Goal: Task Accomplishment & Management: Use online tool/utility

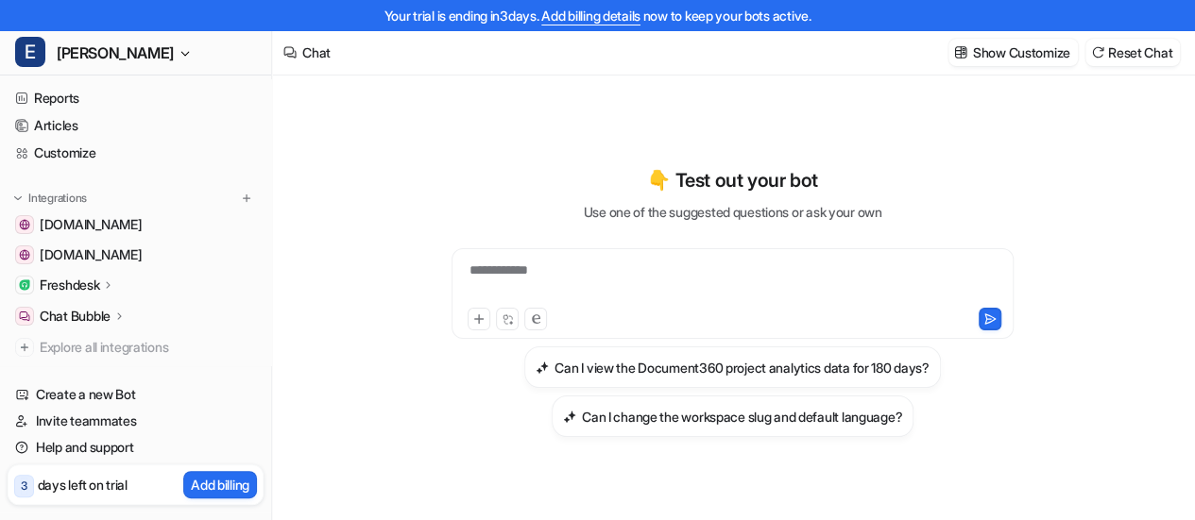
scroll to position [94, 0]
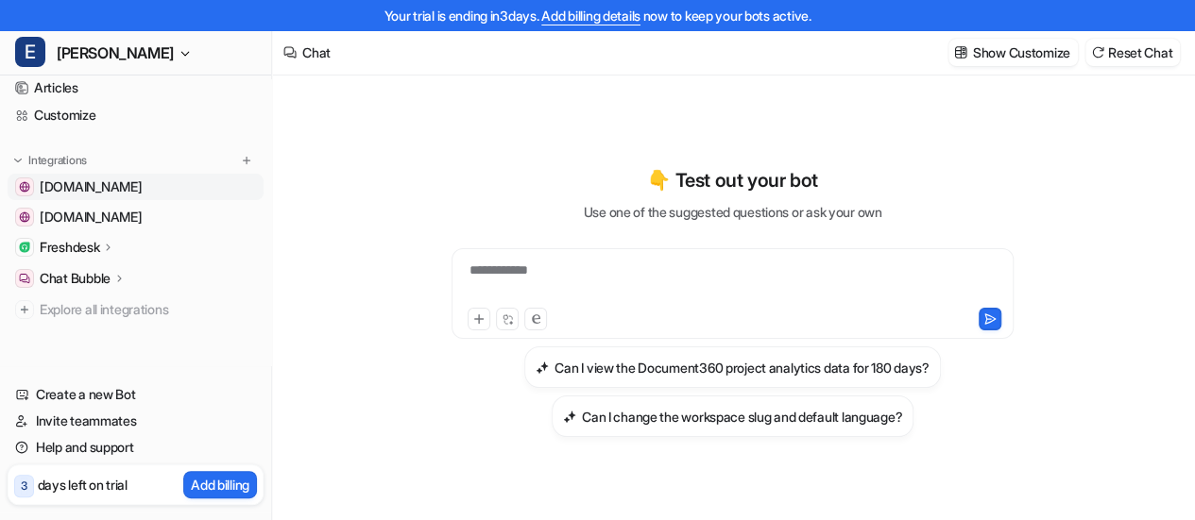
click at [142, 189] on span "[DOMAIN_NAME]" at bounding box center [91, 187] width 102 height 19
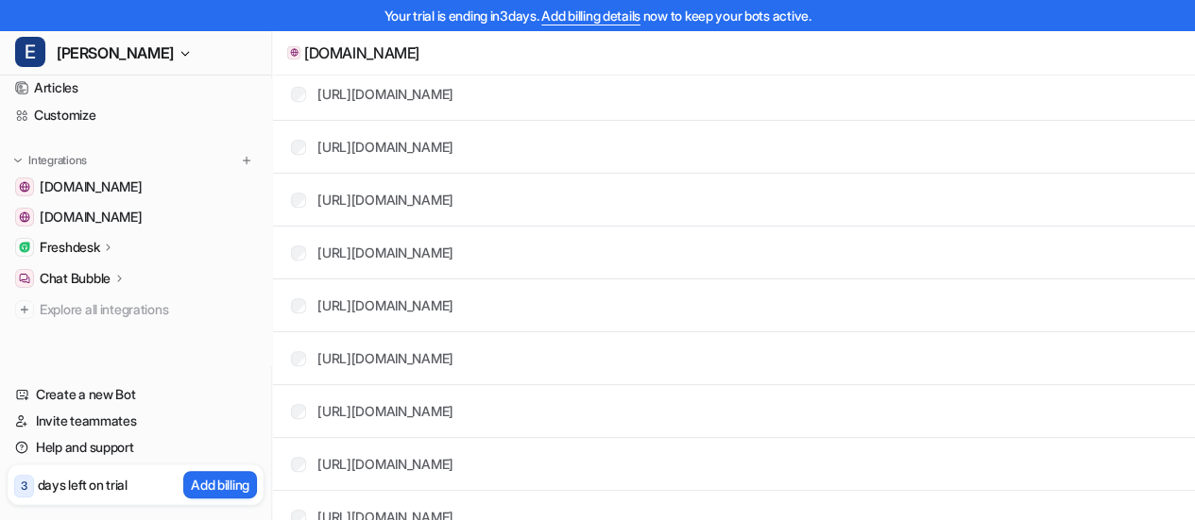
scroll to position [263, 0]
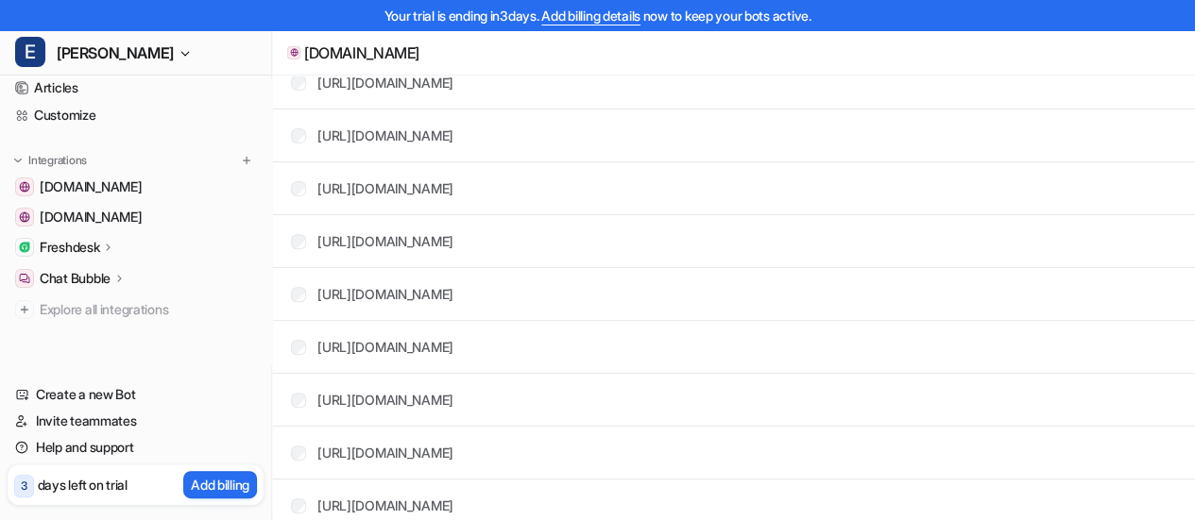
click at [106, 250] on icon at bounding box center [108, 247] width 13 height 14
click at [100, 282] on p "Overview" at bounding box center [82, 274] width 57 height 19
click at [101, 325] on p "AI Agent" at bounding box center [80, 329] width 50 height 19
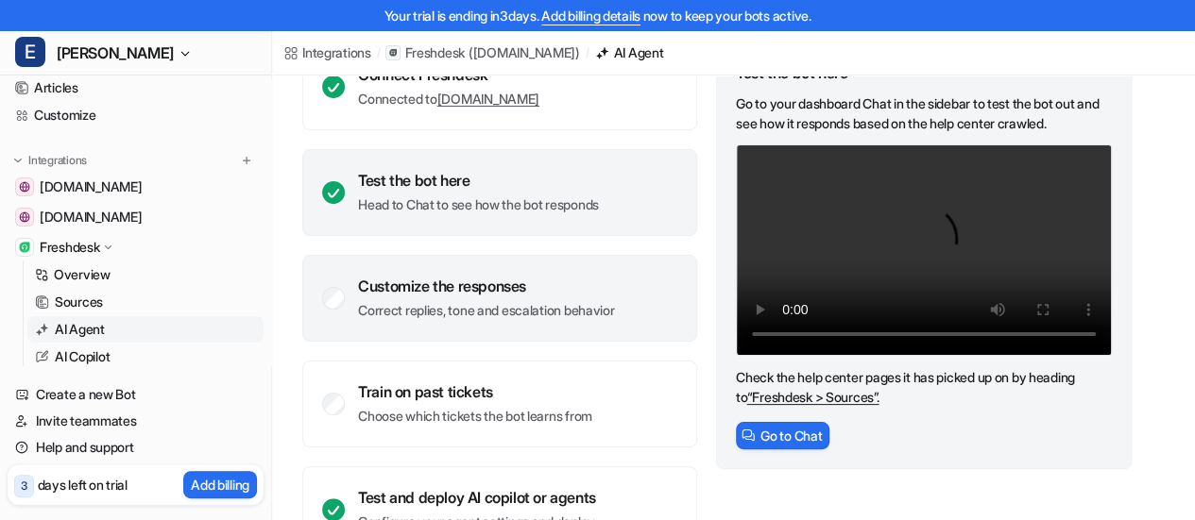
scroll to position [265, 0]
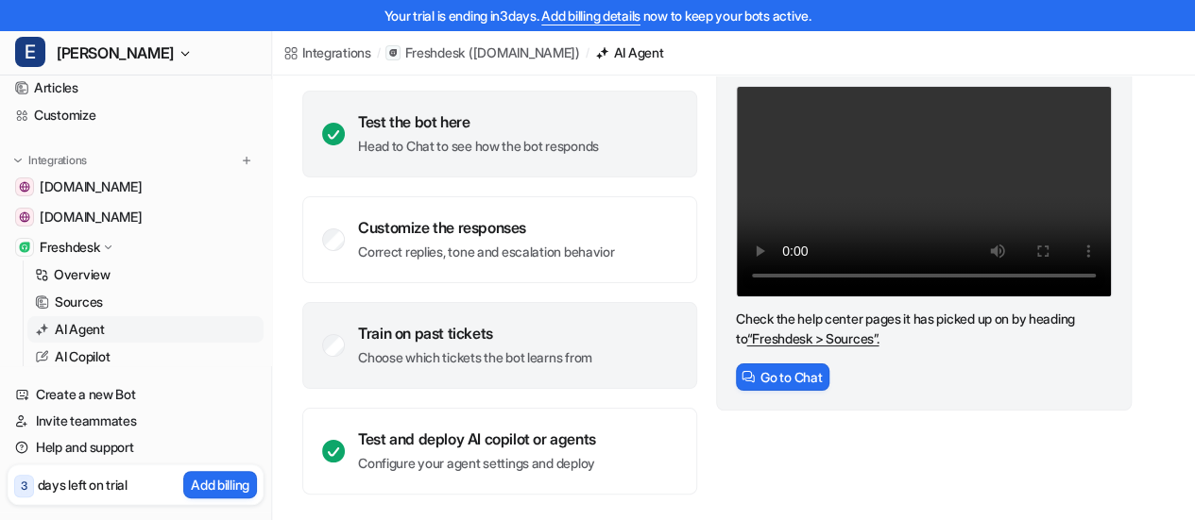
click at [468, 350] on p "Choose which tickets the bot learns from" at bounding box center [475, 357] width 234 height 19
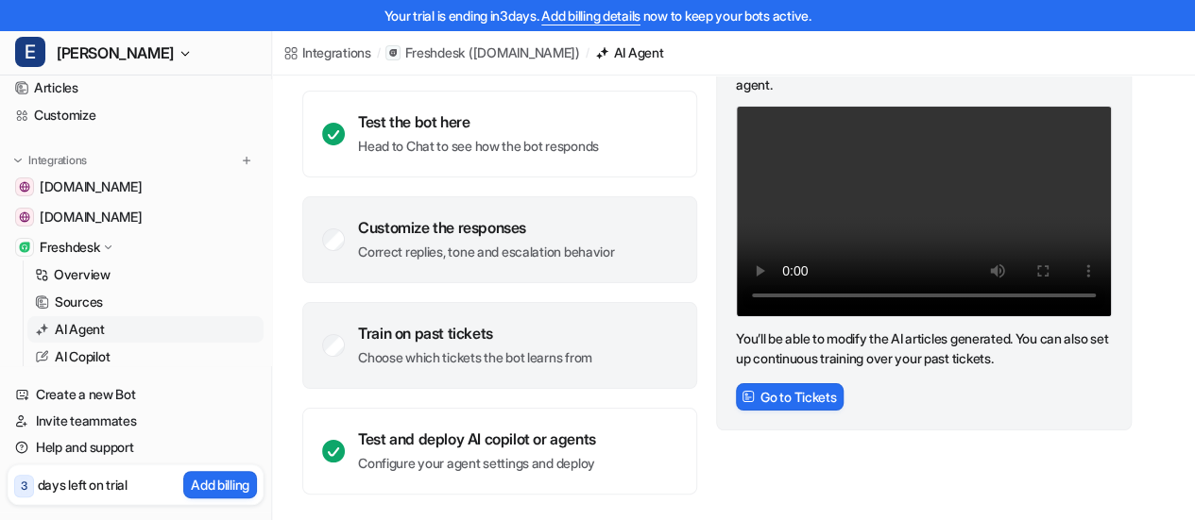
click at [484, 244] on p "Correct replies, tone and escalation behavior" at bounding box center [486, 252] width 256 height 19
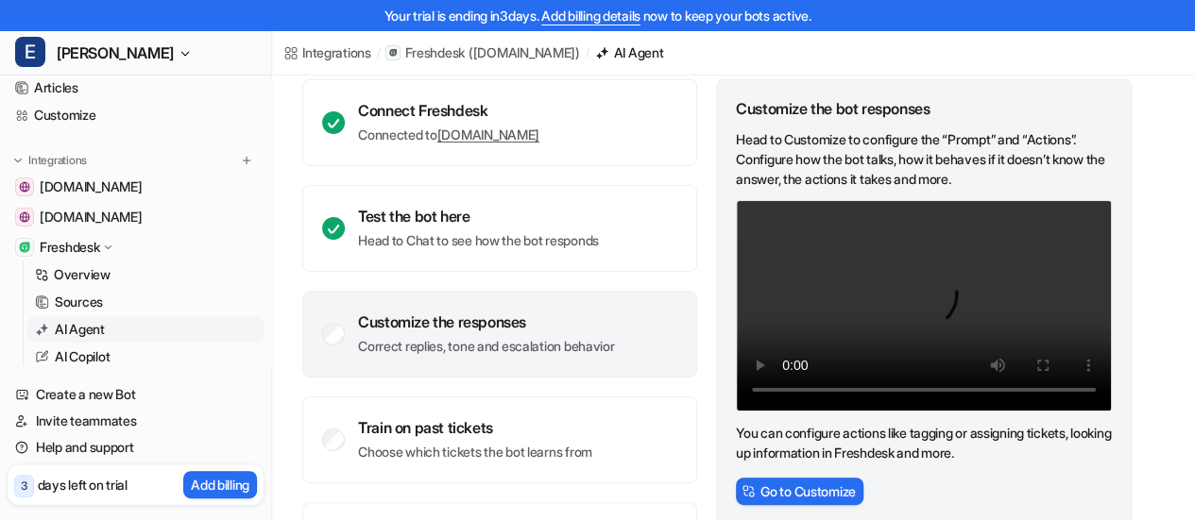
scroll to position [0, 0]
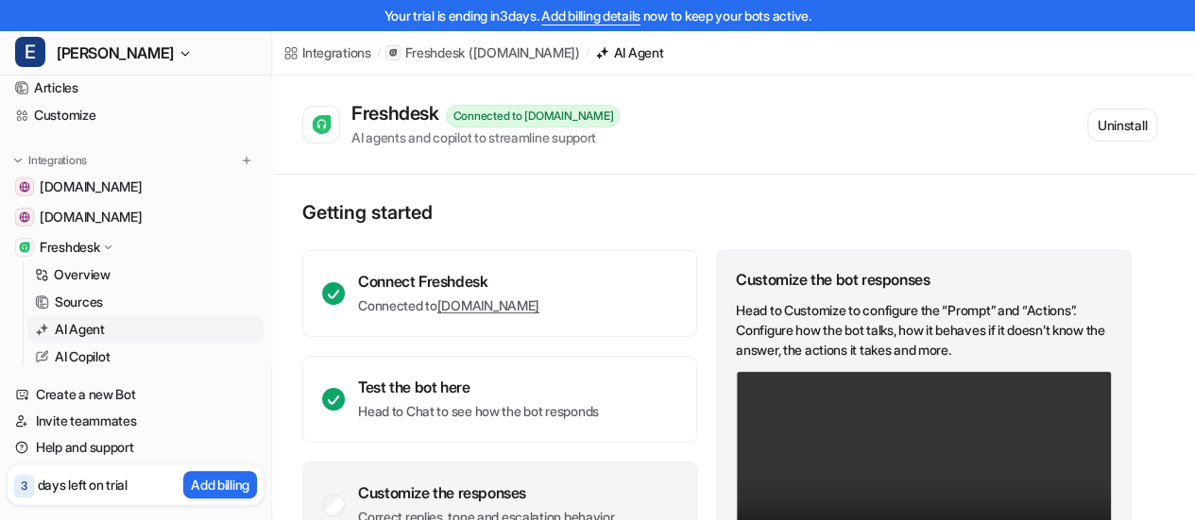
click at [155, 337] on link "AI Agent" at bounding box center [145, 329] width 236 height 26
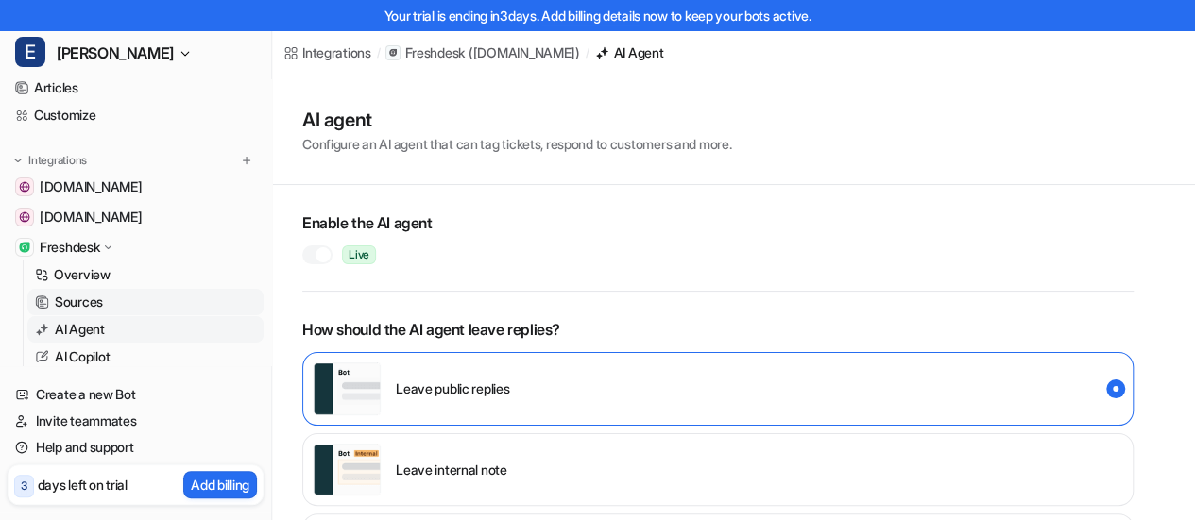
click at [123, 308] on link "Sources" at bounding box center [145, 302] width 236 height 26
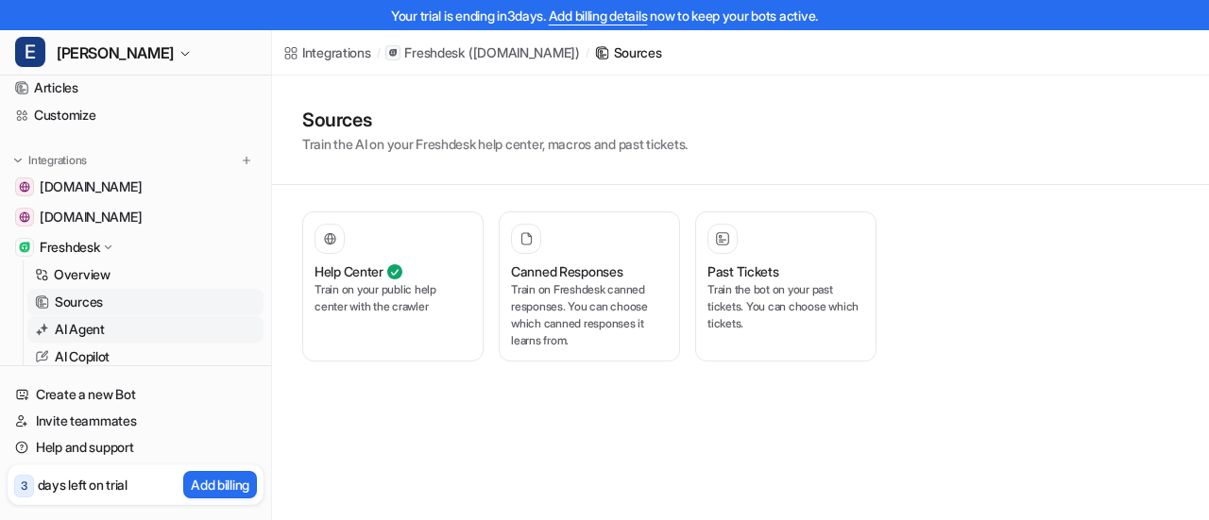
drag, startPoint x: 108, startPoint y: 330, endPoint x: 120, endPoint y: 328, distance: 12.4
click at [109, 330] on link "AI Agent" at bounding box center [145, 329] width 236 height 26
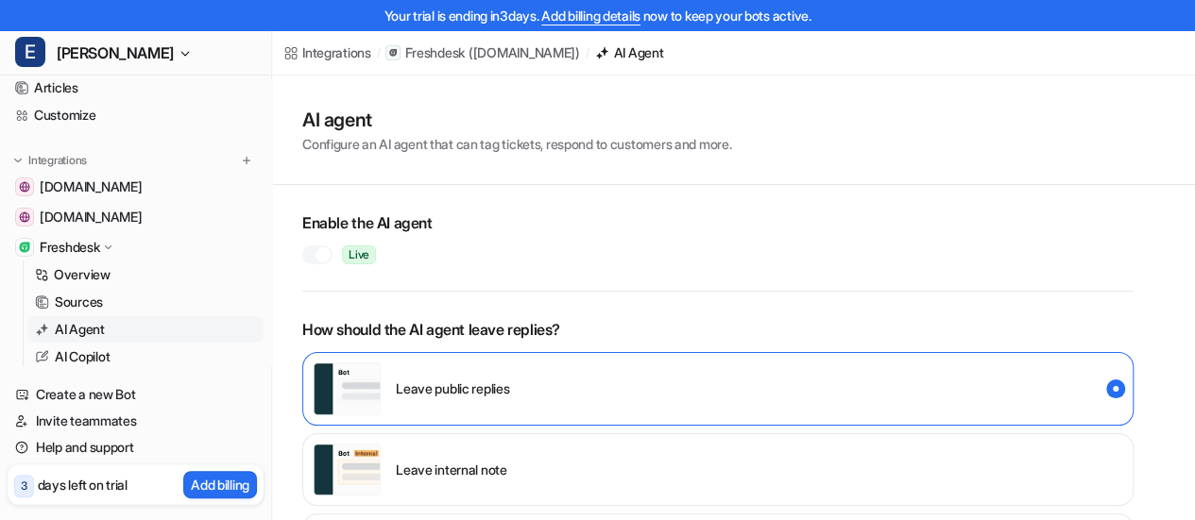
click at [604, 131] on h1 "AI agent" at bounding box center [516, 120] width 429 height 28
click at [603, 148] on p "Configure an AI agent that can tag tickets, respond to customers and more." at bounding box center [516, 144] width 429 height 20
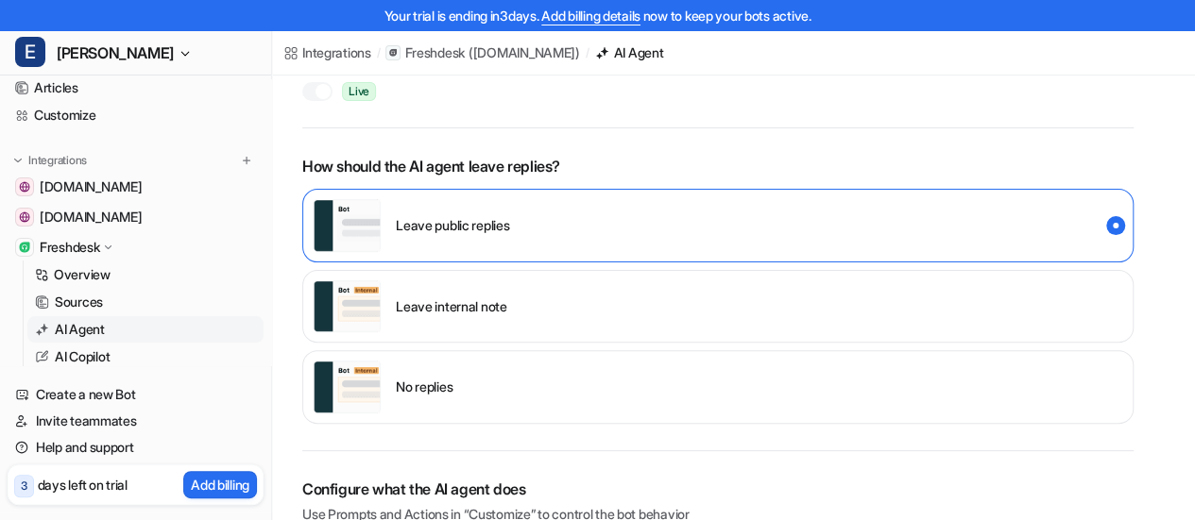
scroll to position [189, 0]
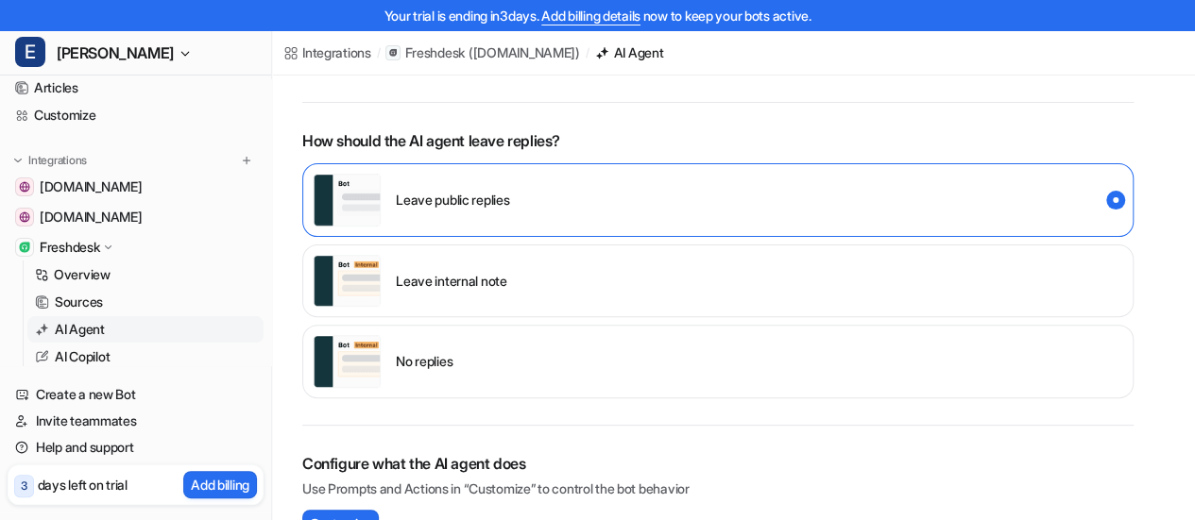
click at [546, 211] on div "Leave public replies" at bounding box center [717, 200] width 831 height 74
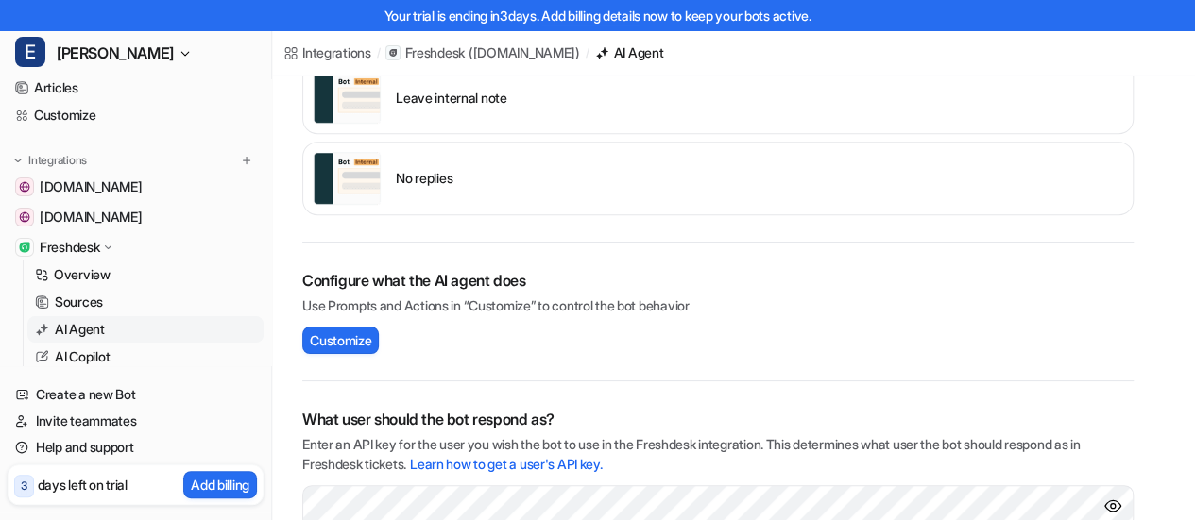
scroll to position [472, 0]
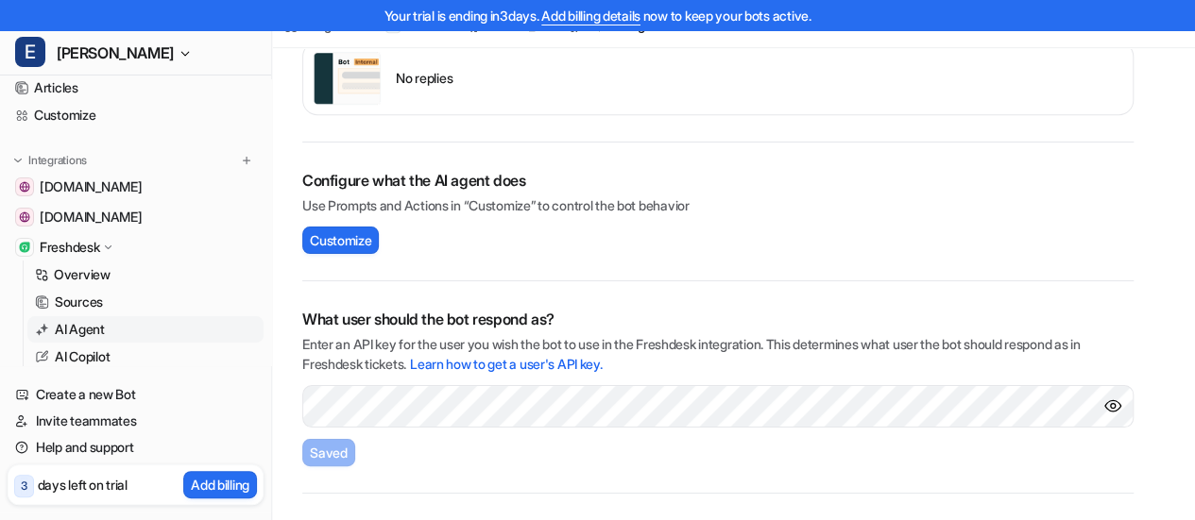
click at [346, 221] on div "Configure what the AI agent does Use Prompts and Actions in “Customize” to cont…" at bounding box center [717, 212] width 831 height 139
click at [352, 239] on span "Customize" at bounding box center [340, 240] width 61 height 20
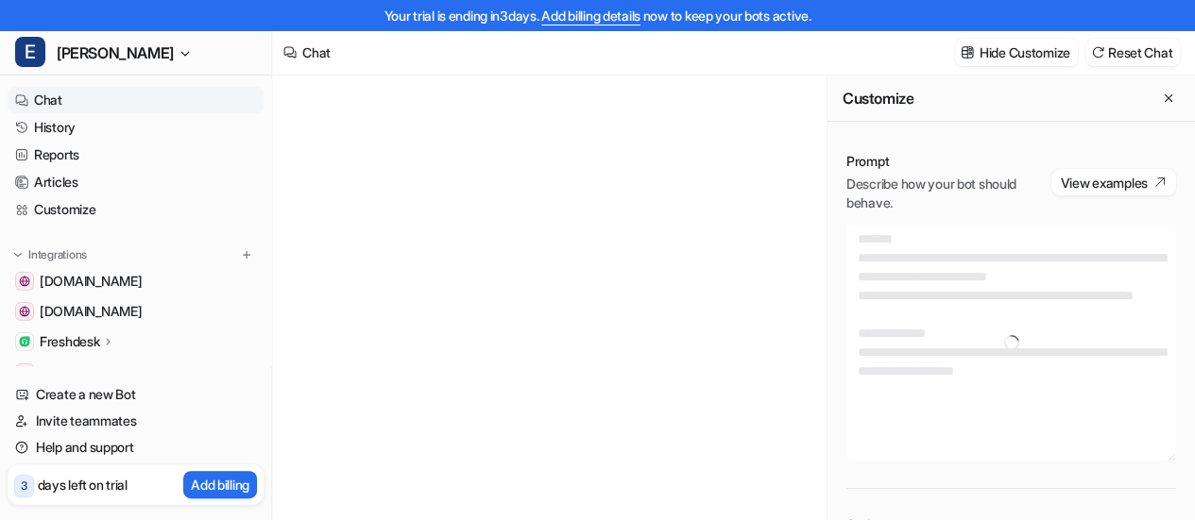
type textarea "**********"
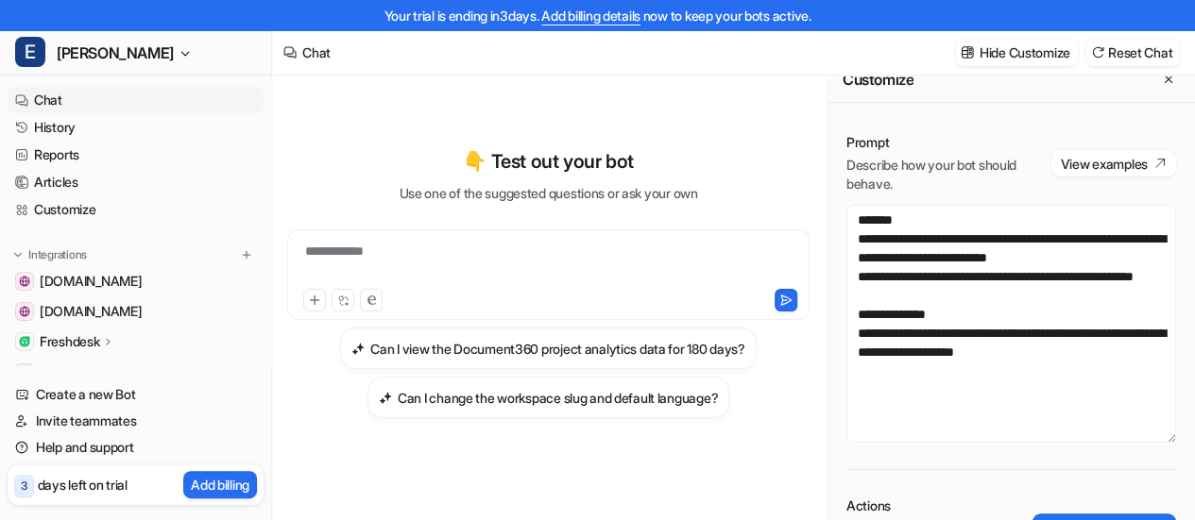
scroll to position [30, 0]
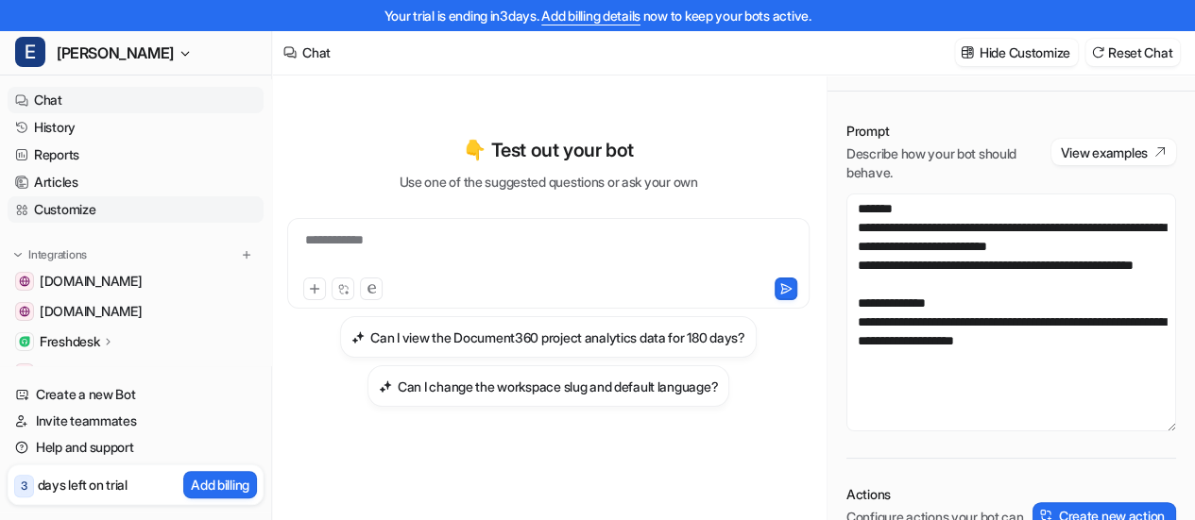
click at [77, 210] on link "Customize" at bounding box center [136, 209] width 256 height 26
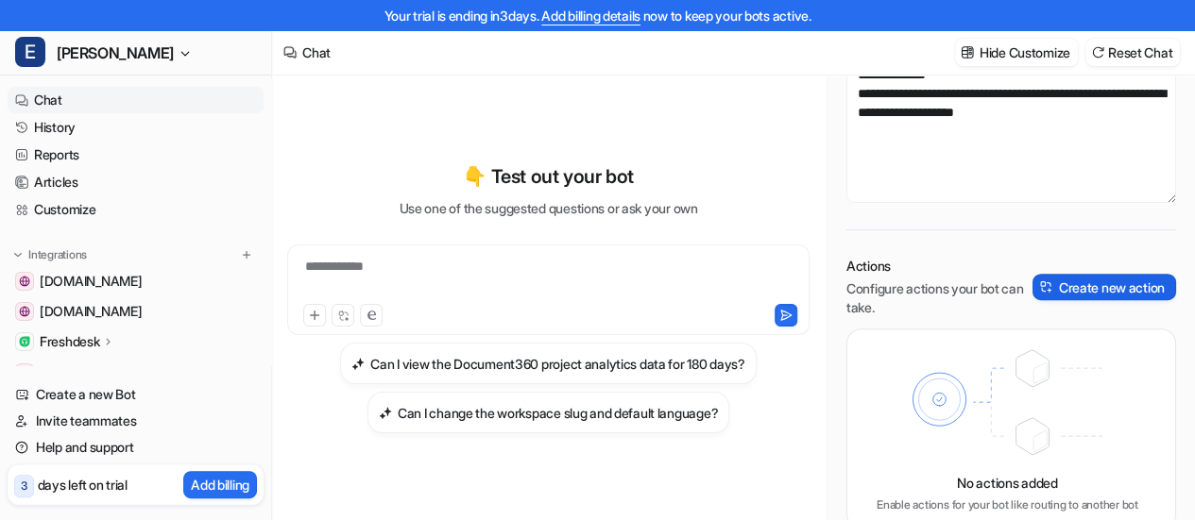
scroll to position [30, 0]
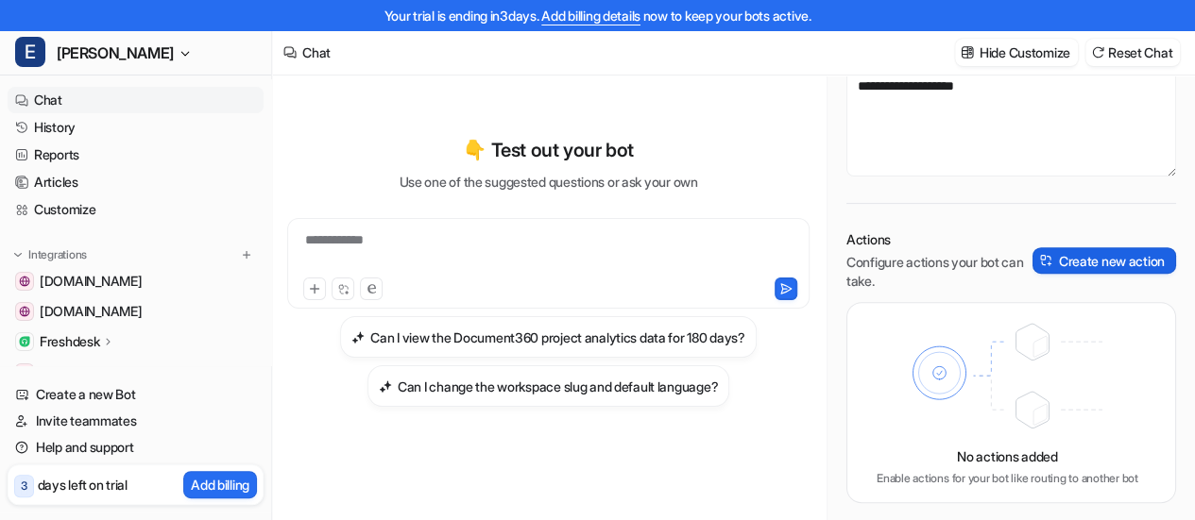
click at [1080, 262] on button "Create new action" at bounding box center [1104, 260] width 144 height 26
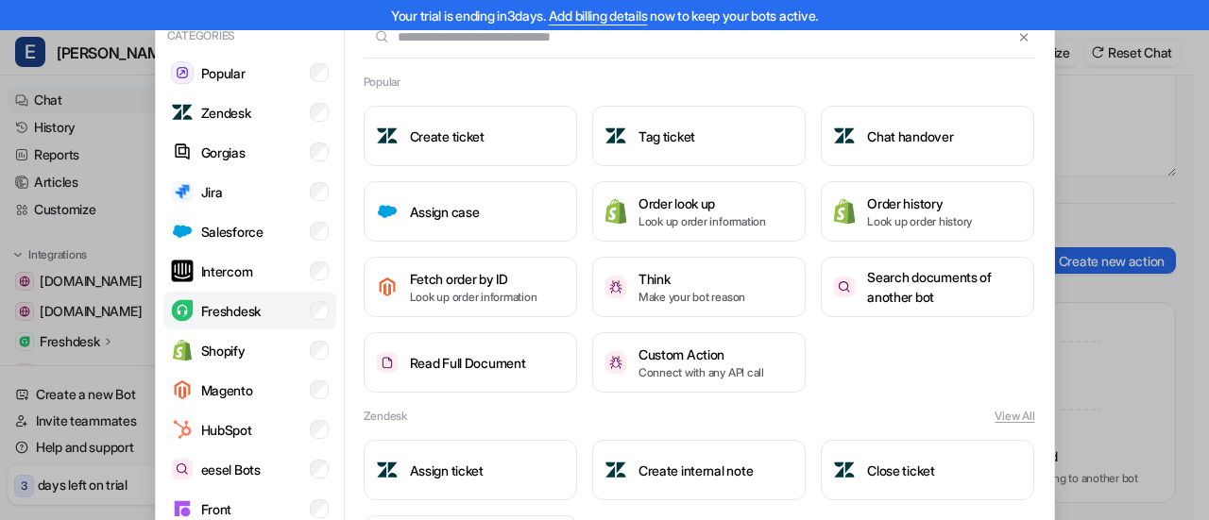
click at [234, 305] on p "Freshdesk" at bounding box center [230, 311] width 59 height 20
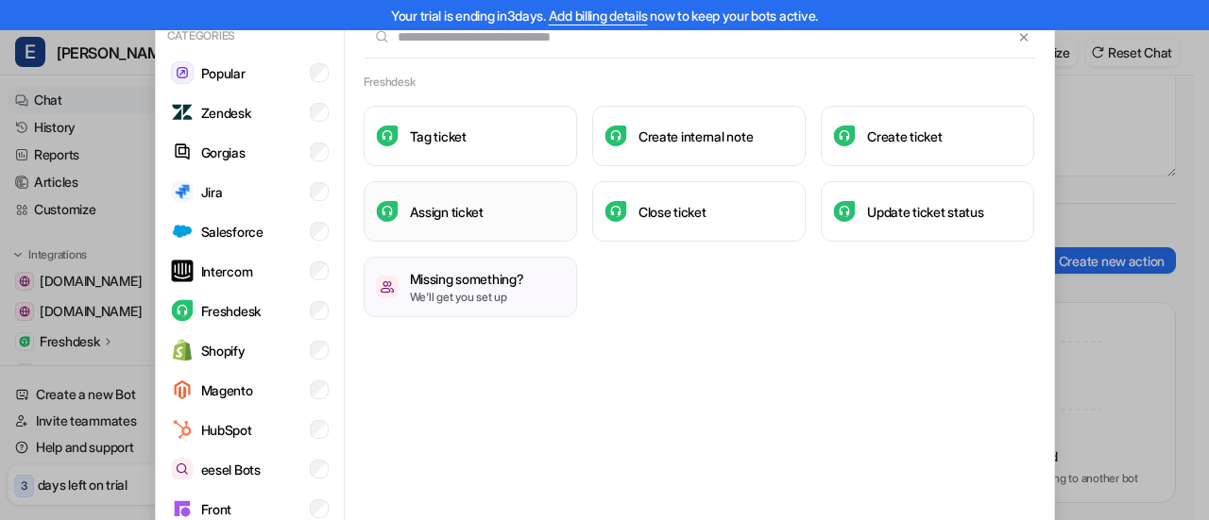
click at [476, 217] on h3 "Assign ticket" at bounding box center [447, 212] width 74 height 20
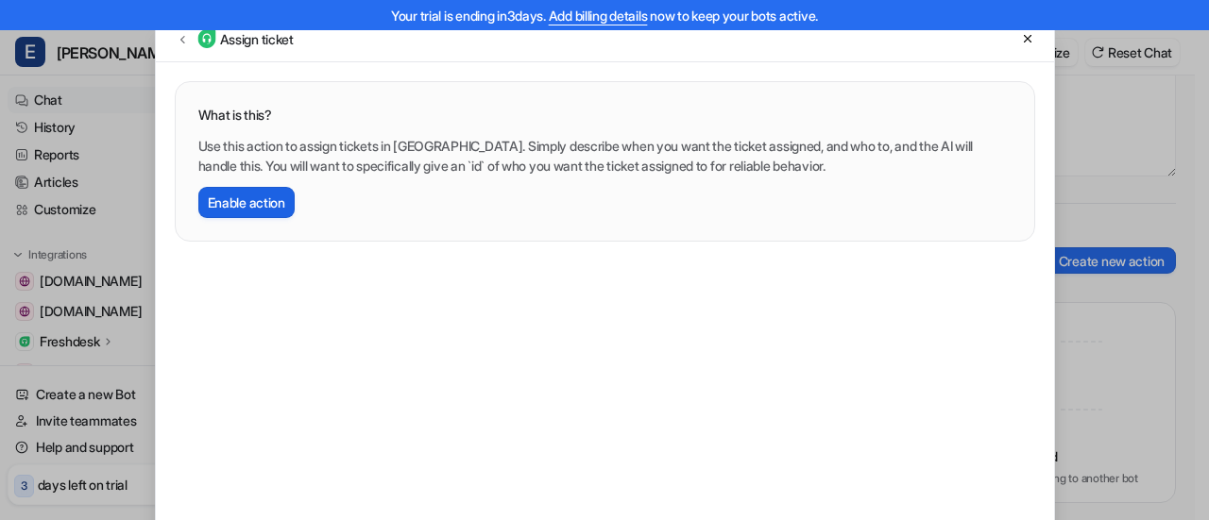
click at [253, 199] on button "Enable action" at bounding box center [246, 202] width 96 height 31
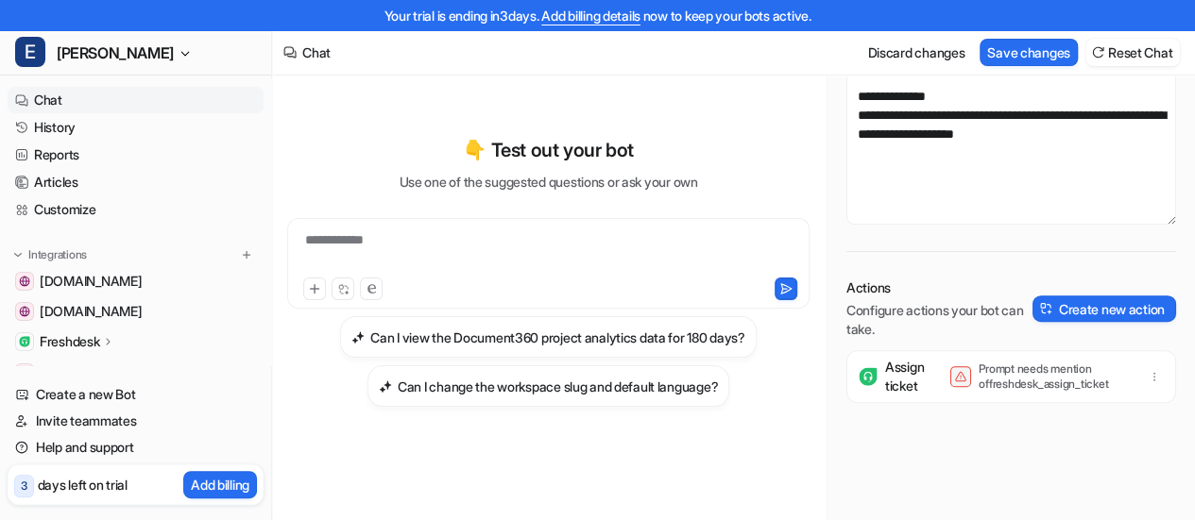
scroll to position [206, 0]
click at [1057, 312] on button "Create new action" at bounding box center [1104, 310] width 144 height 26
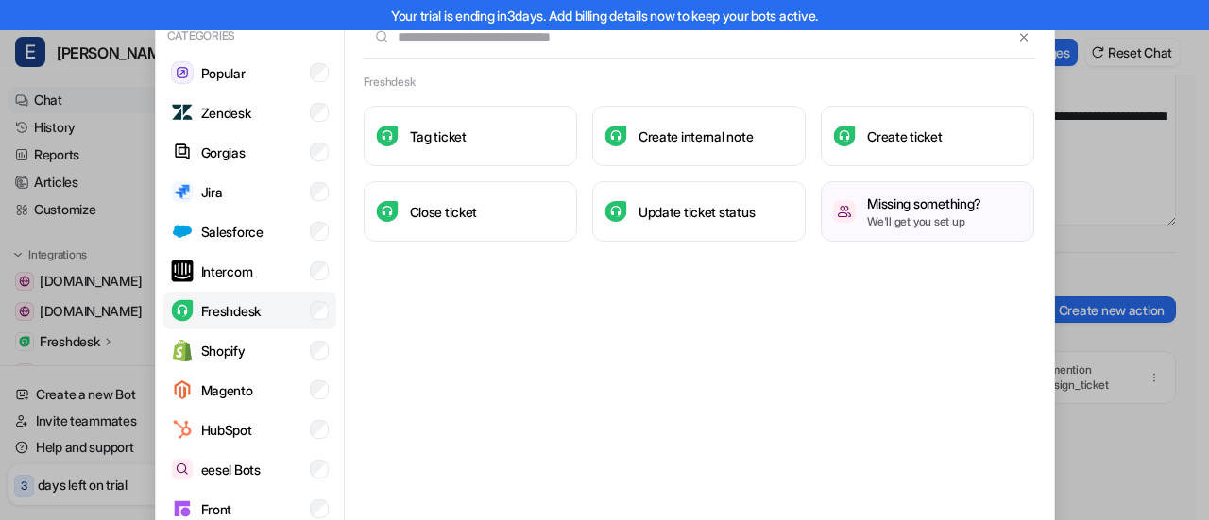
click at [269, 296] on li "Freshdesk" at bounding box center [249, 311] width 173 height 38
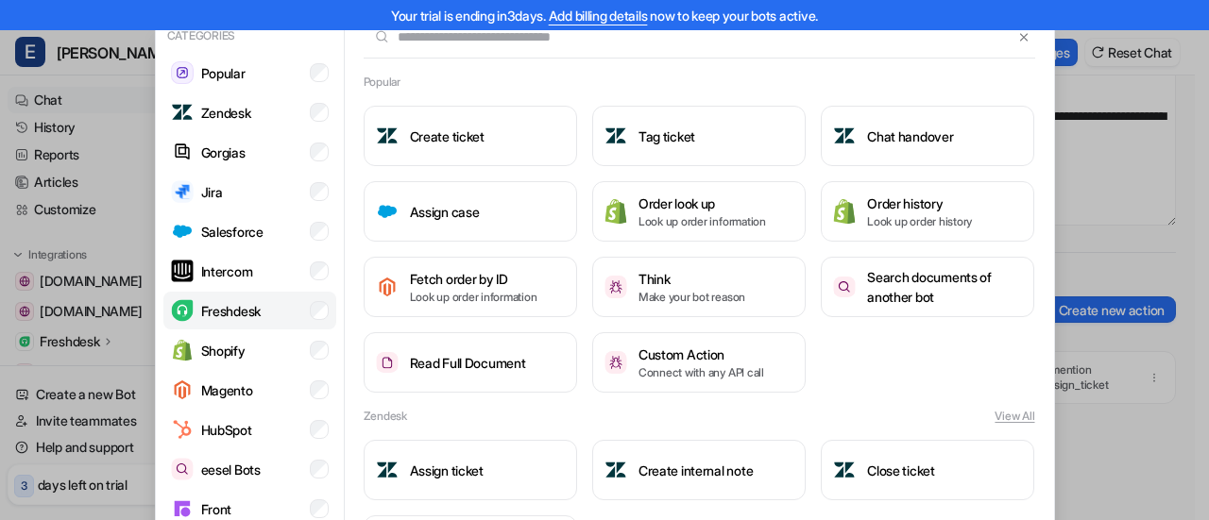
click at [265, 305] on li "Freshdesk" at bounding box center [249, 311] width 173 height 38
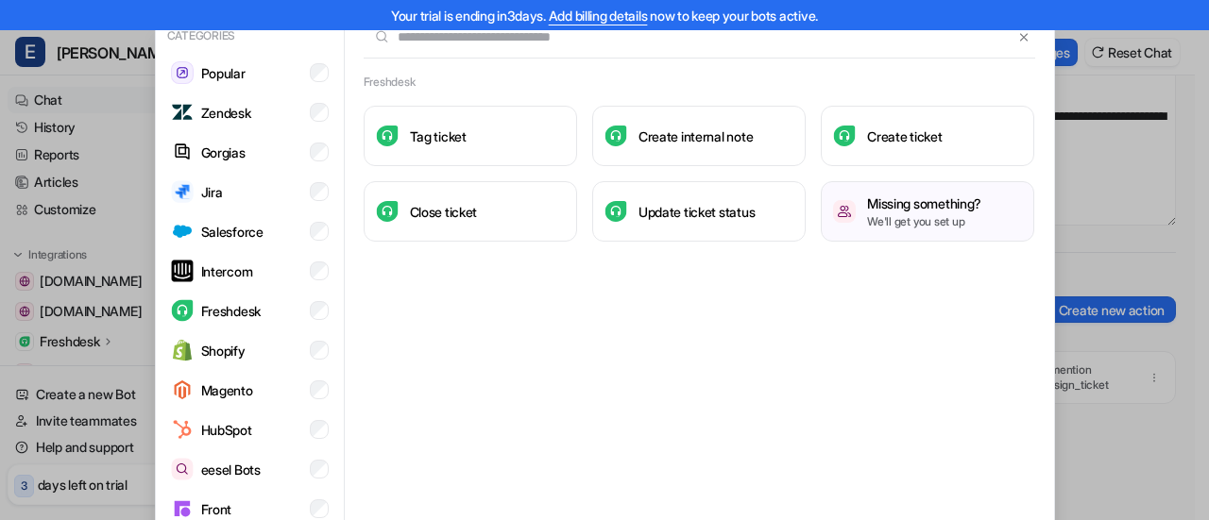
click at [1120, 243] on div "Categories Popular Zendesk Gorgias Jira Salesforce Intercom Freshdesk Shopify M…" at bounding box center [604, 260] width 1209 height 520
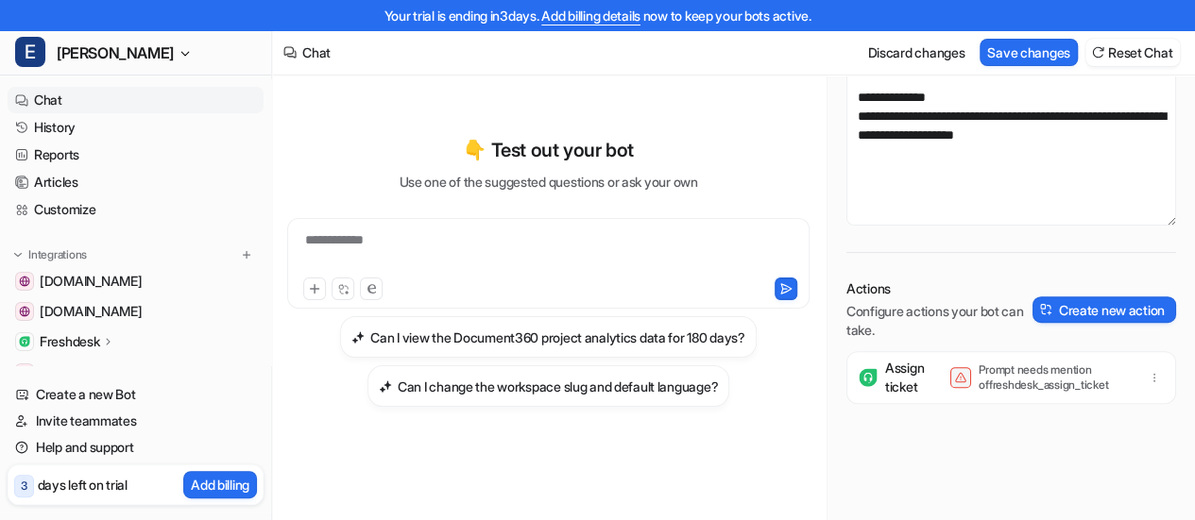
click at [915, 382] on p "Assign ticket" at bounding box center [904, 378] width 39 height 38
click at [1052, 388] on p "Prompt needs mention of freshdesk_assign_ticket" at bounding box center [1053, 378] width 151 height 30
click at [1010, 376] on p "Prompt needs mention of freshdesk_assign_ticket" at bounding box center [1053, 378] width 151 height 30
click at [978, 374] on div "Prompt needs mention of freshdesk_assign_ticket" at bounding box center [1039, 378] width 179 height 30
click at [1124, 376] on p "Prompt needs mention of freshdesk_assign_ticket" at bounding box center [1053, 378] width 151 height 30
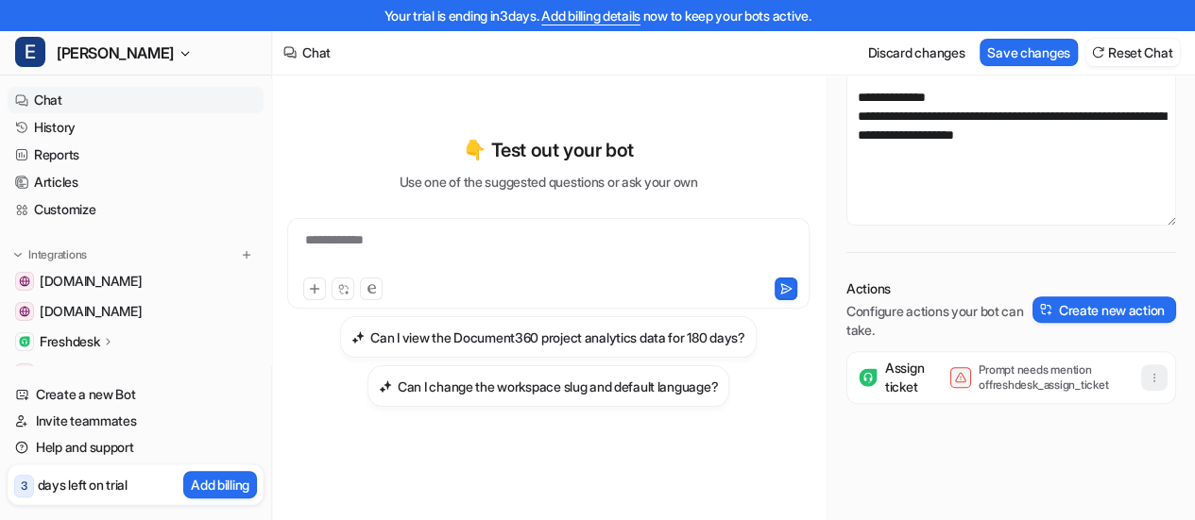
click at [1155, 381] on icon "button" at bounding box center [1154, 378] width 1 height 8
click at [861, 369] on img at bounding box center [867, 377] width 19 height 19
click at [971, 379] on span at bounding box center [960, 377] width 21 height 21
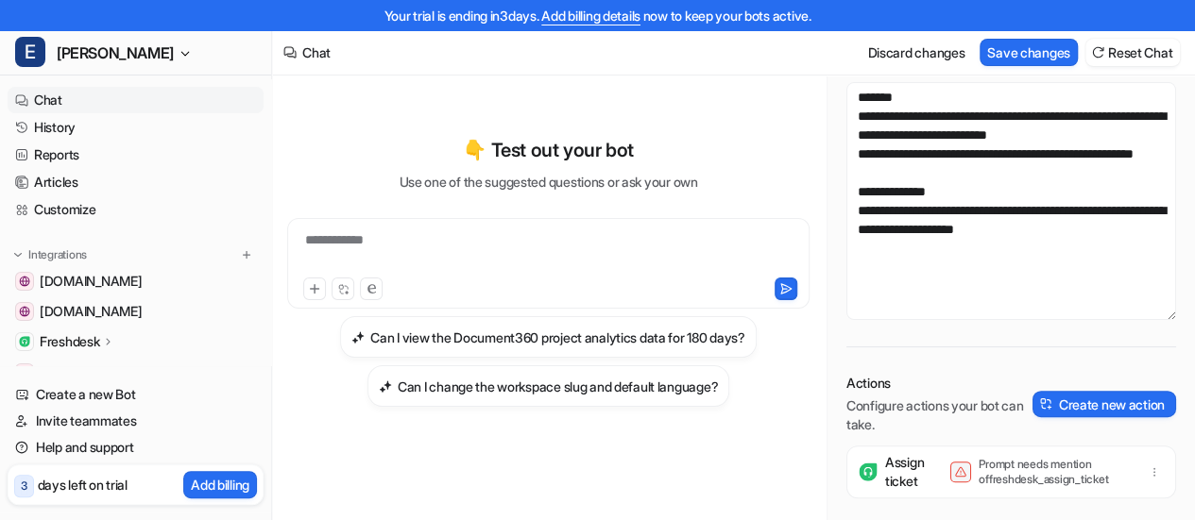
scroll to position [0, 0]
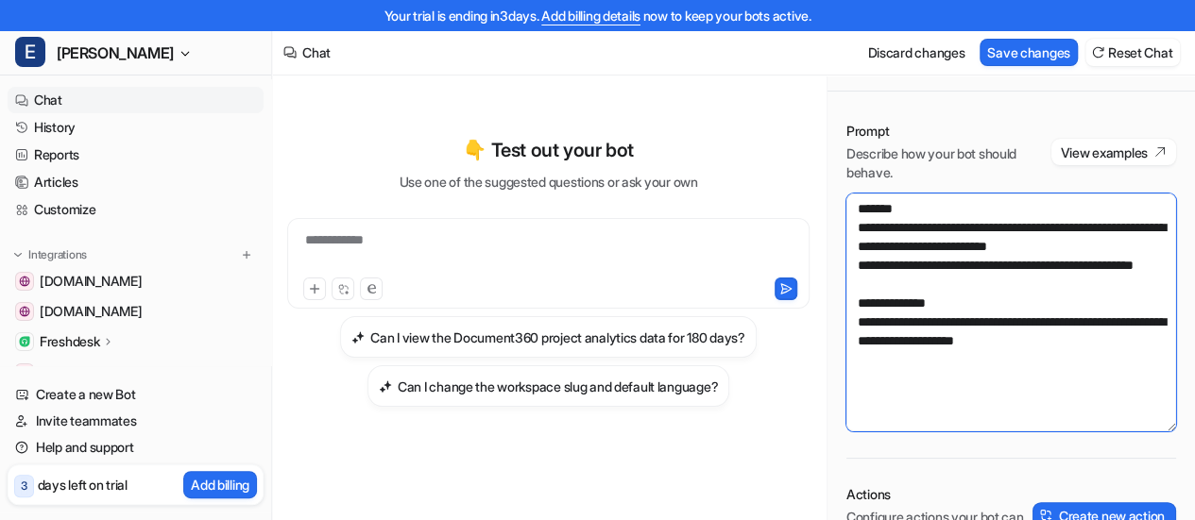
click at [950, 311] on textarea "**********" at bounding box center [1011, 313] width 330 height 238
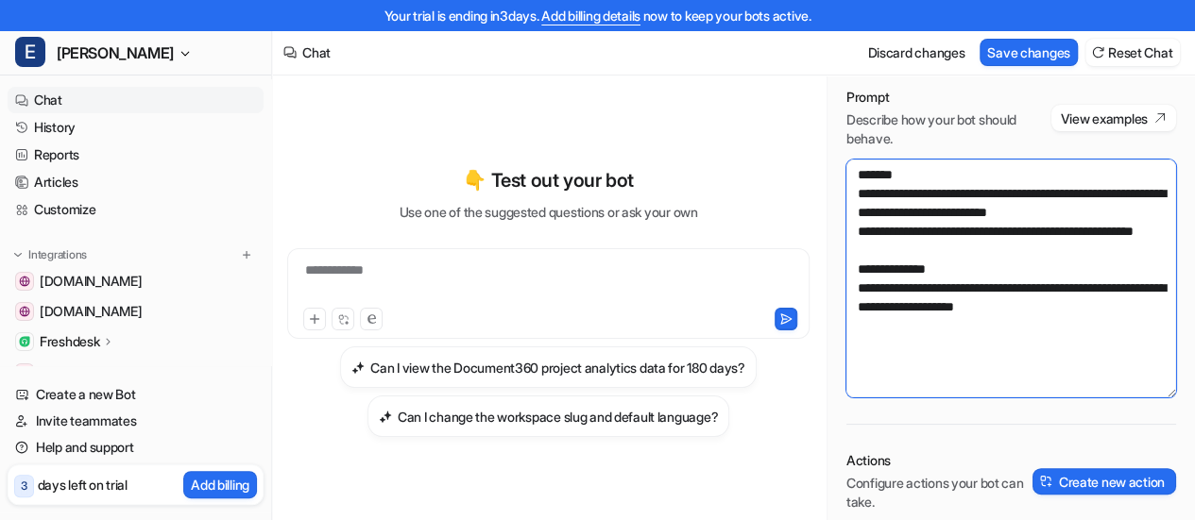
scroll to position [94, 0]
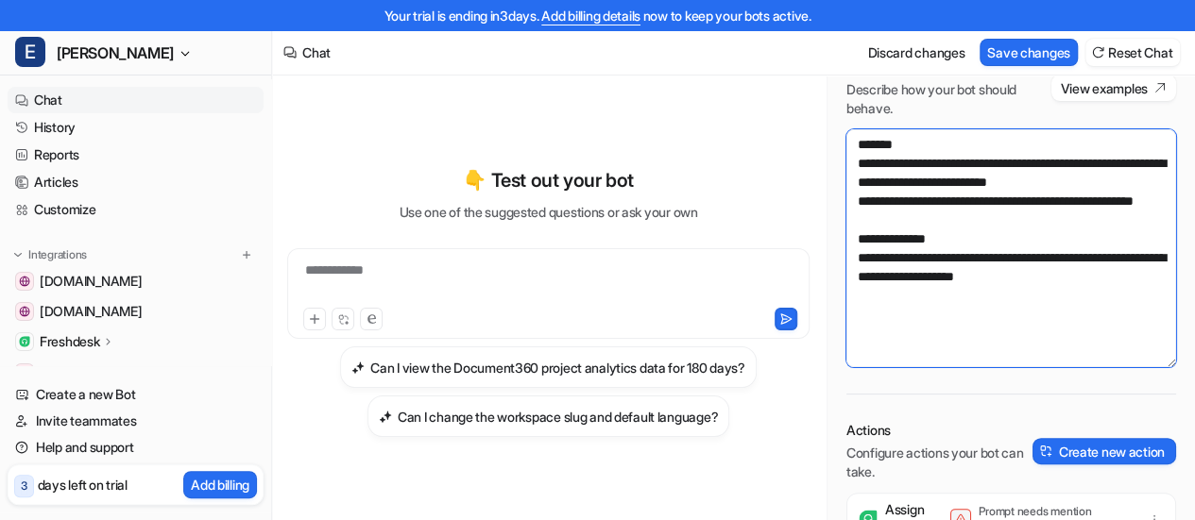
click at [1135, 315] on textarea "**********" at bounding box center [1011, 248] width 330 height 238
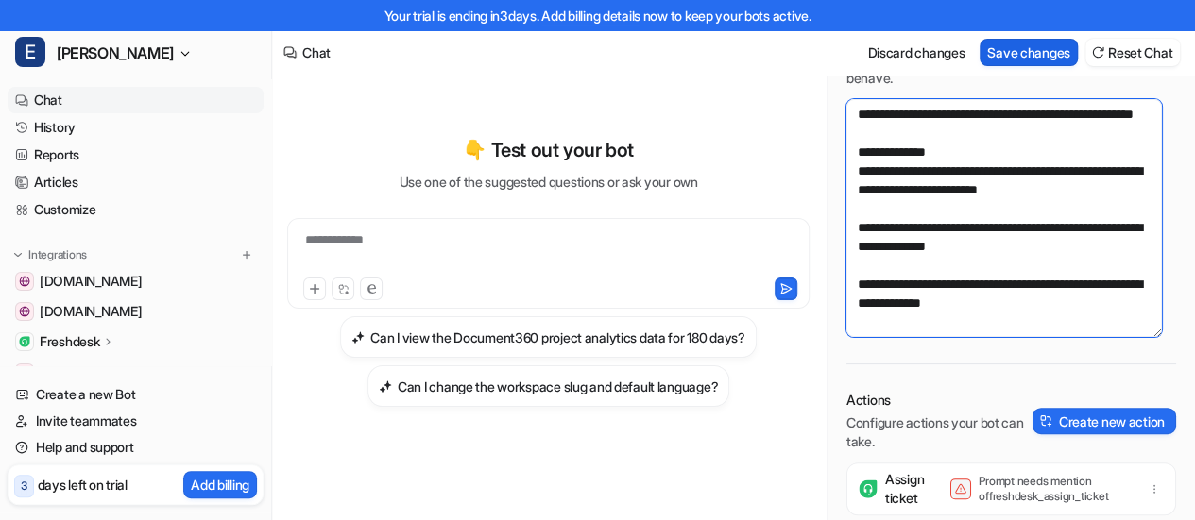
type textarea "**********"
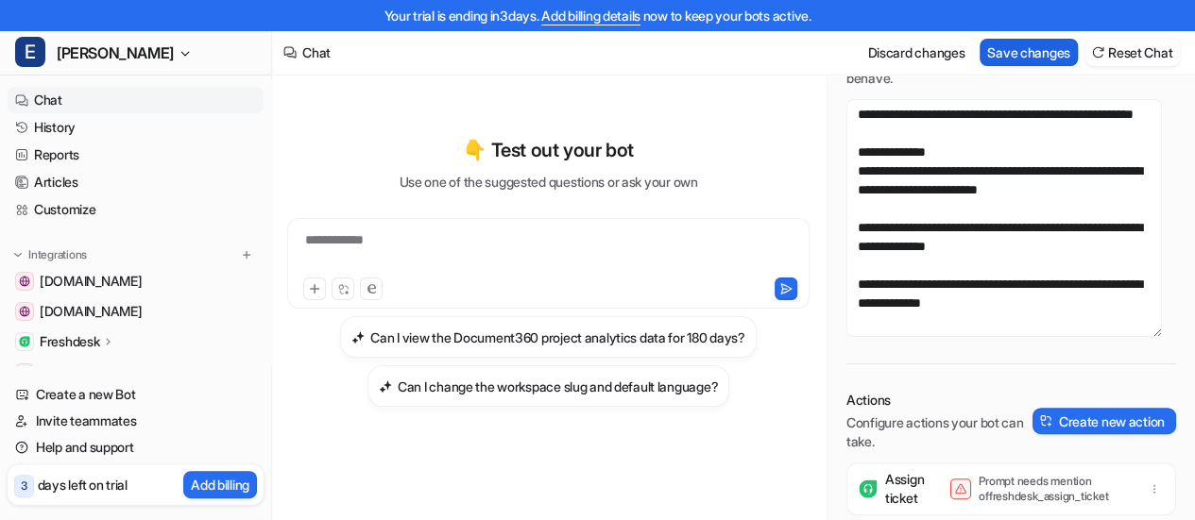
click at [1037, 48] on button "Save changes" at bounding box center [1028, 52] width 98 height 27
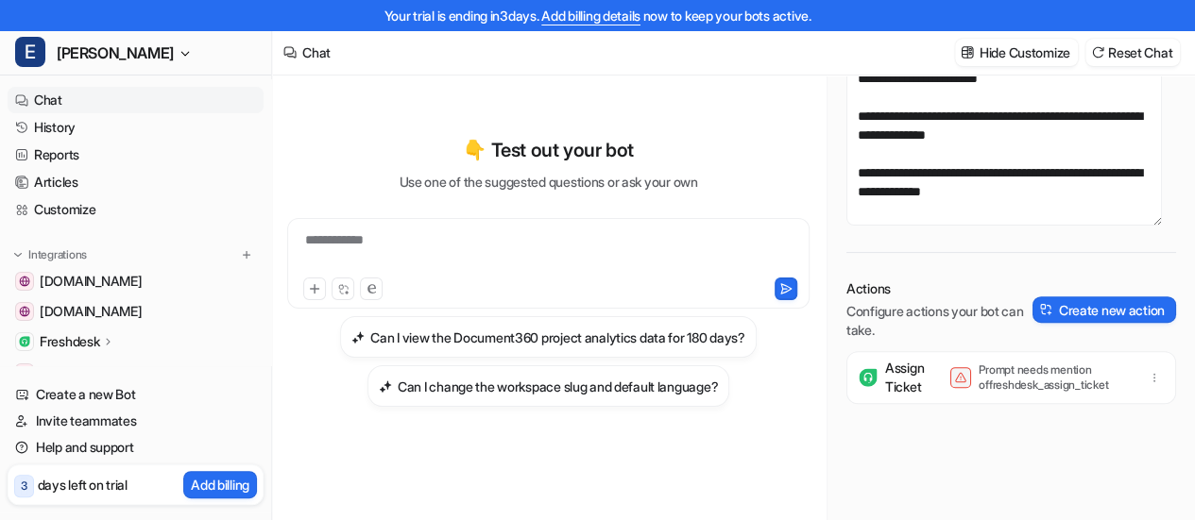
click at [76, 343] on p "Freshdesk" at bounding box center [69, 341] width 59 height 19
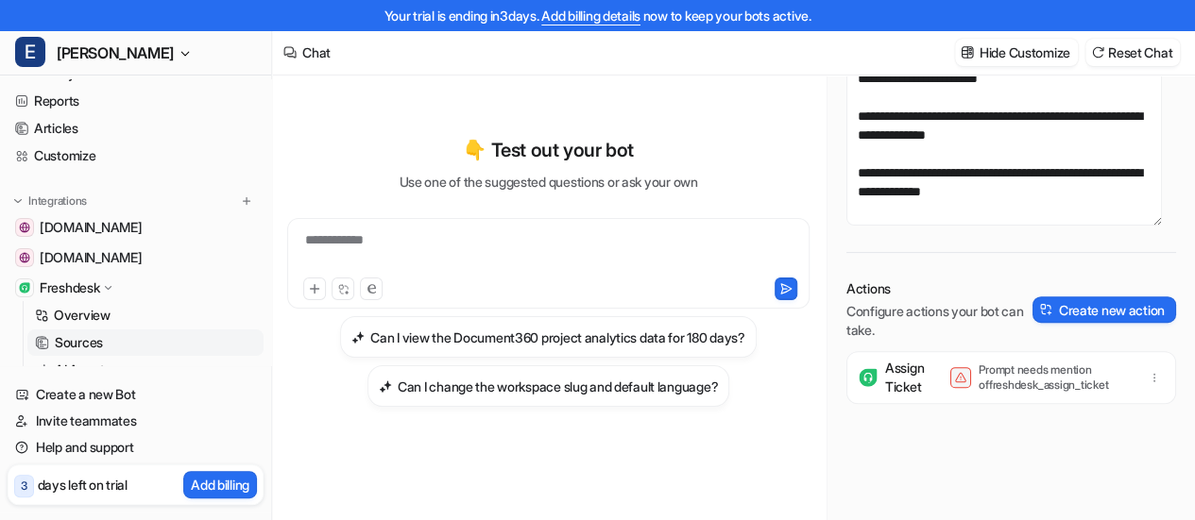
scroll to position [94, 0]
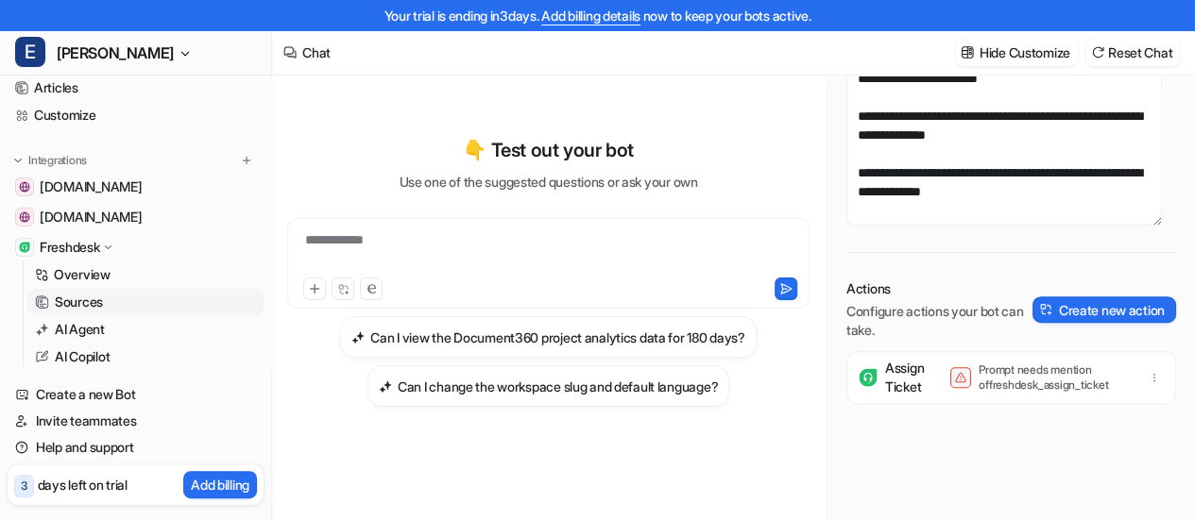
click at [140, 297] on link "Sources" at bounding box center [145, 302] width 236 height 26
click at [116, 321] on link "AI Agent" at bounding box center [145, 329] width 236 height 26
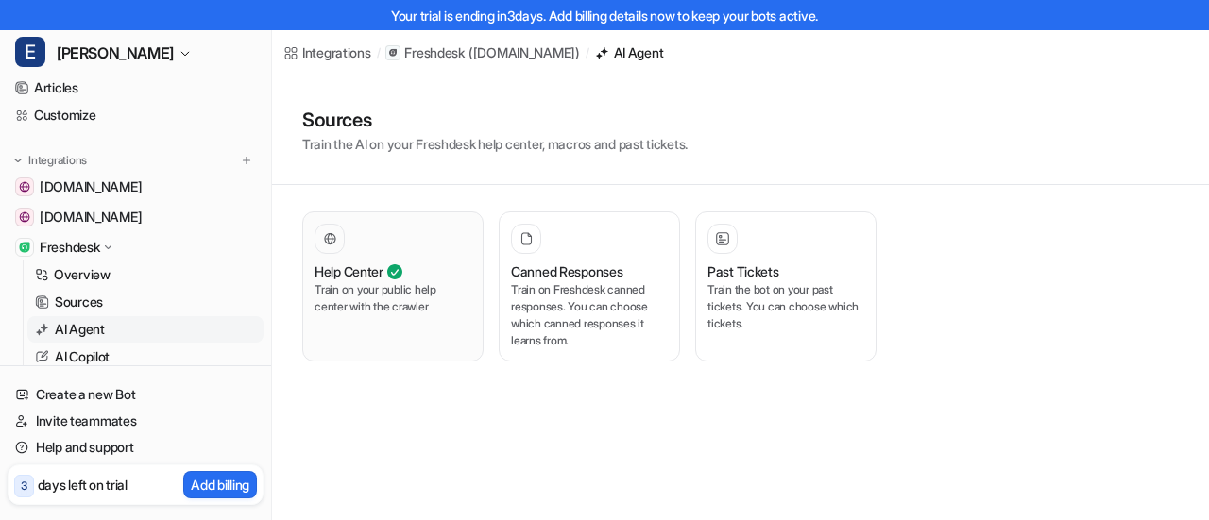
click at [422, 266] on div "Help Center" at bounding box center [392, 272] width 157 height 20
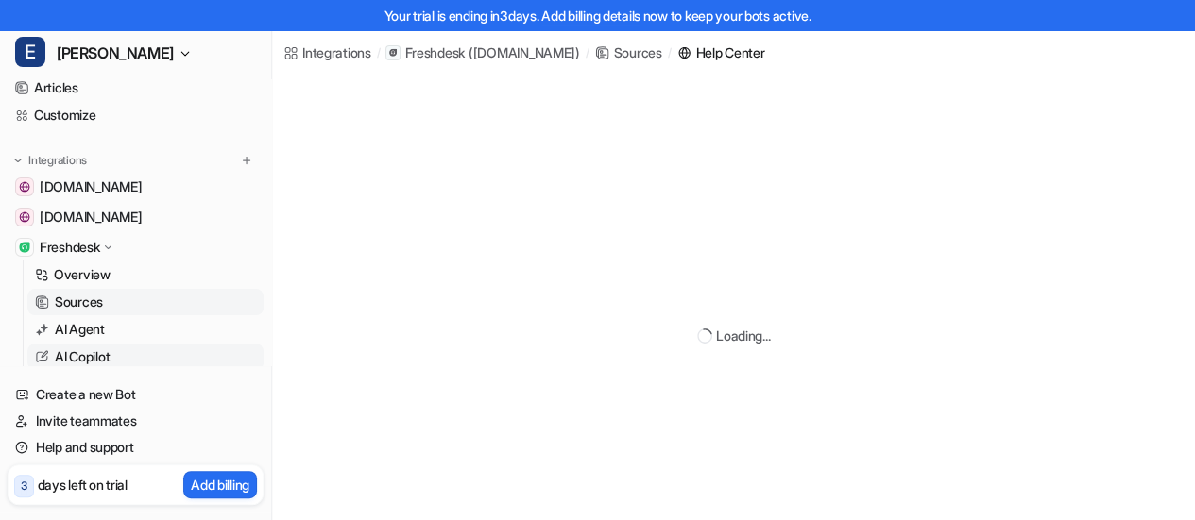
click at [144, 360] on link "AI Copilot" at bounding box center [145, 357] width 236 height 26
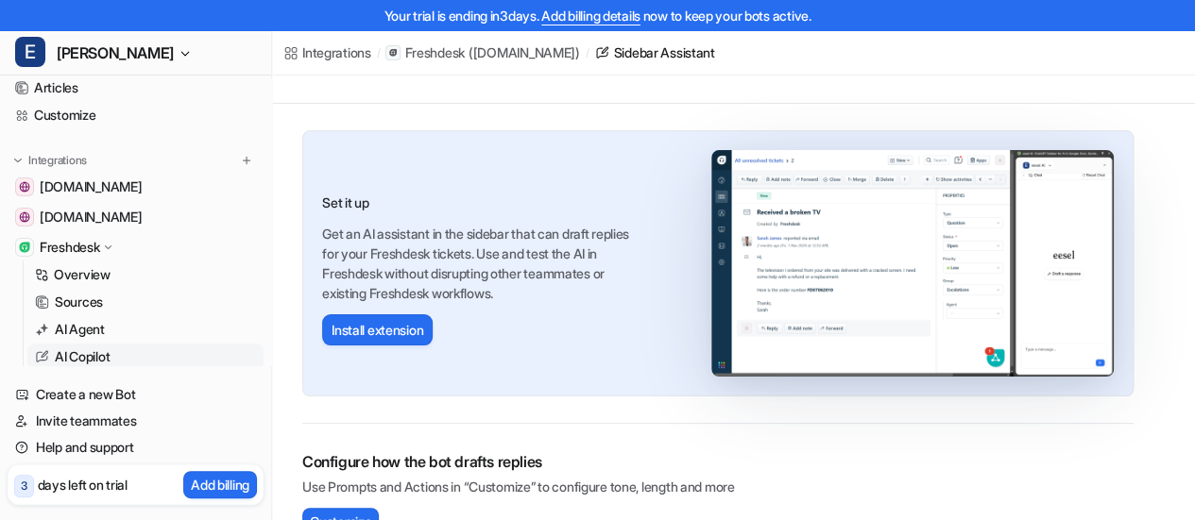
scroll to position [122, 0]
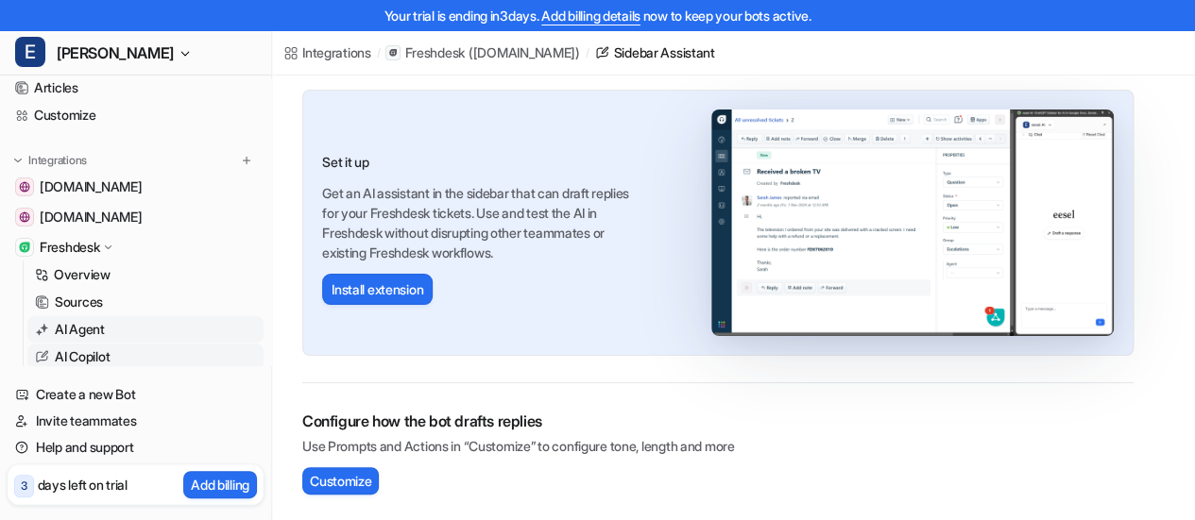
click at [112, 328] on link "AI Agent" at bounding box center [145, 329] width 236 height 26
click at [331, 478] on span "Customize" at bounding box center [340, 481] width 61 height 20
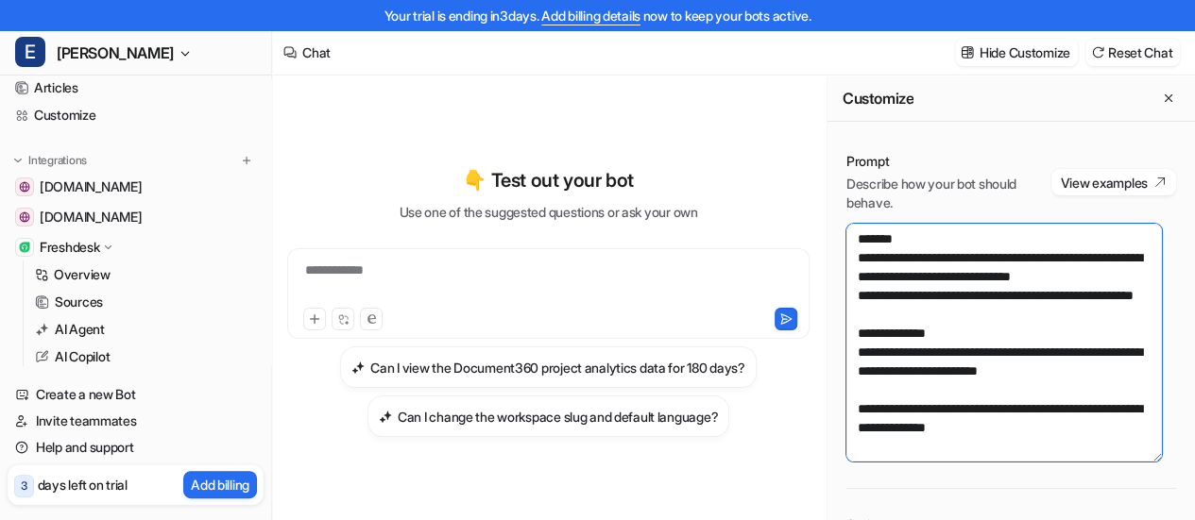
drag, startPoint x: 1059, startPoint y: 433, endPoint x: 800, endPoint y: 228, distance: 330.7
click at [800, 228] on div "**********" at bounding box center [733, 313] width 923 height 475
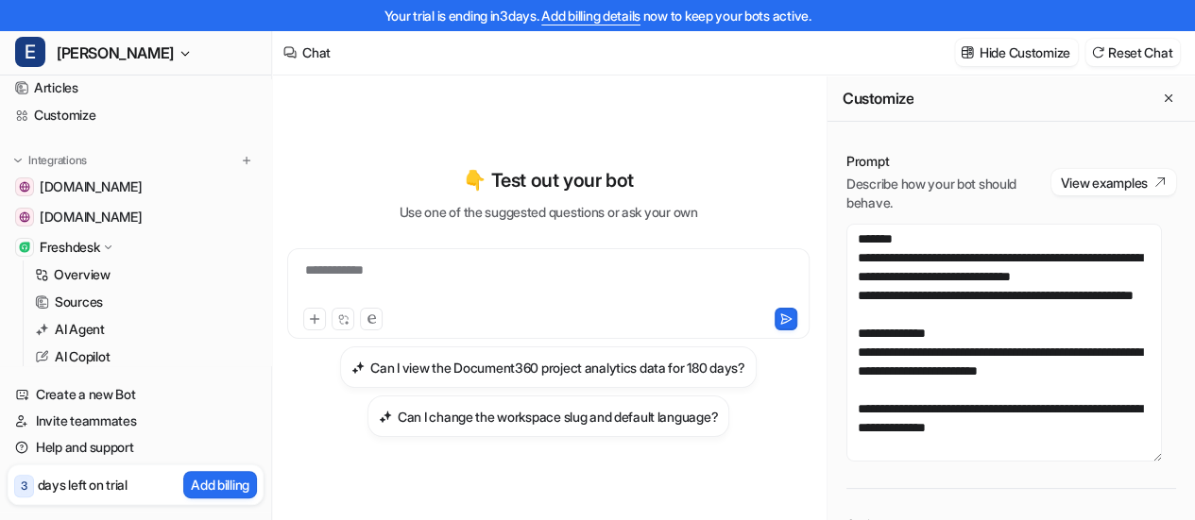
click at [998, 145] on div "**********" at bounding box center [1010, 445] width 367 height 624
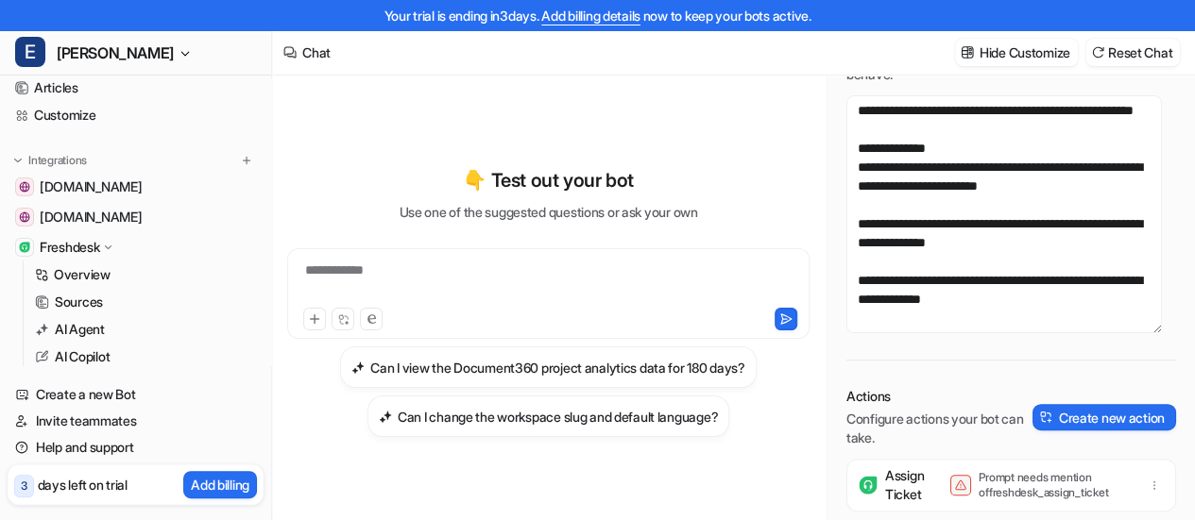
scroll to position [206, 0]
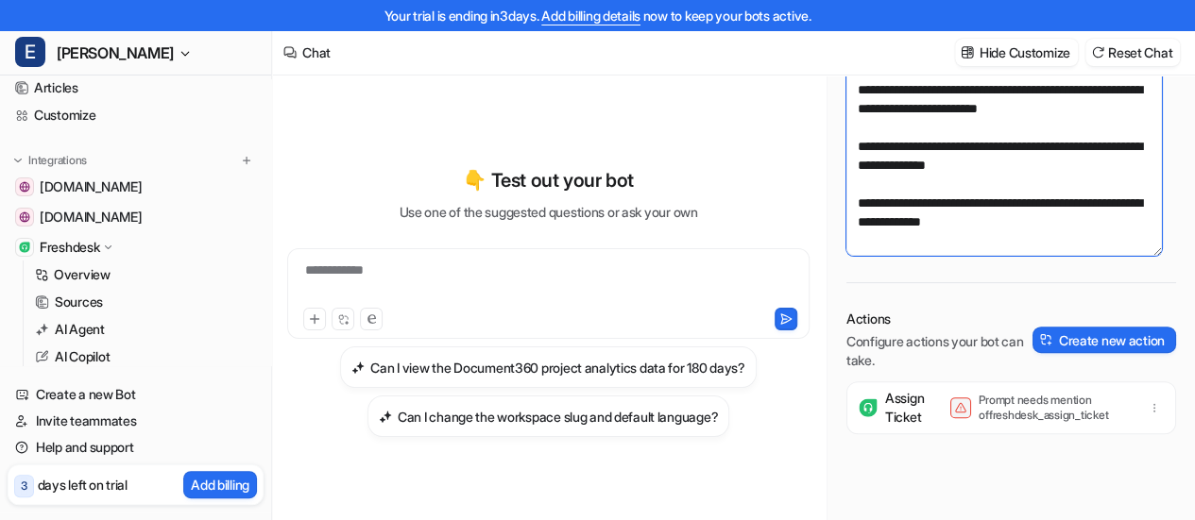
click at [1048, 212] on textarea "**********" at bounding box center [1003, 137] width 315 height 238
paste textarea "**********"
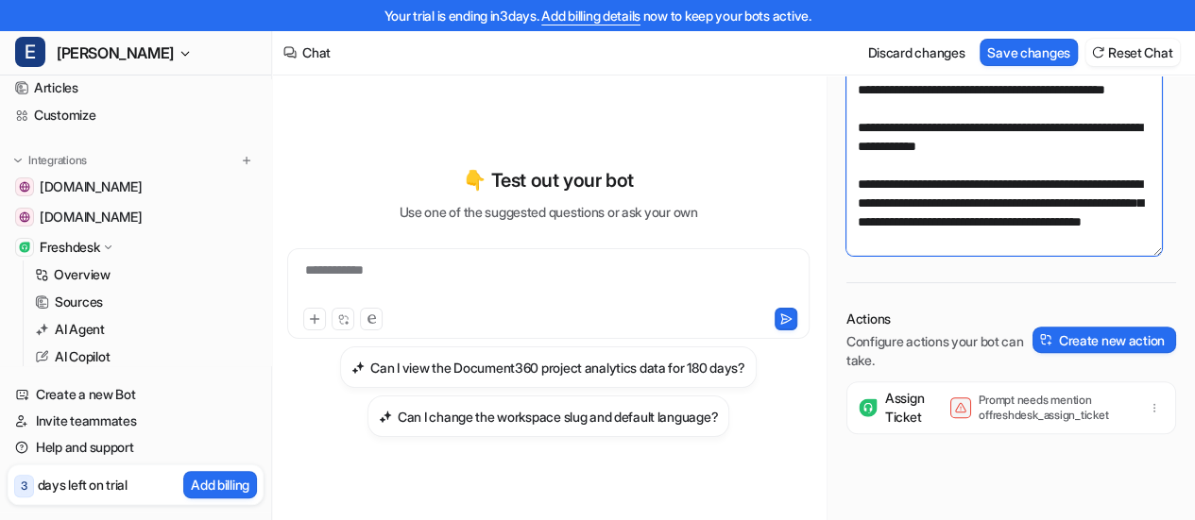
scroll to position [510, 0]
type textarea "**********"
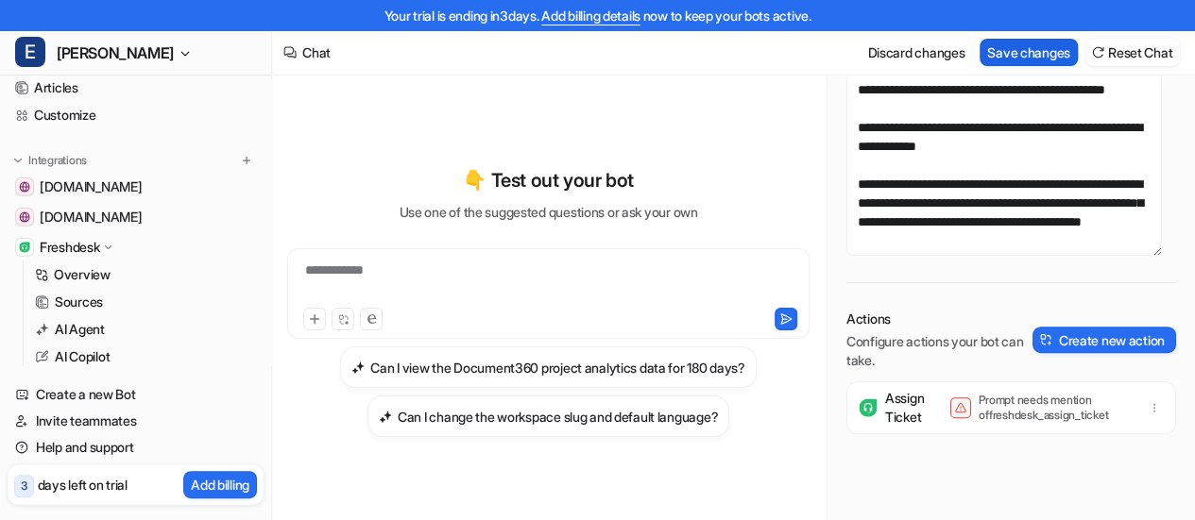
click at [1031, 48] on button "Save changes" at bounding box center [1028, 52] width 98 height 27
click at [1068, 418] on p "Prompt needs mention of freshdesk_assign_ticket" at bounding box center [1053, 408] width 151 height 30
click at [968, 413] on span at bounding box center [960, 408] width 21 height 21
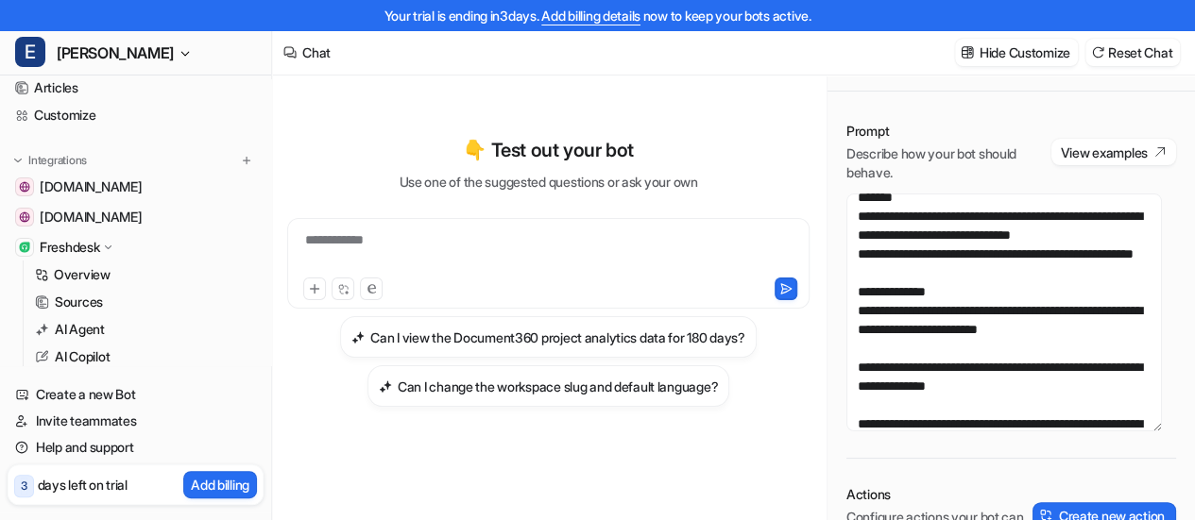
scroll to position [0, 0]
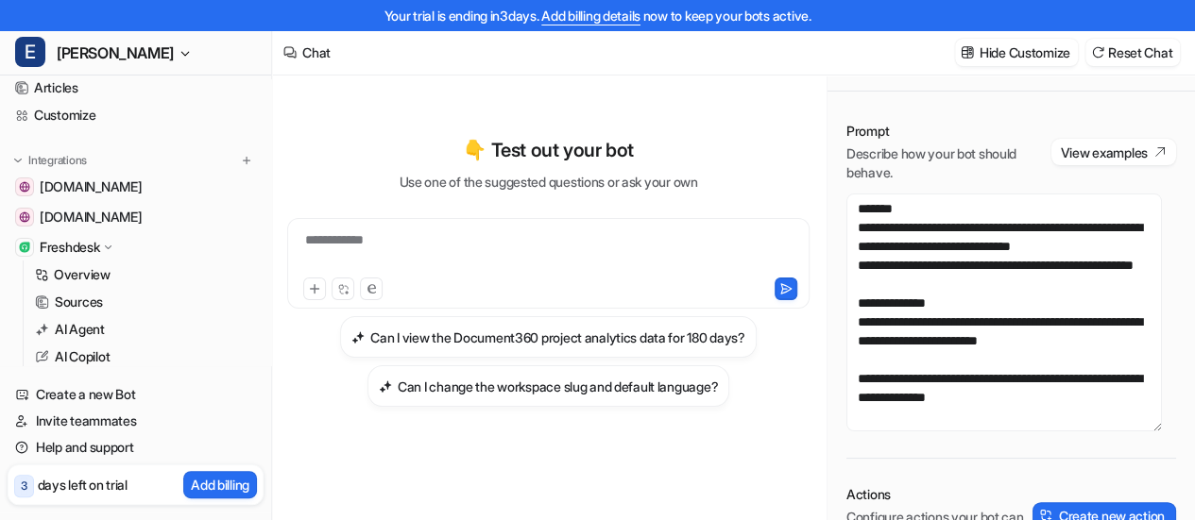
drag, startPoint x: 1113, startPoint y: 161, endPoint x: 769, endPoint y: 256, distance: 357.4
click at [769, 256] on div "**********" at bounding box center [733, 282] width 923 height 475
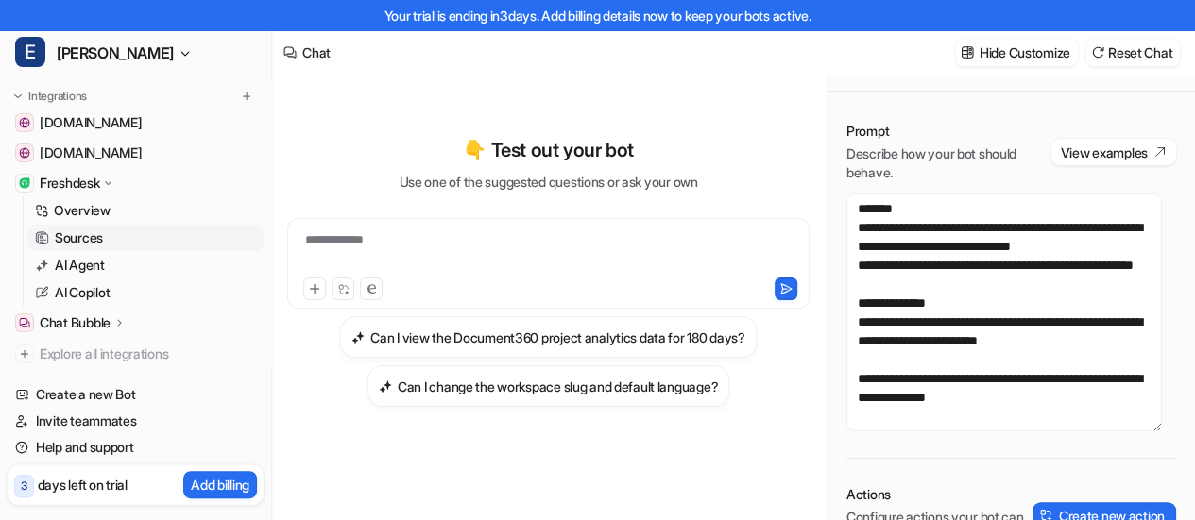
scroll to position [189, 0]
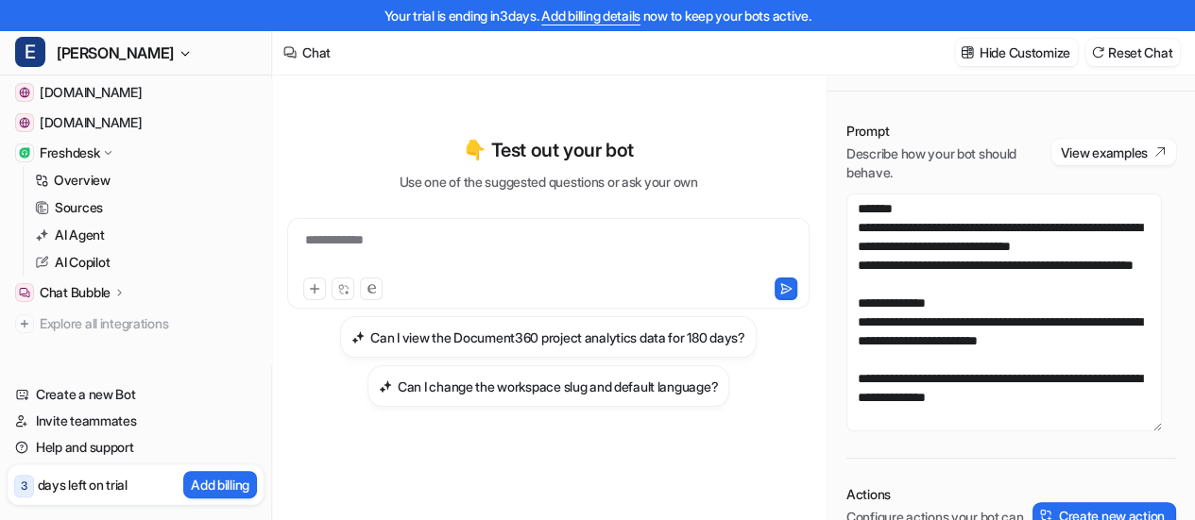
click at [109, 292] on p "Chat Bubble" at bounding box center [75, 292] width 71 height 19
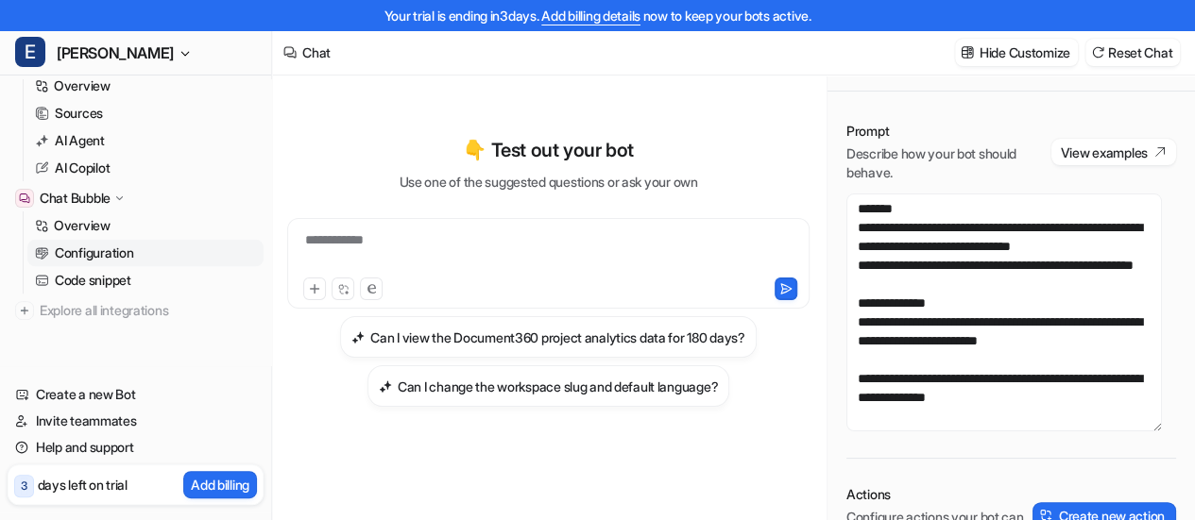
click at [142, 263] on link "Configuration" at bounding box center [145, 253] width 236 height 26
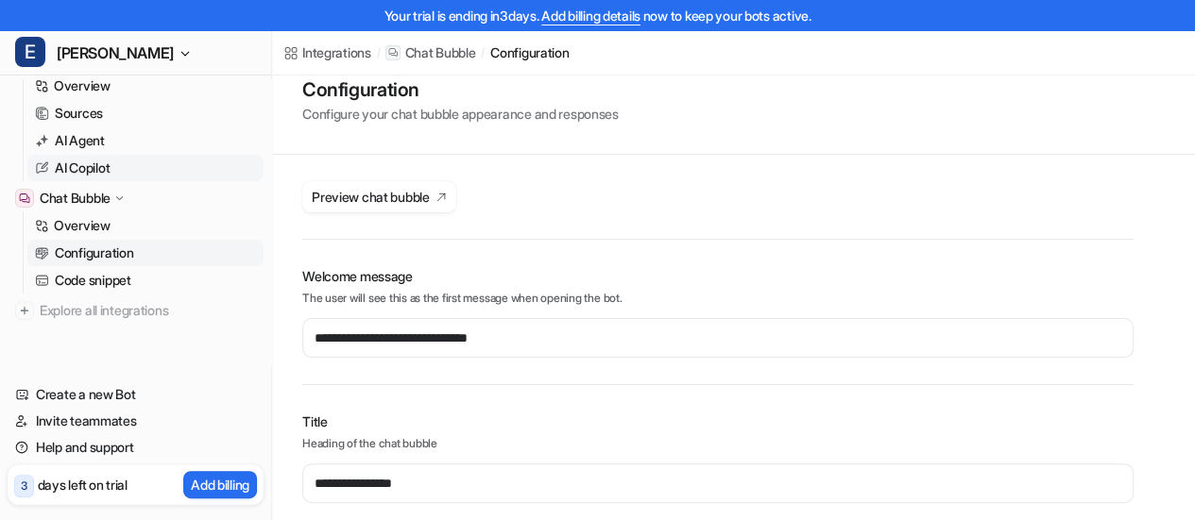
click at [108, 172] on p "AI Copilot" at bounding box center [82, 168] width 55 height 19
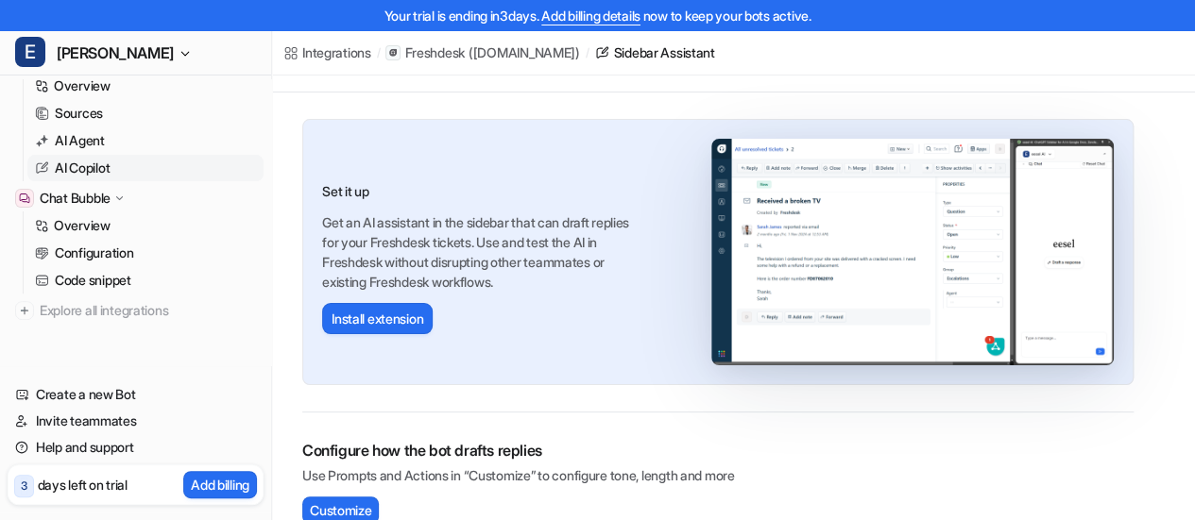
scroll to position [122, 0]
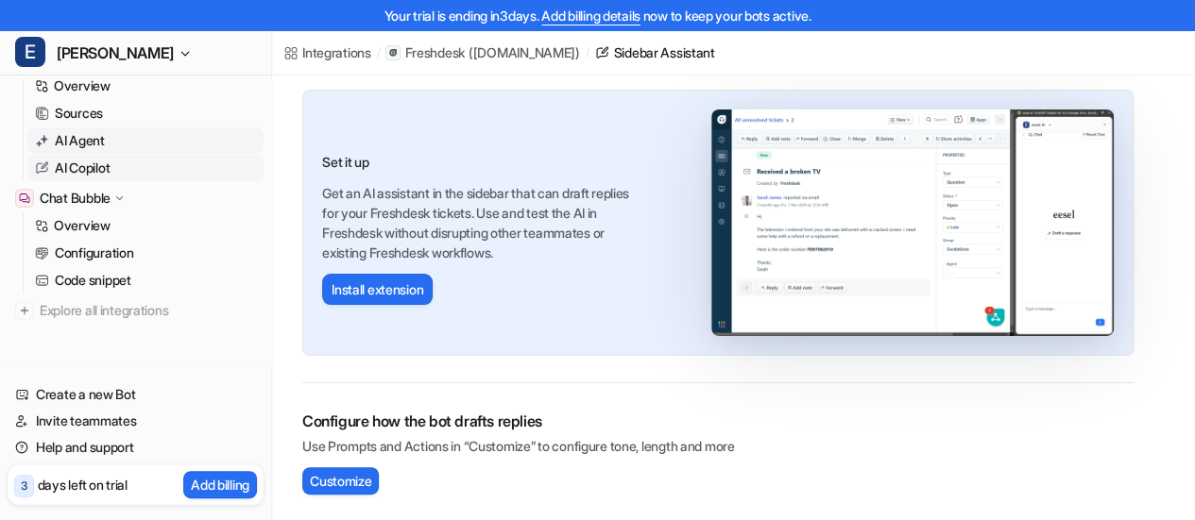
click at [93, 138] on p "AI Agent" at bounding box center [80, 140] width 50 height 19
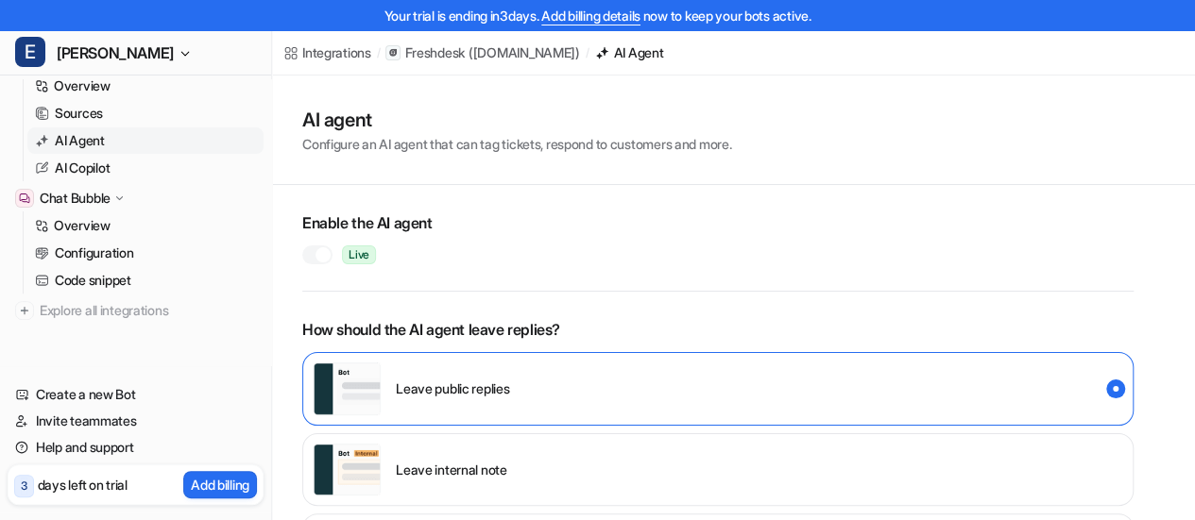
click at [433, 153] on p "Configure an AI agent that can tag tickets, respond to customers and more." at bounding box center [516, 144] width 429 height 20
click at [368, 132] on h1 "AI agent" at bounding box center [516, 120] width 429 height 28
click at [298, 112] on div "AI agent Configure an AI agent that can tag tickets, respond to customers and m…" at bounding box center [733, 131] width 923 height 110
click at [389, 158] on div "AI agent Configure an AI agent that can tag tickets, respond to customers and m…" at bounding box center [733, 131] width 923 height 110
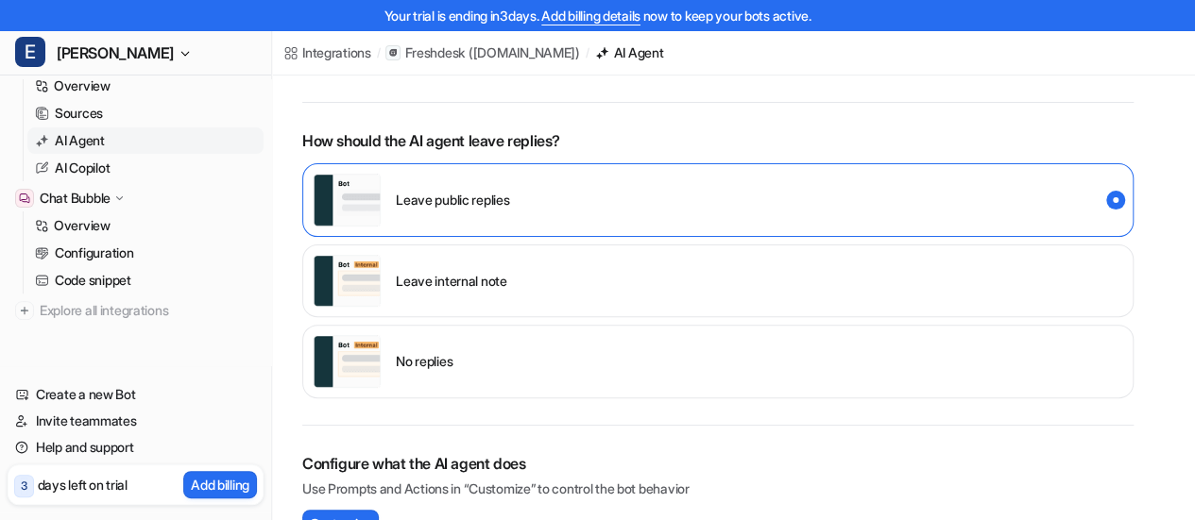
click at [1084, 271] on div "Leave internal note" at bounding box center [717, 282] width 831 height 74
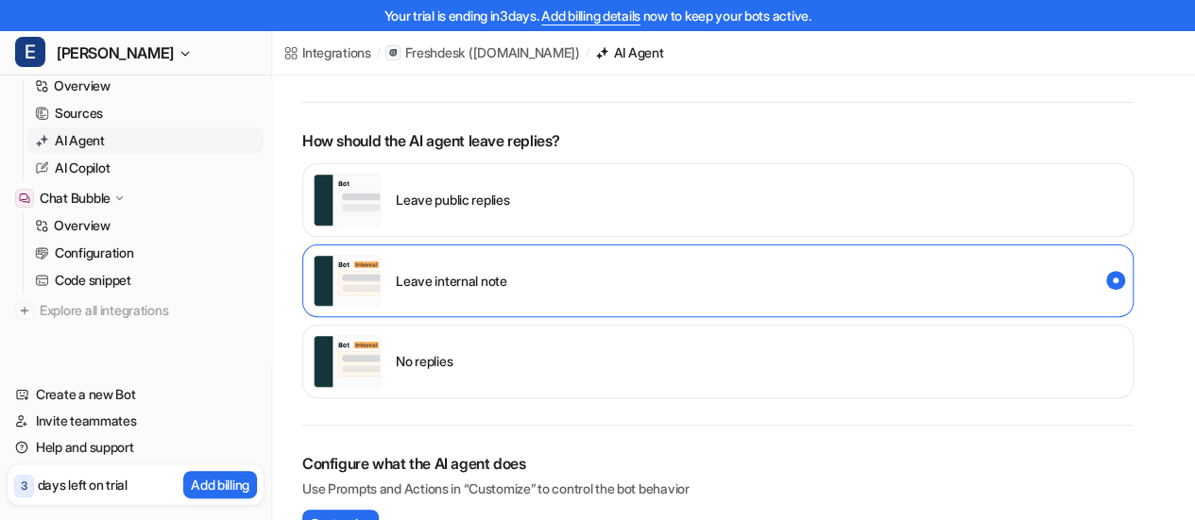
click at [1107, 216] on div "Leave public replies" at bounding box center [717, 200] width 831 height 74
click at [1069, 182] on div "Leave public replies" at bounding box center [717, 200] width 831 height 74
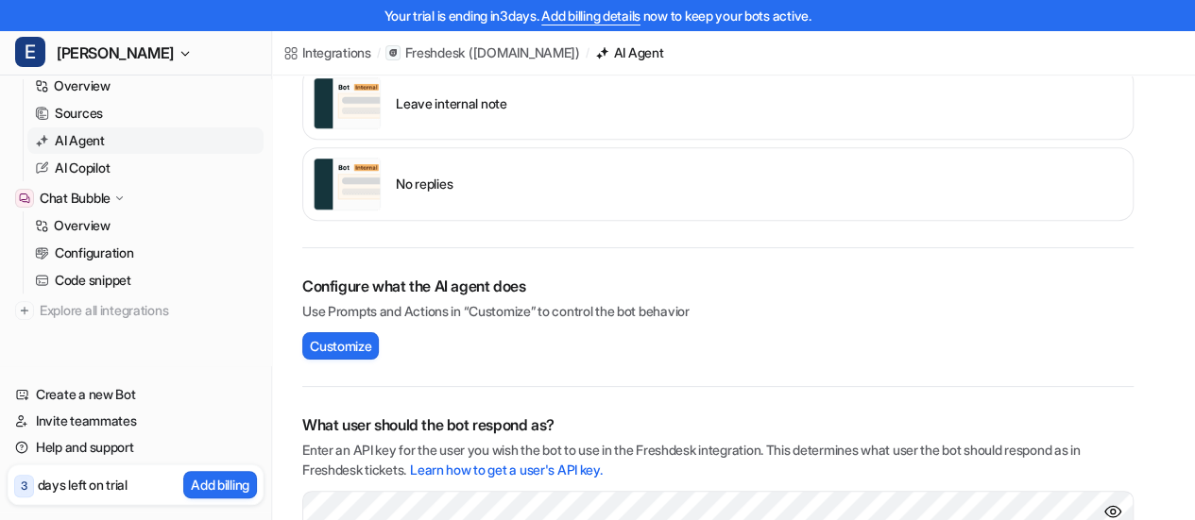
scroll to position [472, 0]
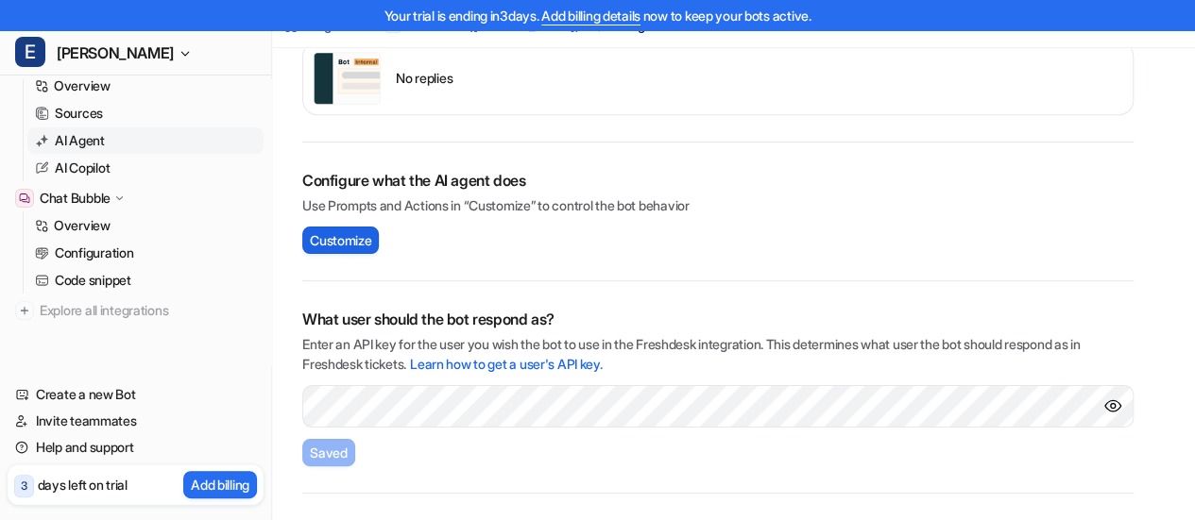
click at [366, 245] on span "Customize" at bounding box center [340, 240] width 61 height 20
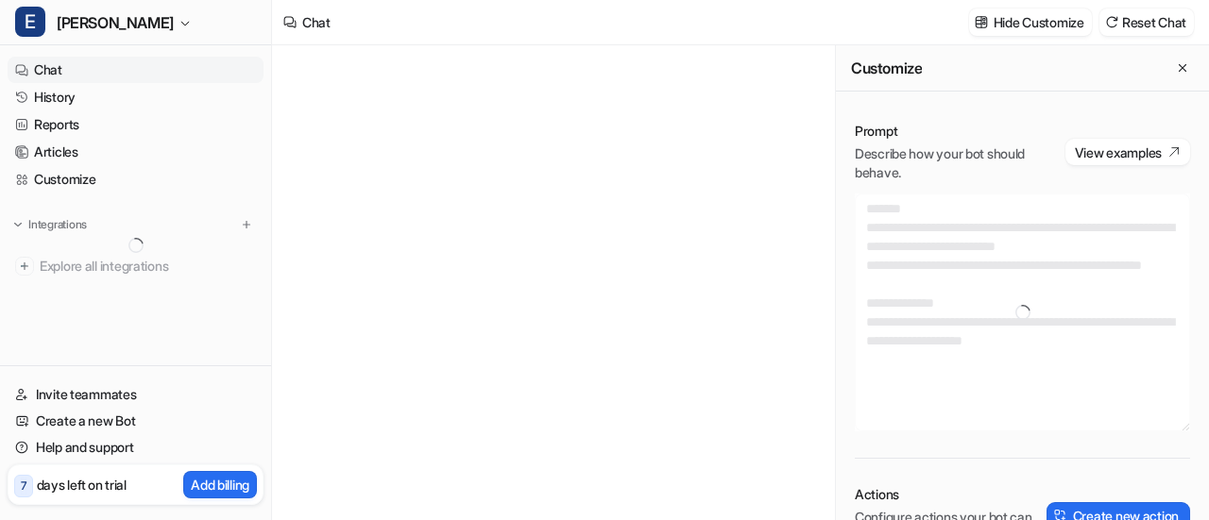
type textarea "**********"
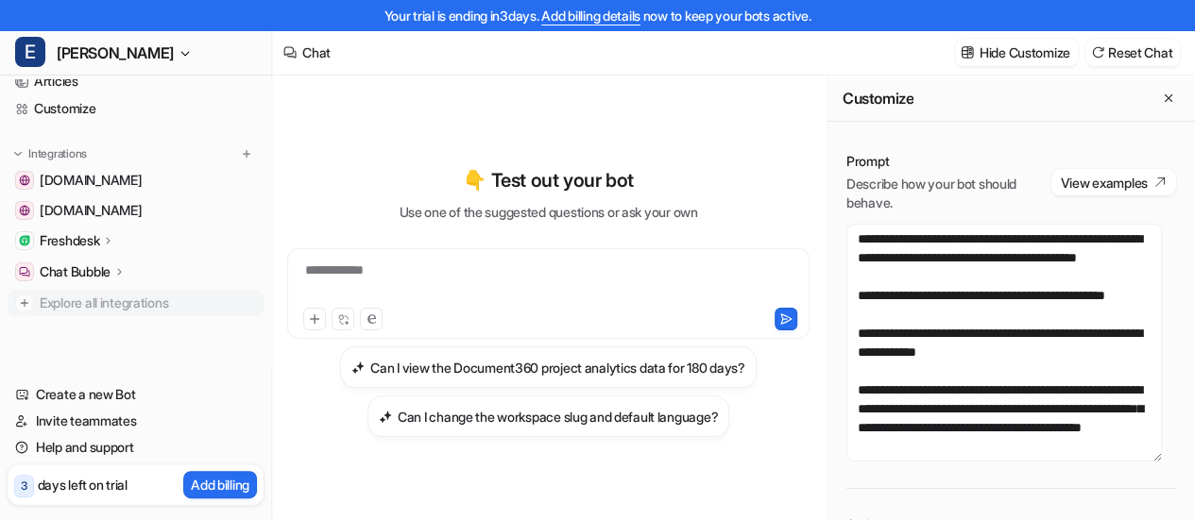
scroll to position [103, 0]
click at [93, 232] on p "Freshdesk" at bounding box center [69, 238] width 59 height 19
click at [84, 259] on p "Overview" at bounding box center [82, 266] width 57 height 19
click at [83, 265] on p "Overview" at bounding box center [82, 266] width 57 height 19
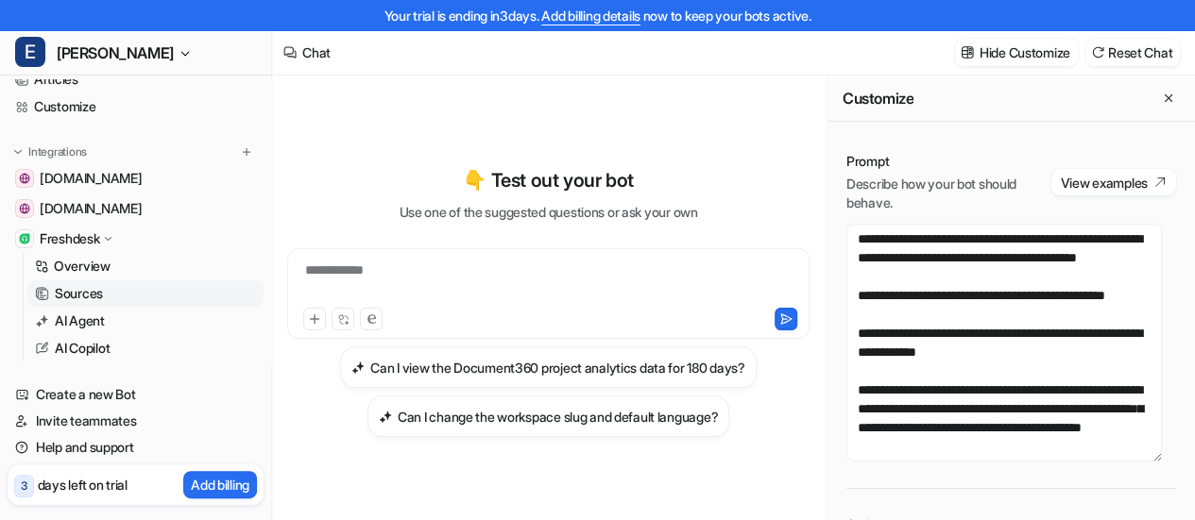
click at [85, 292] on p "Sources" at bounding box center [79, 293] width 48 height 19
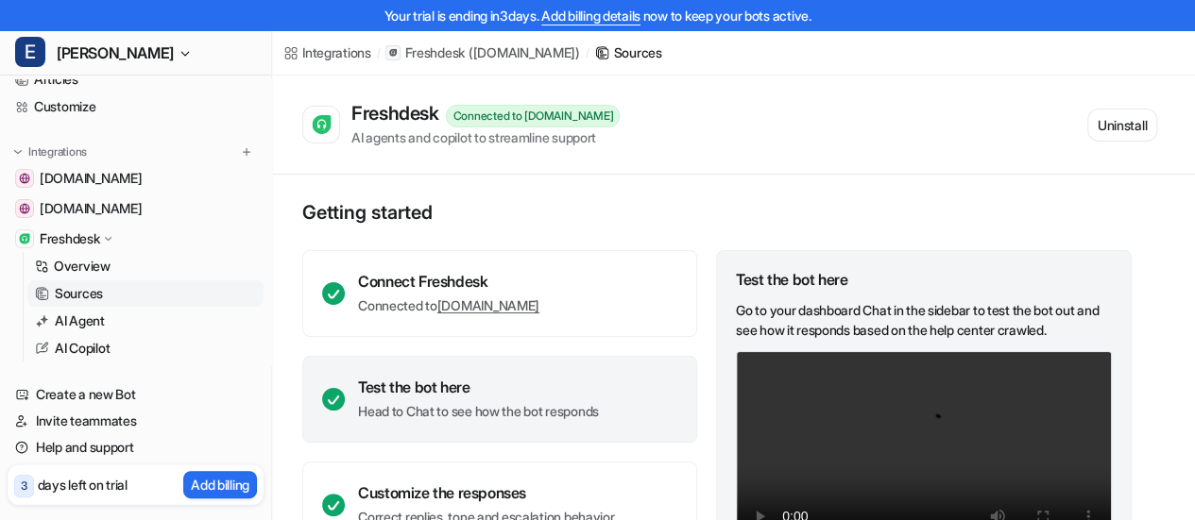
scroll to position [94, 0]
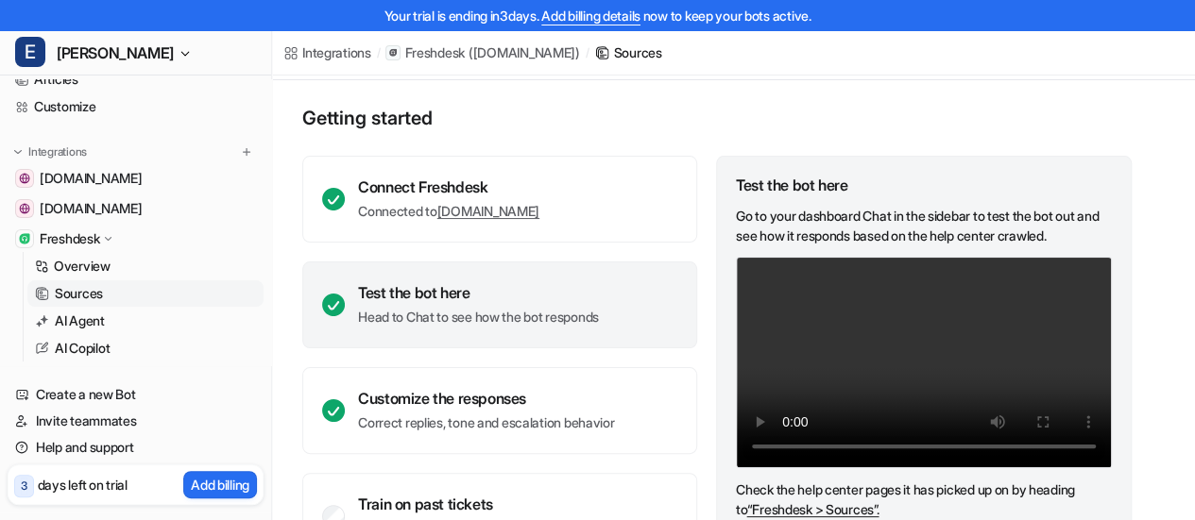
click at [523, 329] on div "Test the bot here Head to Chat to see how the bot responds" at bounding box center [499, 305] width 395 height 87
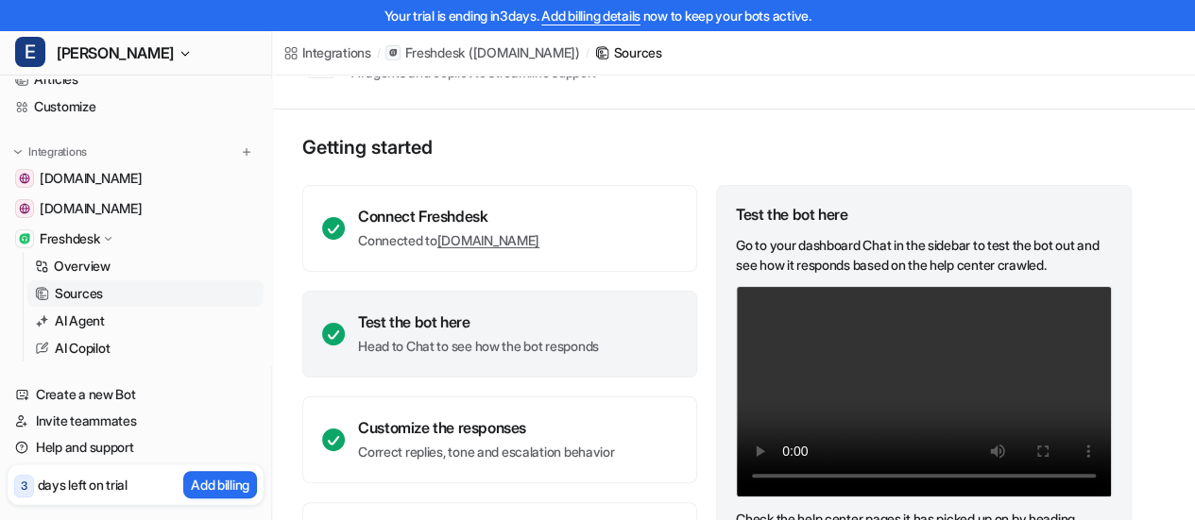
scroll to position [0, 0]
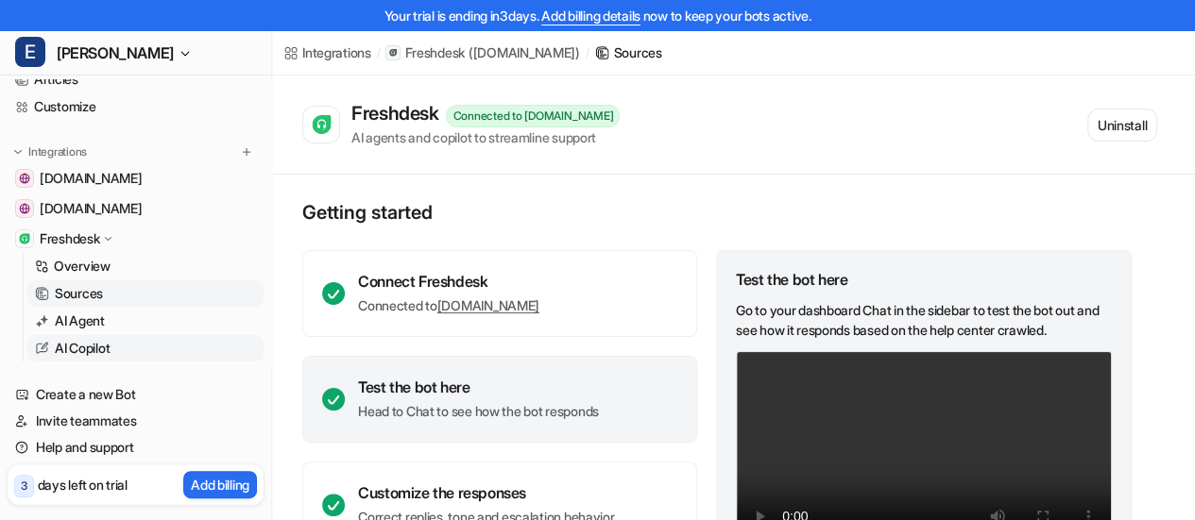
click at [93, 348] on p "AI Copilot" at bounding box center [82, 348] width 55 height 19
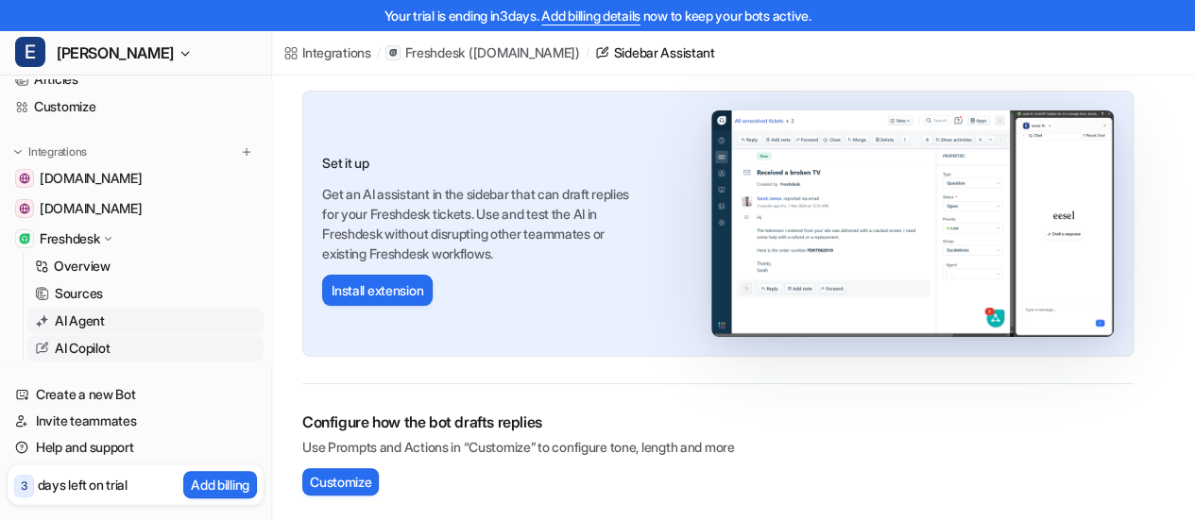
scroll to position [122, 0]
click at [59, 299] on p "Sources" at bounding box center [79, 293] width 48 height 19
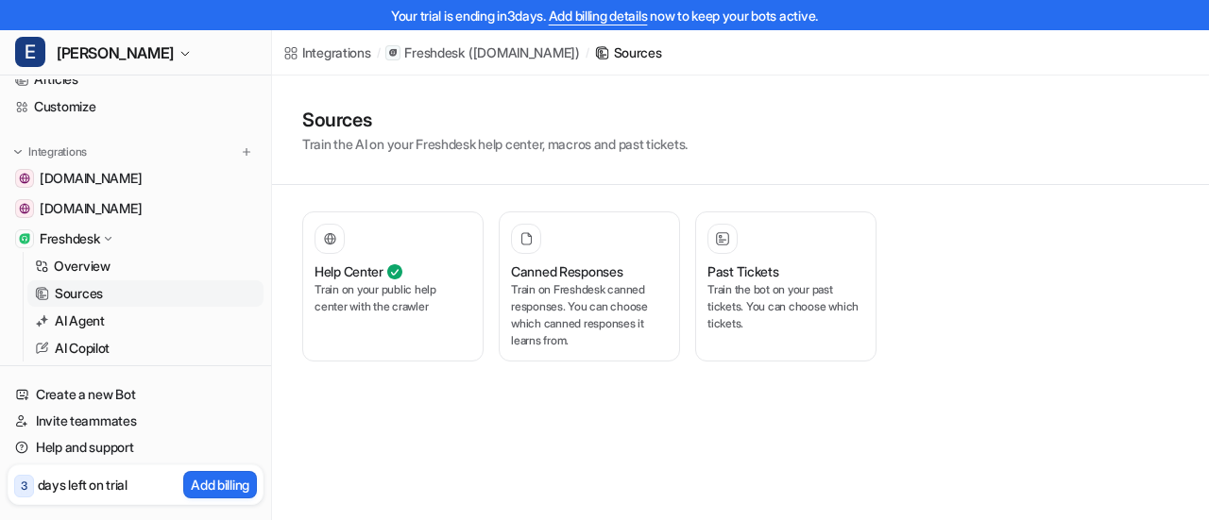
click at [59, 299] on p "Sources" at bounding box center [79, 293] width 48 height 19
click at [110, 263] on p "Overview" at bounding box center [82, 266] width 57 height 19
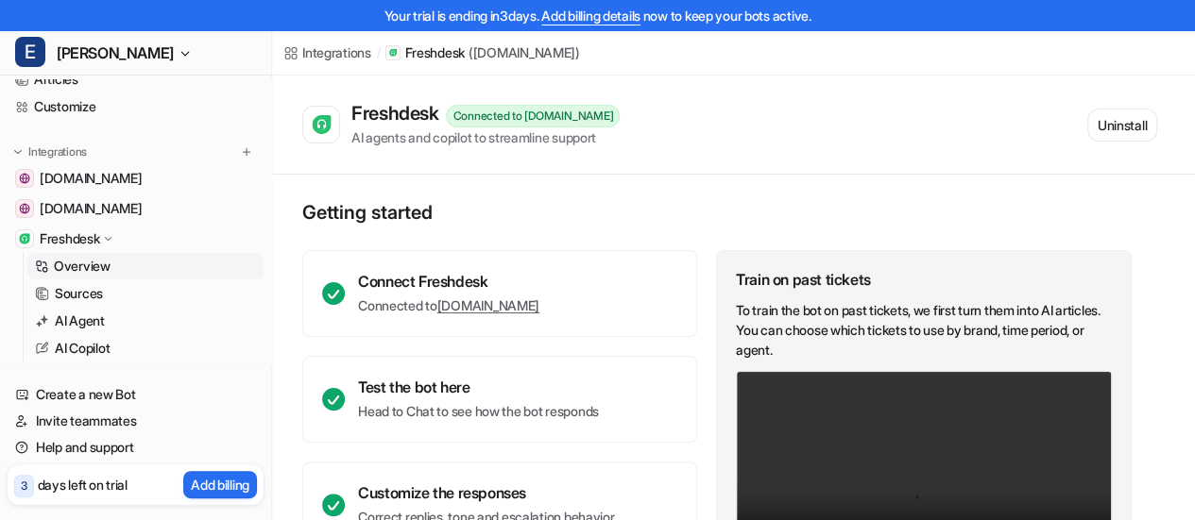
click at [594, 142] on div "AI agents and copilot to streamline support" at bounding box center [485, 137] width 268 height 20
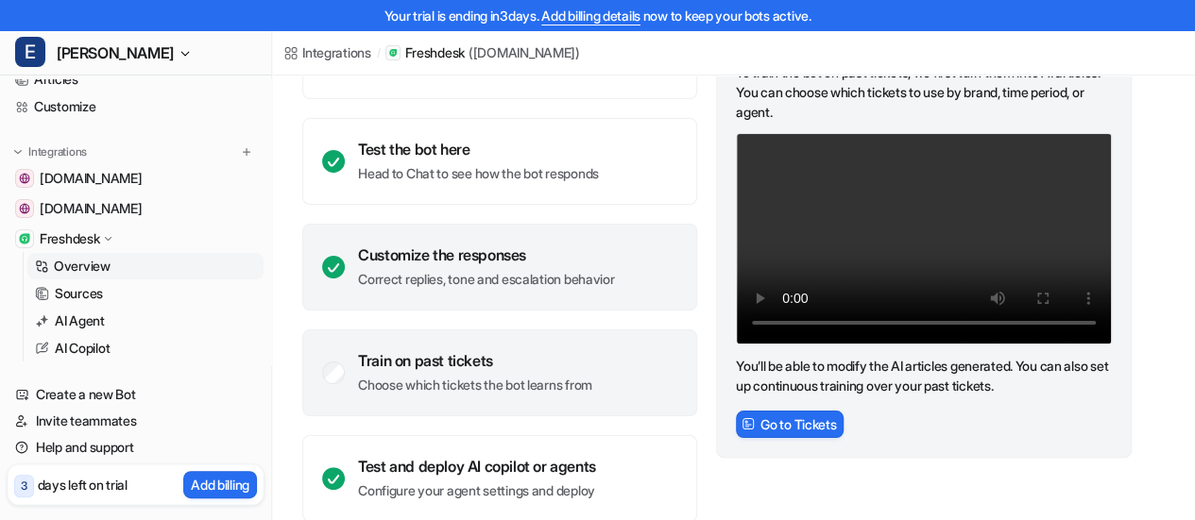
scroll to position [265, 0]
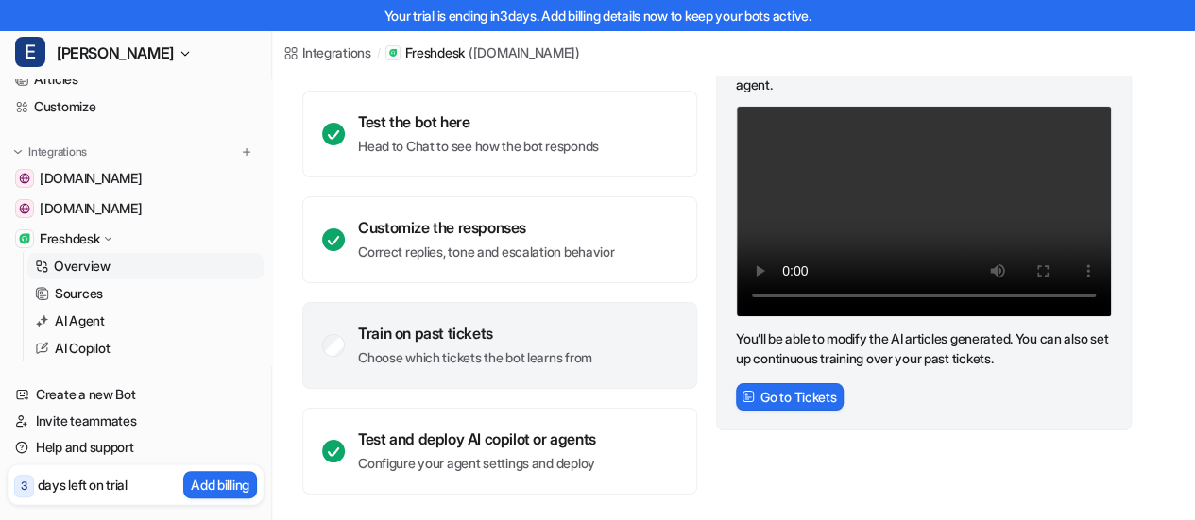
click at [423, 356] on p "Choose which tickets the bot learns from" at bounding box center [475, 357] width 234 height 19
click at [118, 299] on link "Sources" at bounding box center [145, 293] width 236 height 26
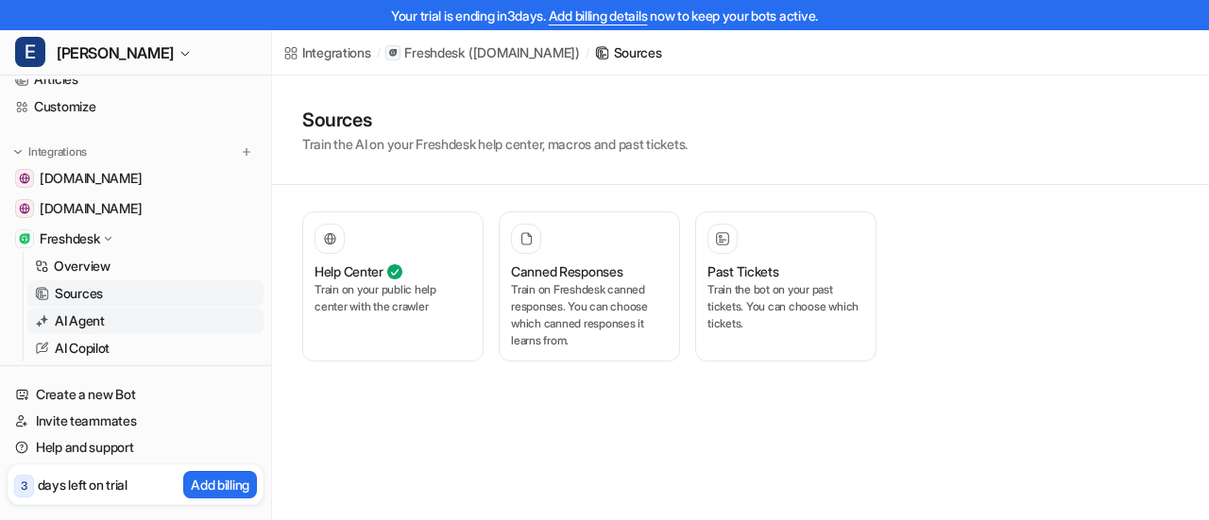
click at [111, 320] on link "AI Agent" at bounding box center [145, 321] width 236 height 26
click at [422, 258] on div "Help Center Train on your public help center with the crawler" at bounding box center [392, 287] width 157 height 126
click at [328, 243] on icon at bounding box center [328, 238] width 3 height 11
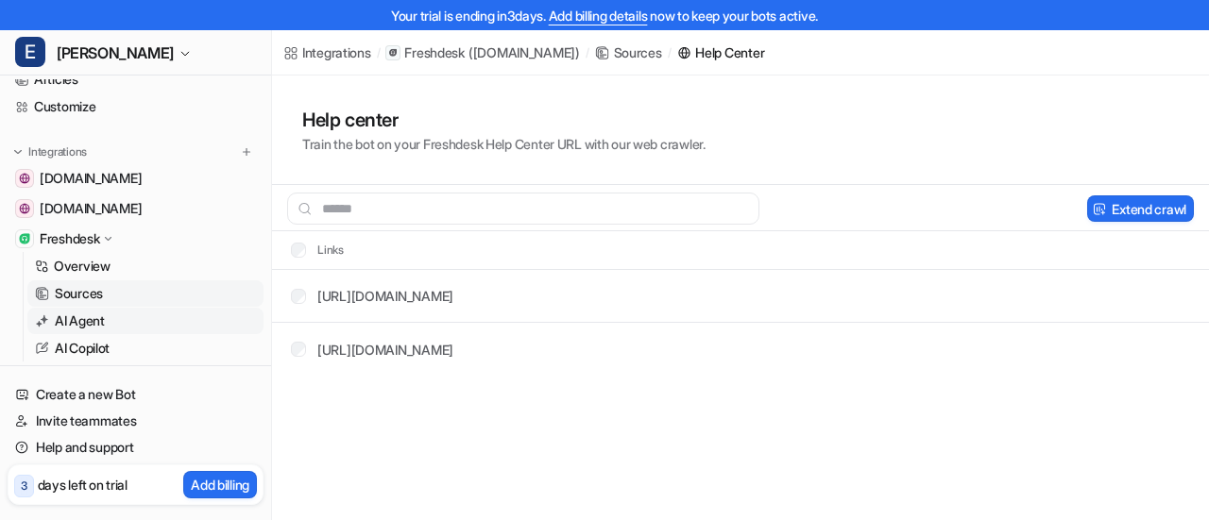
click at [92, 326] on p "AI Agent" at bounding box center [80, 321] width 50 height 19
click at [142, 180] on span "[DOMAIN_NAME]" at bounding box center [91, 178] width 102 height 19
click at [119, 241] on div "Freshdesk" at bounding box center [136, 239] width 256 height 26
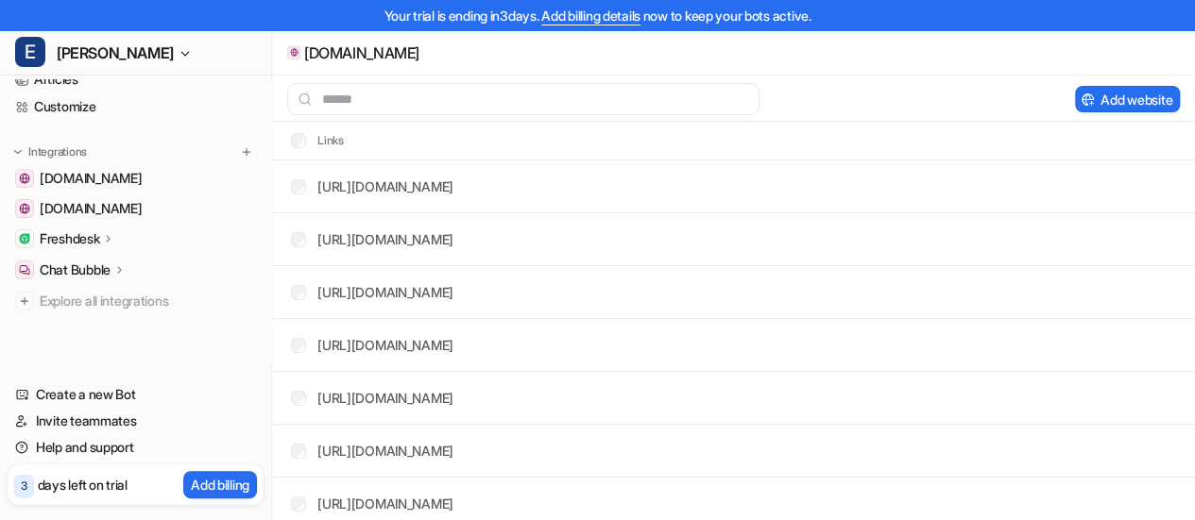
click at [88, 240] on p "Freshdesk" at bounding box center [69, 238] width 59 height 19
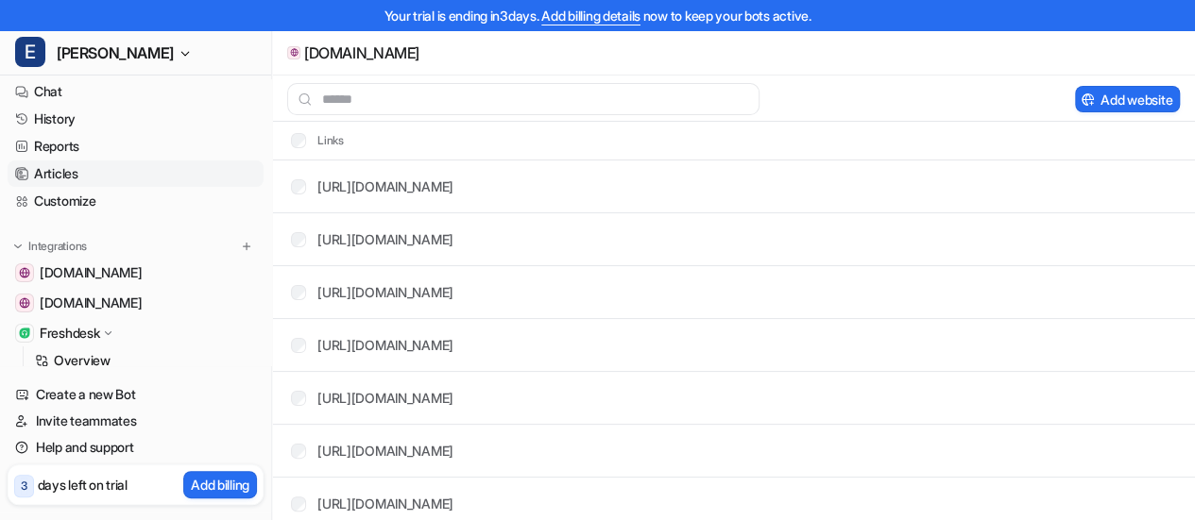
click at [80, 173] on link "Articles" at bounding box center [136, 174] width 256 height 26
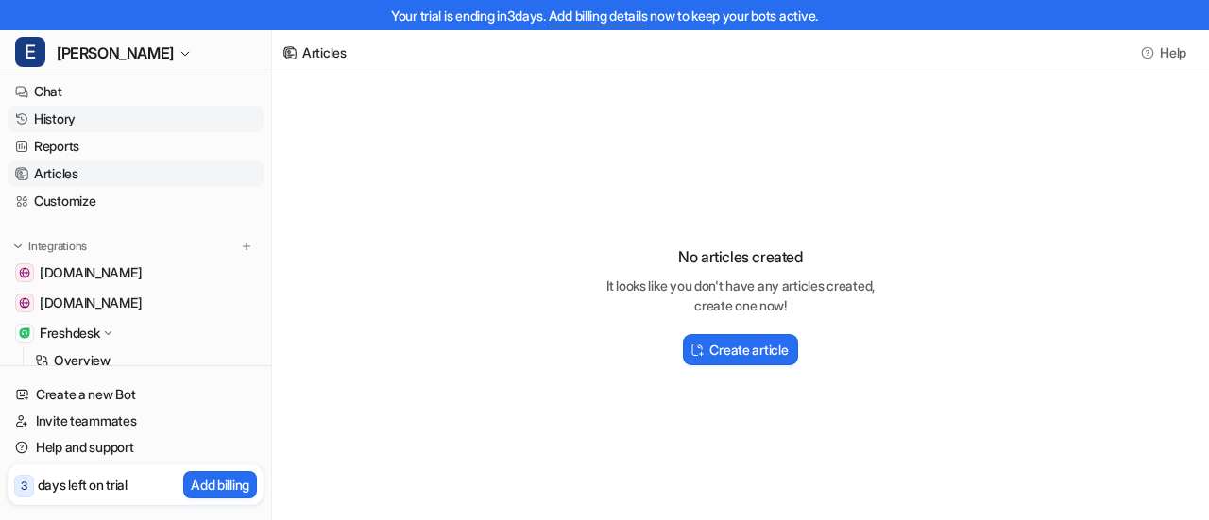
click at [90, 122] on link "History" at bounding box center [136, 119] width 256 height 26
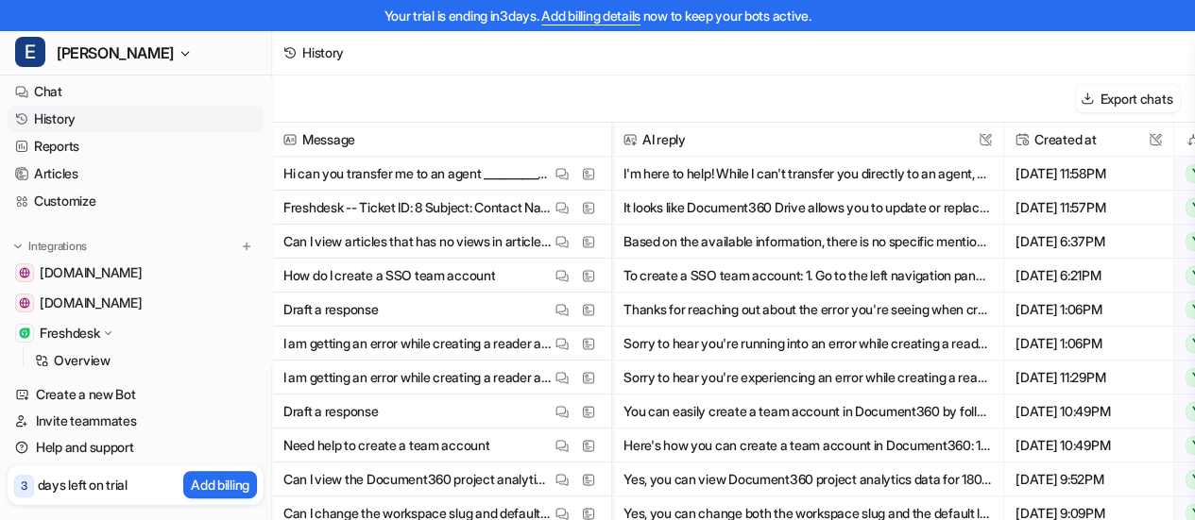
drag, startPoint x: 746, startPoint y: 177, endPoint x: 921, endPoint y: 176, distance: 174.7
click at [921, 176] on button "I'm here to help! While I can't transfer you directly to an agent, you can reac…" at bounding box center [807, 174] width 368 height 34
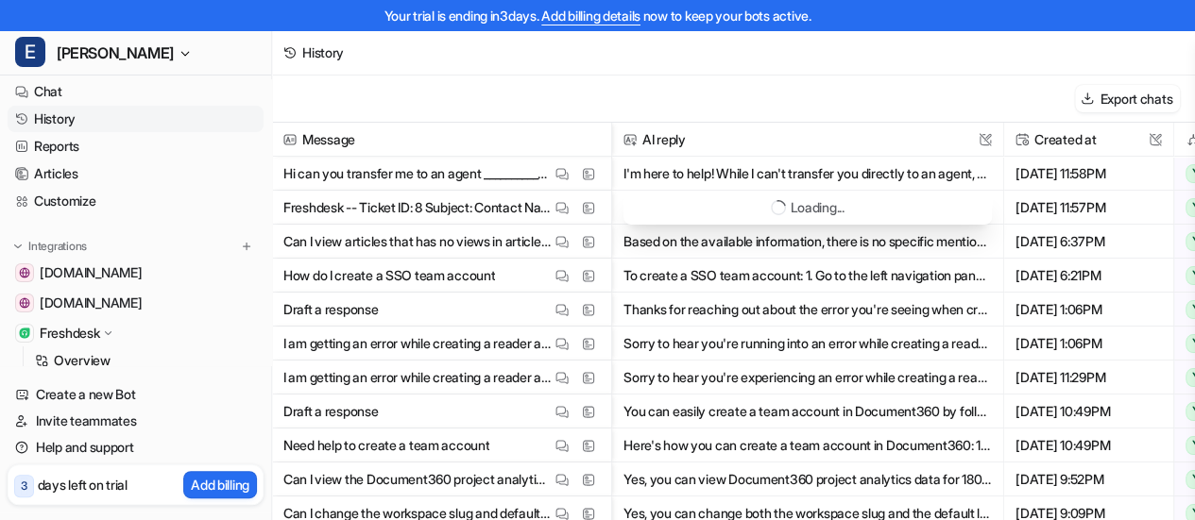
click at [921, 176] on button "I'm here to help! While I can't transfer you directly to an agent, you can reac…" at bounding box center [807, 174] width 368 height 34
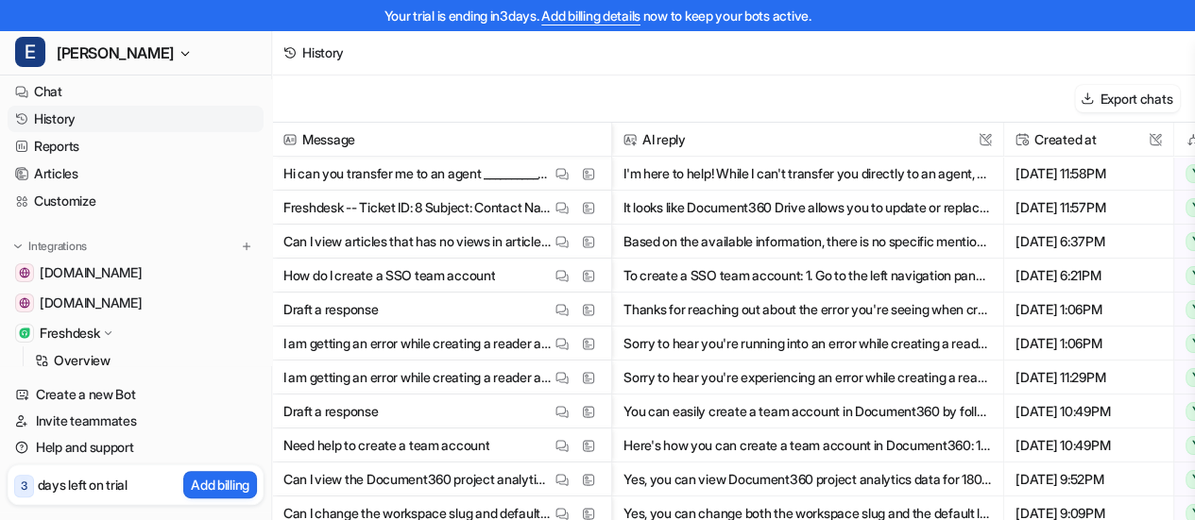
click at [850, 176] on button "I'm here to help! While I can't transfer you directly to an agent, you can reac…" at bounding box center [807, 174] width 368 height 34
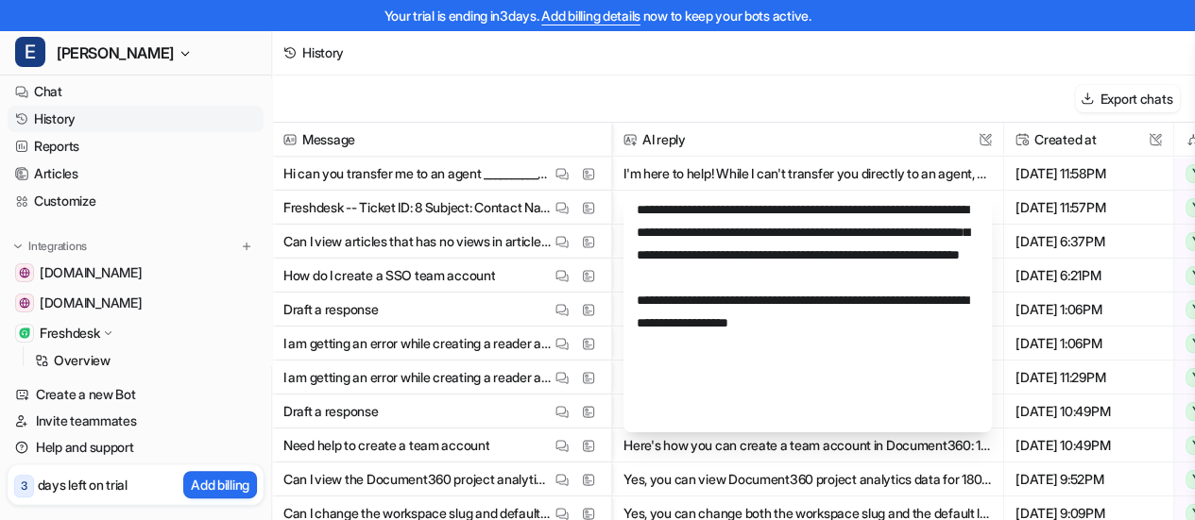
click at [782, 74] on div "History" at bounding box center [733, 52] width 923 height 45
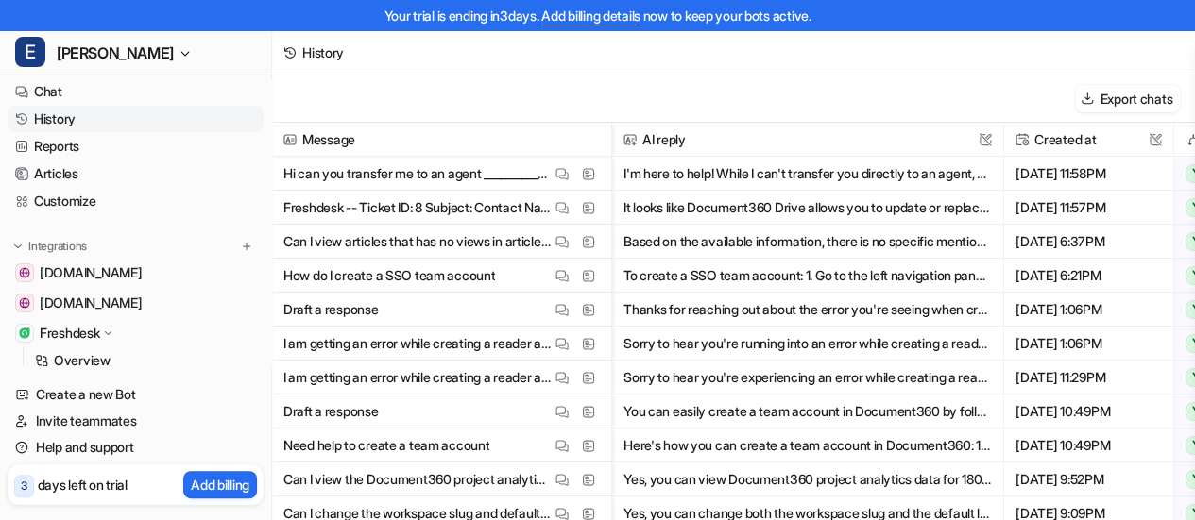
click at [953, 173] on button "I'm here to help! While I can't transfer you directly to an agent, you can reac…" at bounding box center [807, 174] width 368 height 34
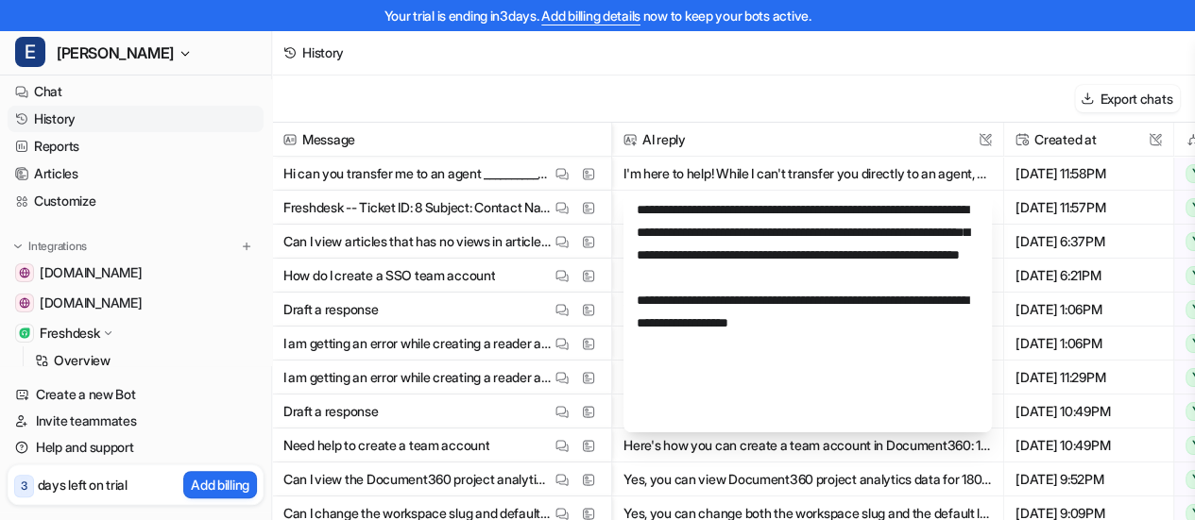
scroll to position [30, 0]
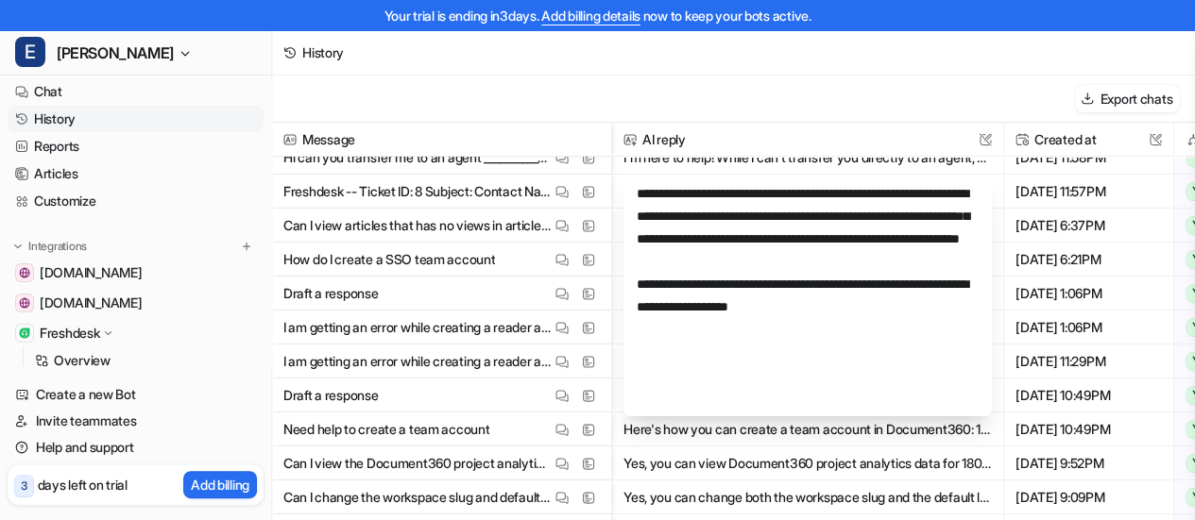
click at [483, 88] on div "Export chats" at bounding box center [733, 99] width 923 height 47
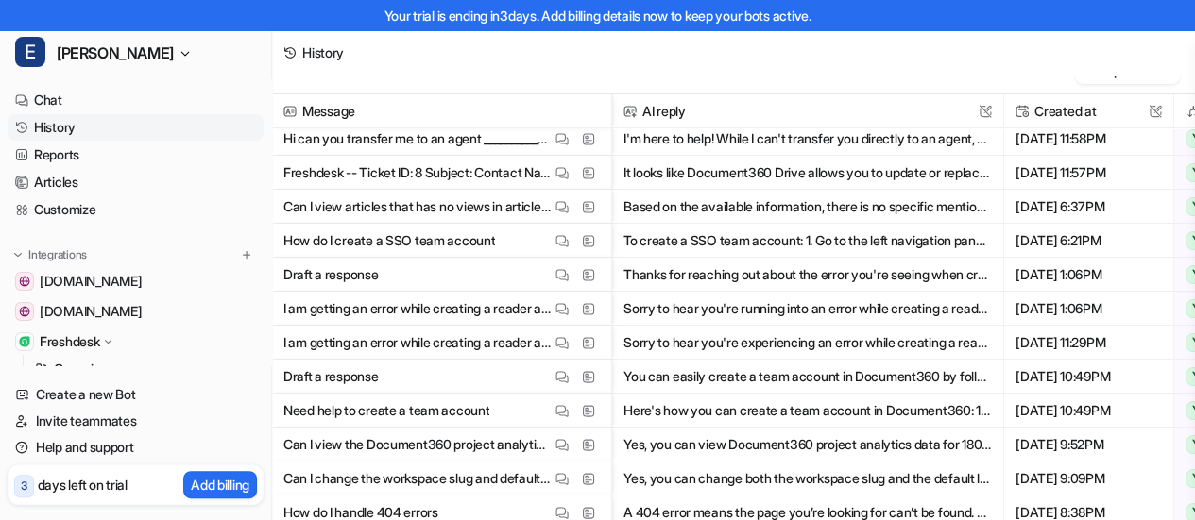
scroll to position [0, 0]
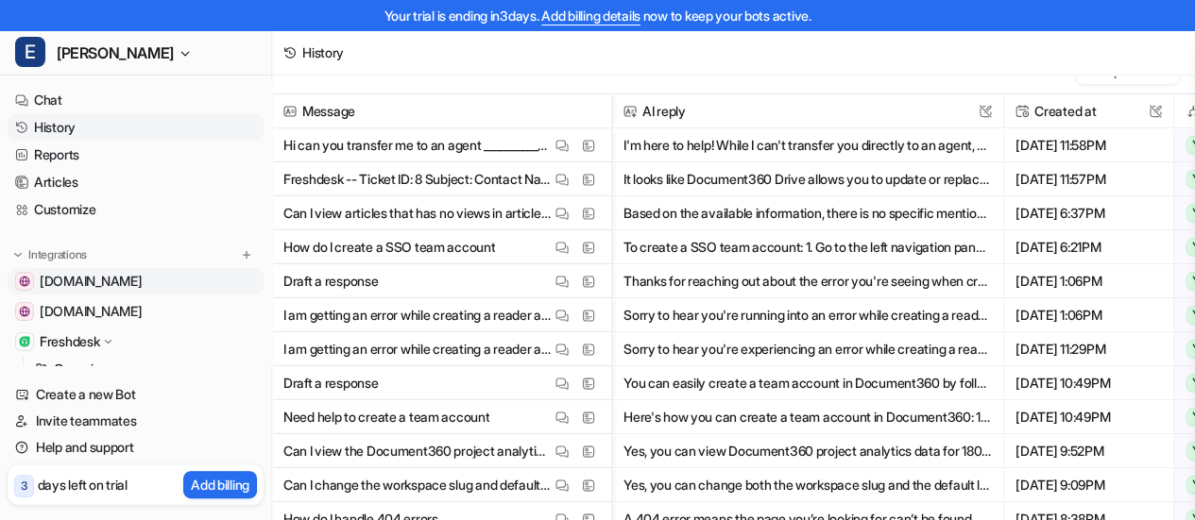
click at [99, 284] on span "[DOMAIN_NAME]" at bounding box center [91, 281] width 102 height 19
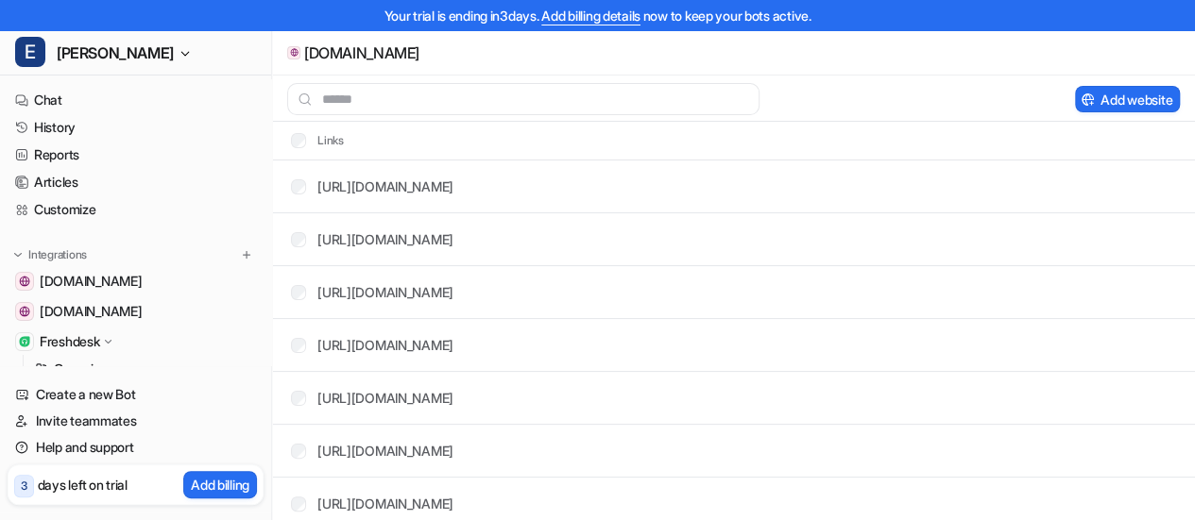
click at [84, 343] on p "Freshdesk" at bounding box center [69, 341] width 59 height 19
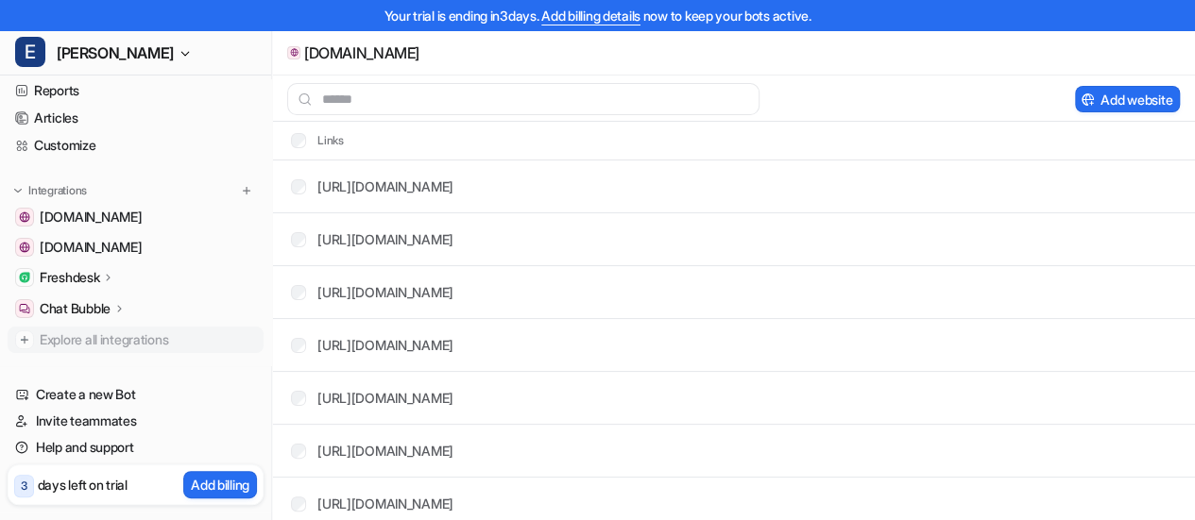
scroll to position [94, 0]
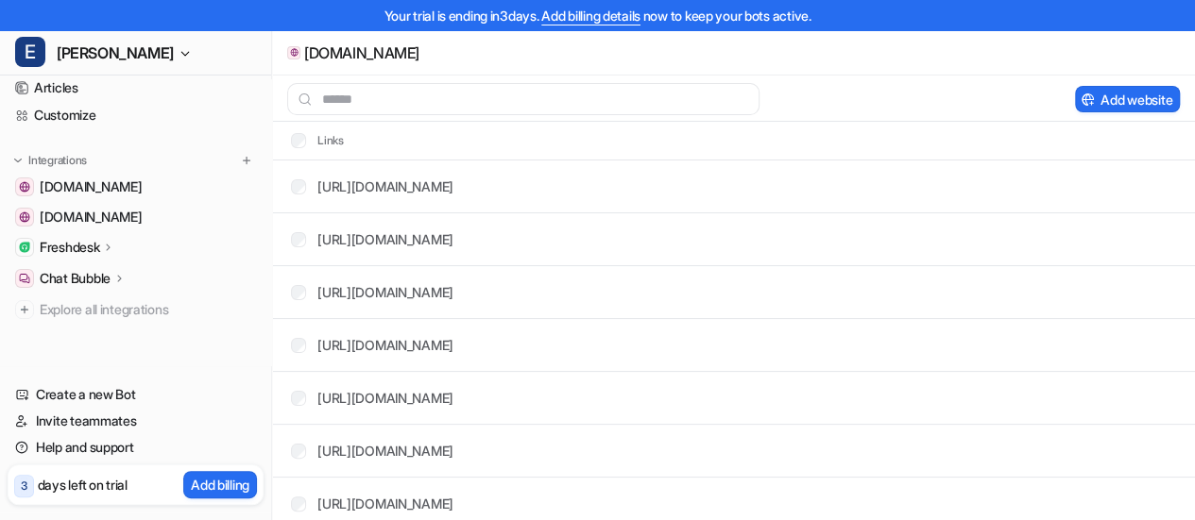
click at [111, 250] on icon at bounding box center [108, 247] width 13 height 14
click at [91, 333] on p "AI Agent" at bounding box center [80, 329] width 50 height 19
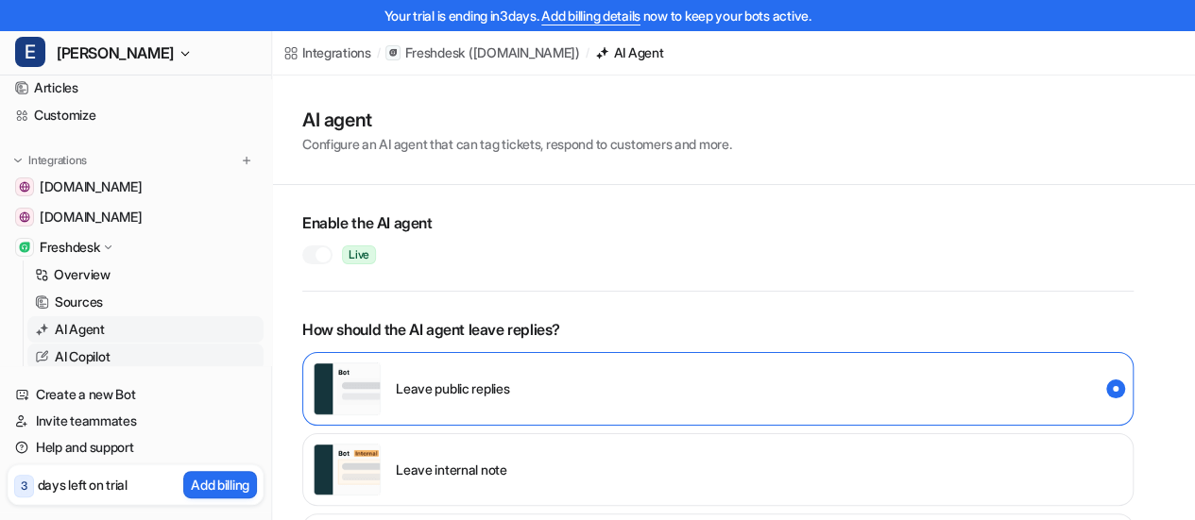
click at [84, 347] on link "AI Copilot" at bounding box center [145, 357] width 236 height 26
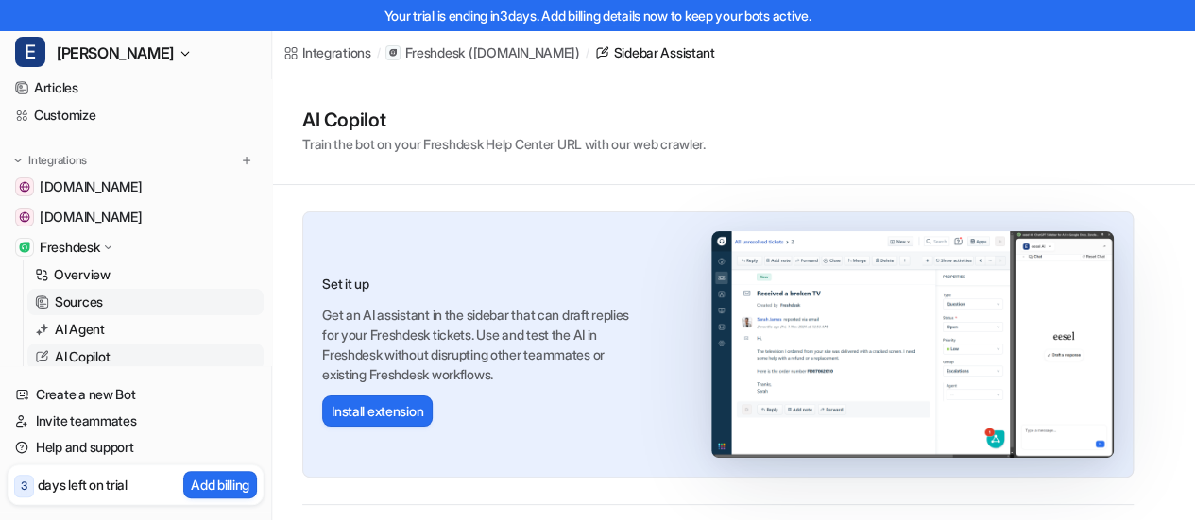
click at [96, 301] on p "Sources" at bounding box center [79, 302] width 48 height 19
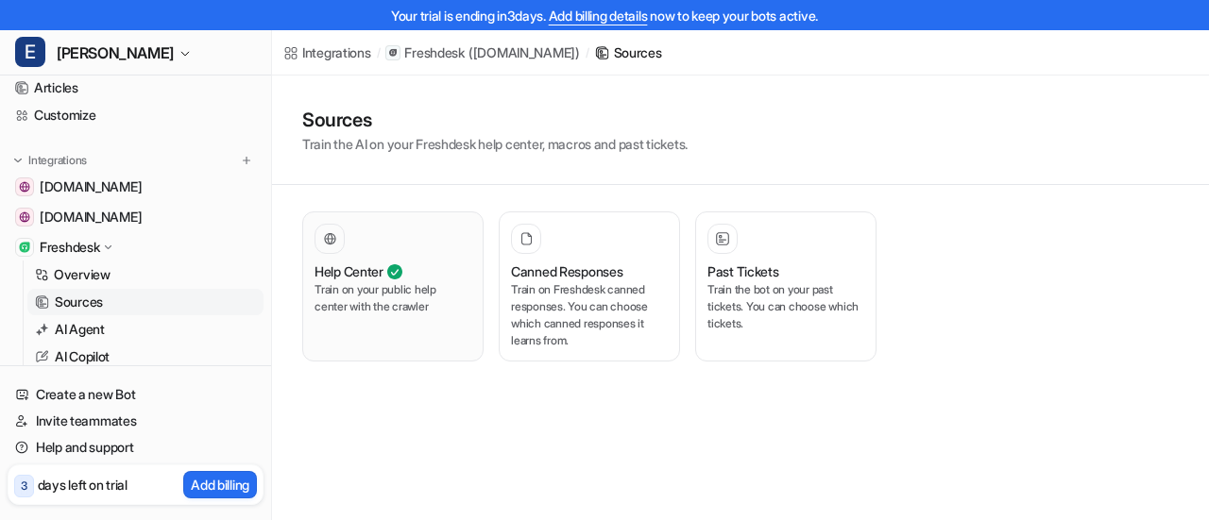
click at [403, 233] on div at bounding box center [392, 239] width 157 height 30
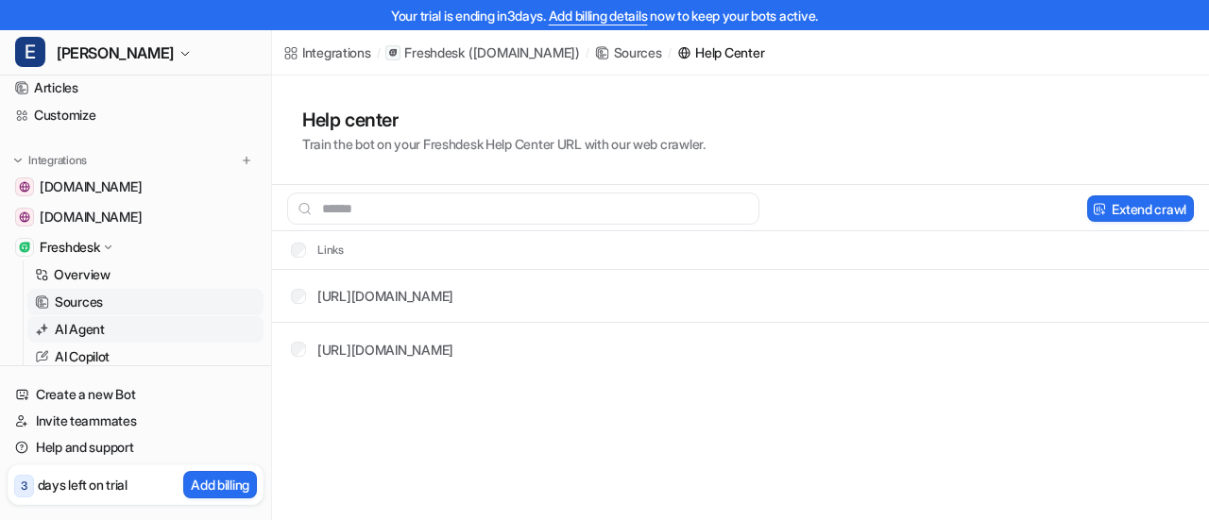
click at [99, 328] on p "AI Agent" at bounding box center [80, 329] width 50 height 19
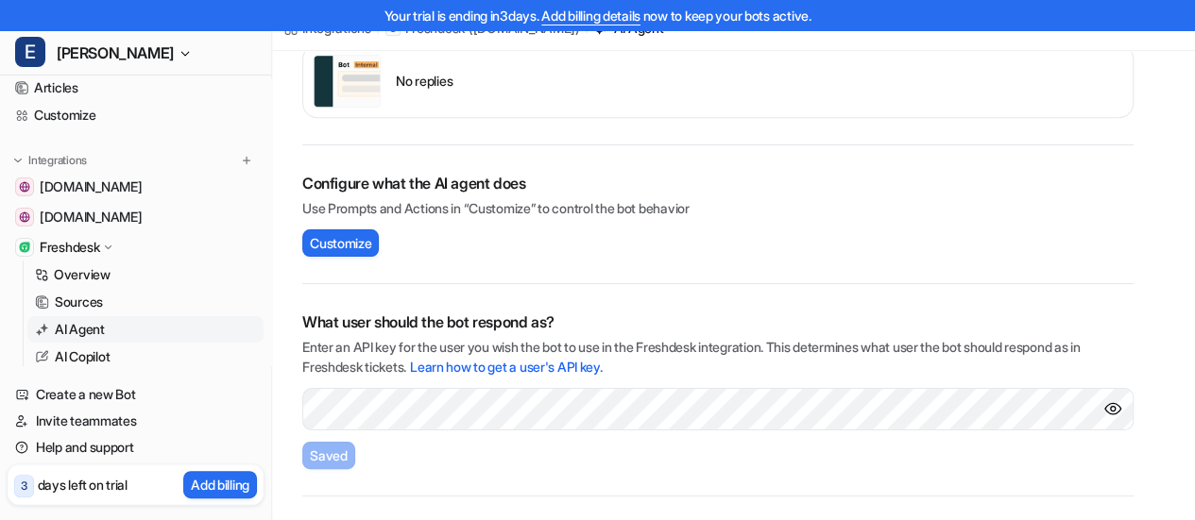
scroll to position [580, 0]
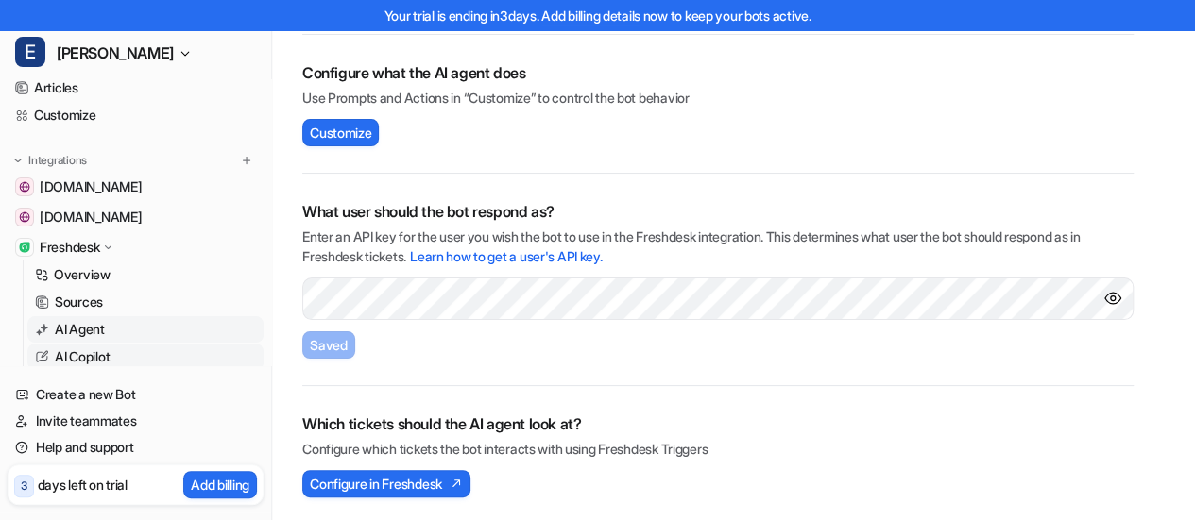
click at [110, 358] on p "AI Copilot" at bounding box center [82, 357] width 55 height 19
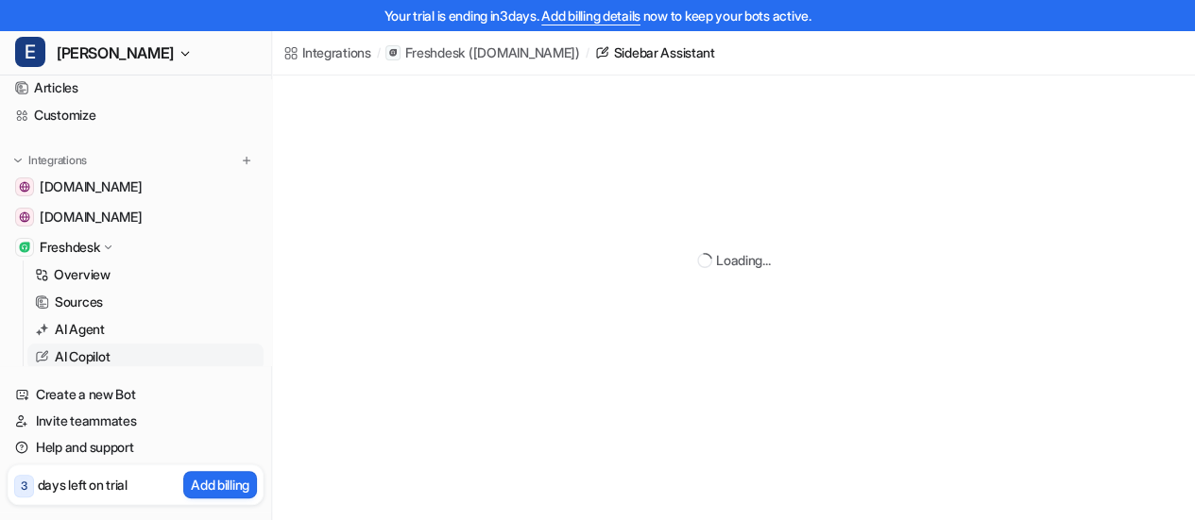
scroll to position [122, 0]
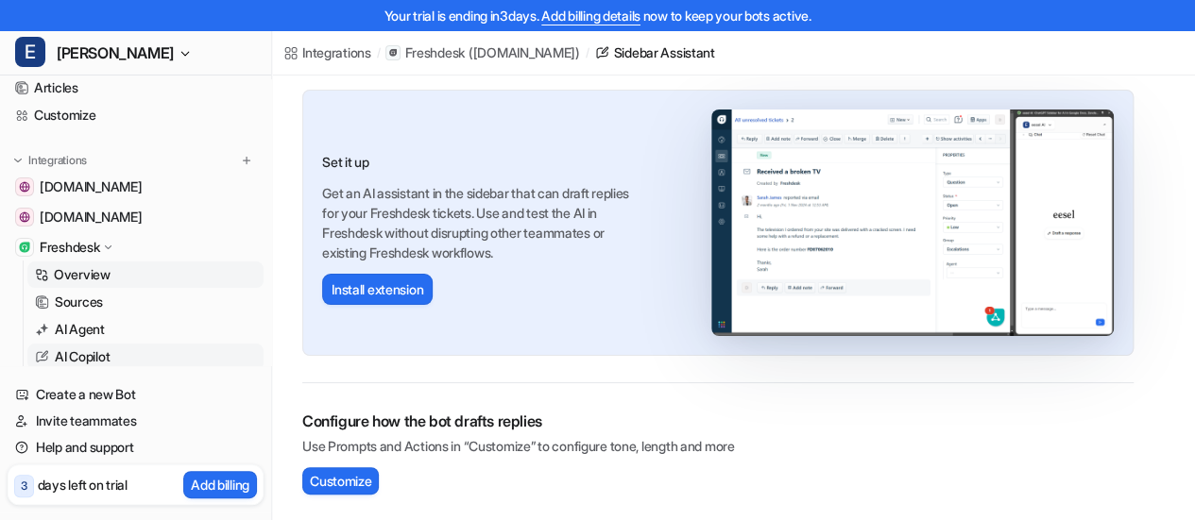
click at [107, 279] on p "Overview" at bounding box center [82, 274] width 57 height 19
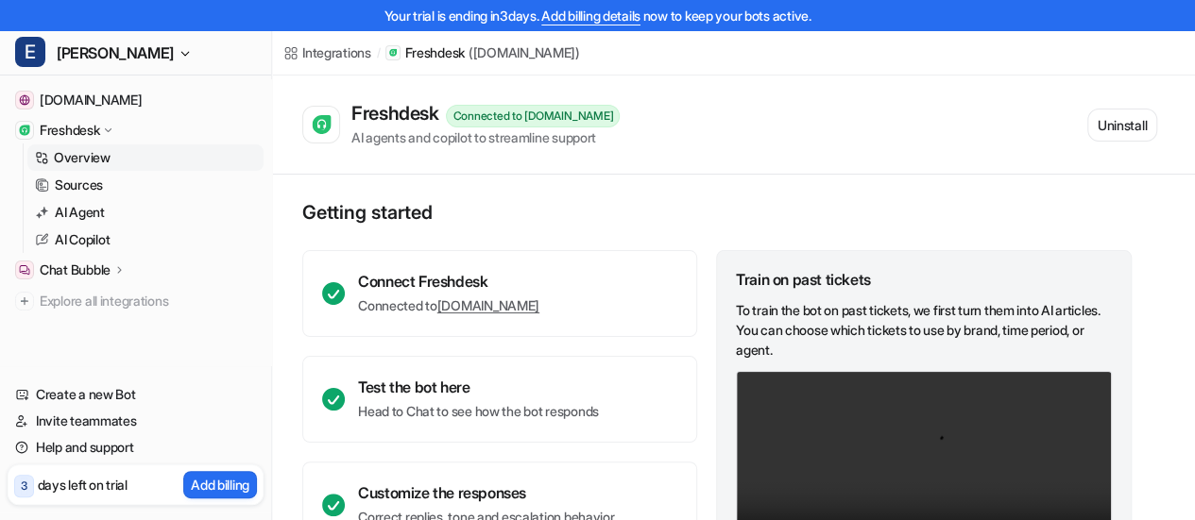
scroll to position [212, 0]
click at [119, 303] on span "Explore all integrations" at bounding box center [148, 301] width 216 height 30
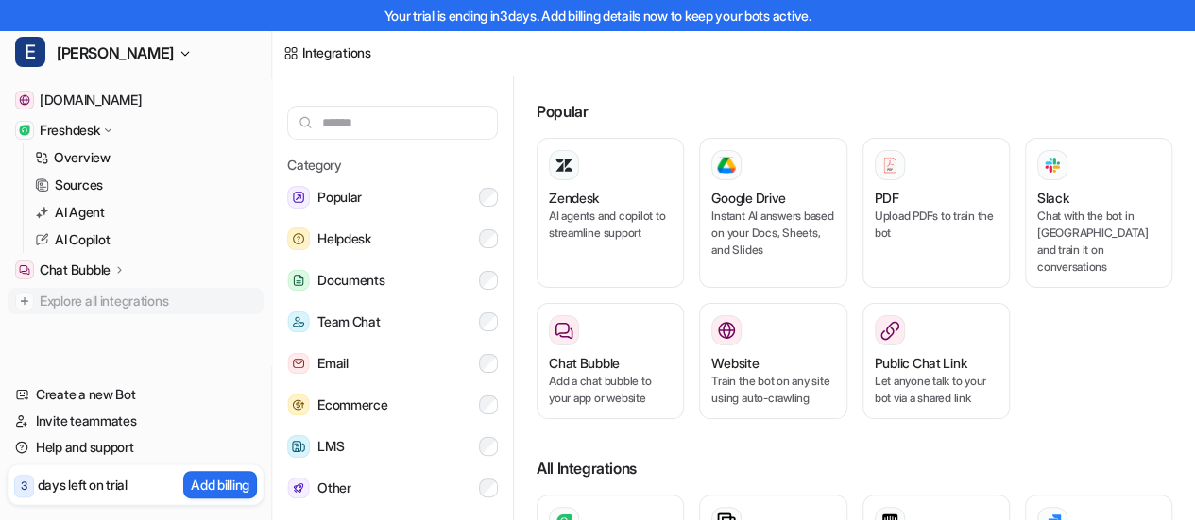
scroll to position [38, 0]
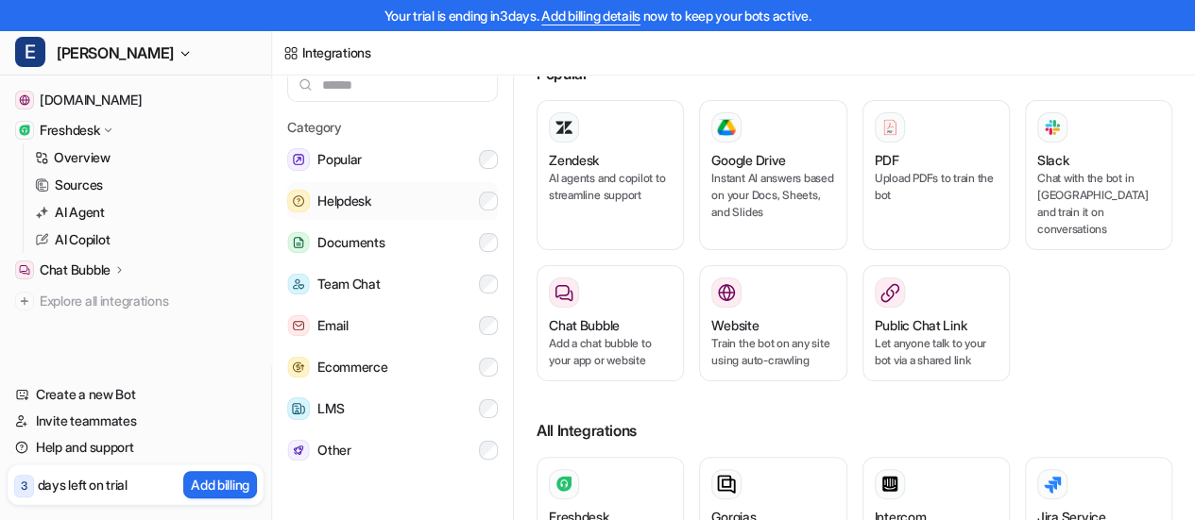
click at [393, 194] on button "Helpdesk" at bounding box center [392, 201] width 211 height 38
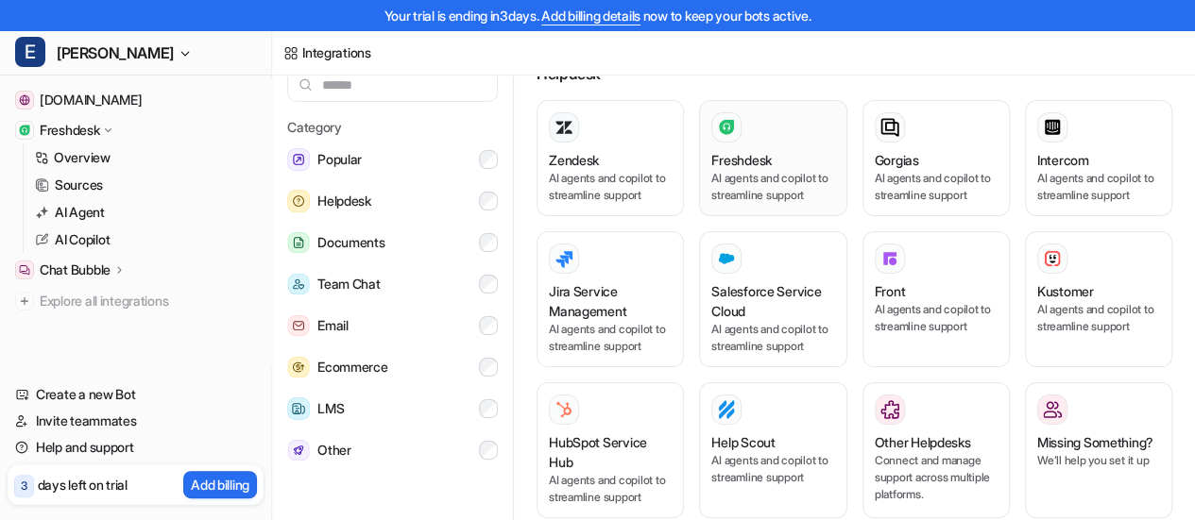
click at [765, 152] on h3 "Freshdesk" at bounding box center [740, 160] width 59 height 20
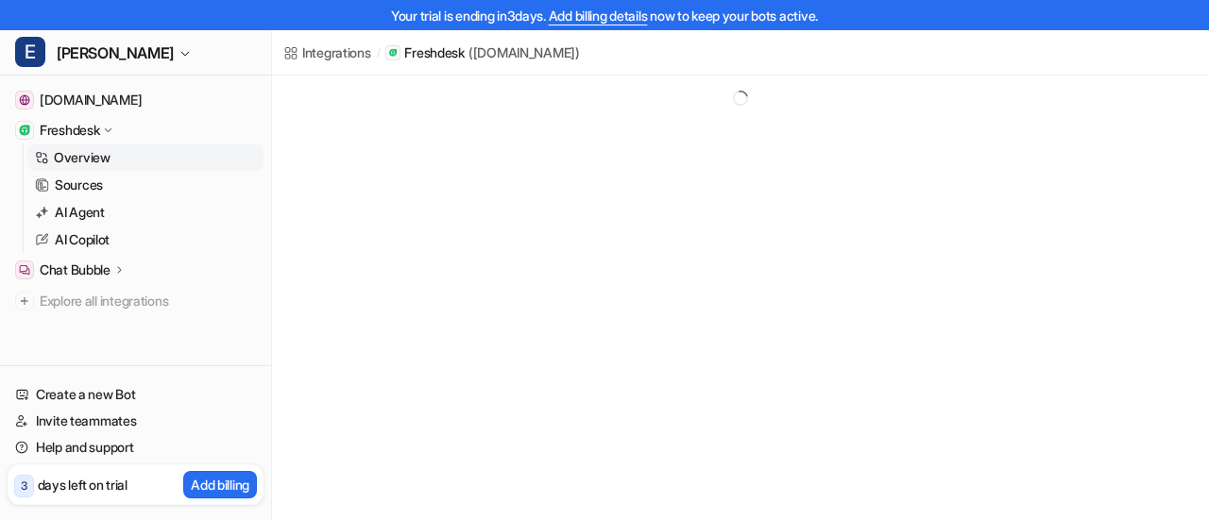
click at [788, 146] on div "Integrations / Freshdesk ( [DOMAIN_NAME] )" at bounding box center [604, 260] width 1209 height 520
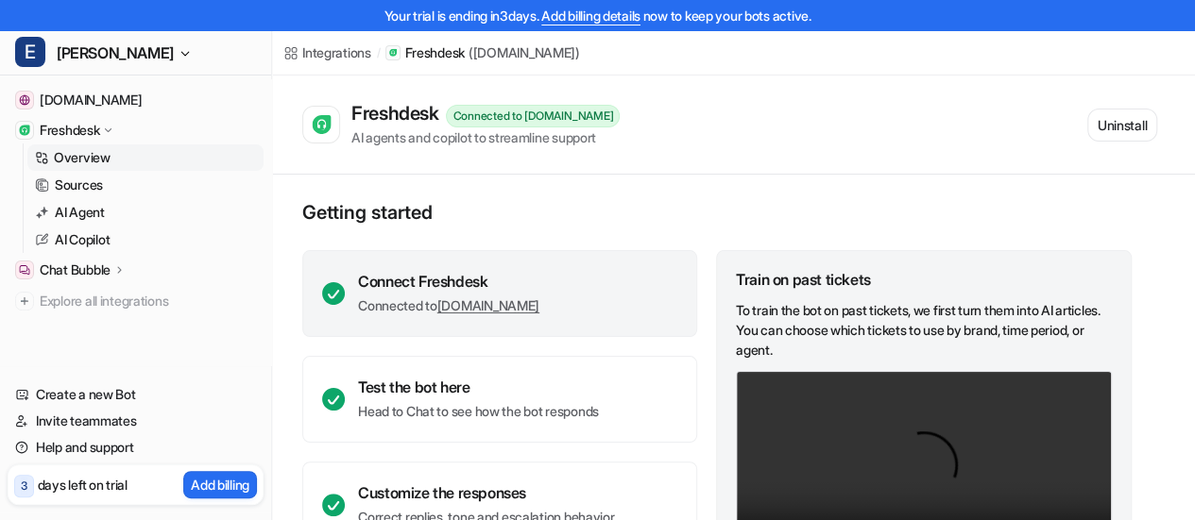
click at [510, 300] on link "[DOMAIN_NAME]" at bounding box center [488, 305] width 102 height 16
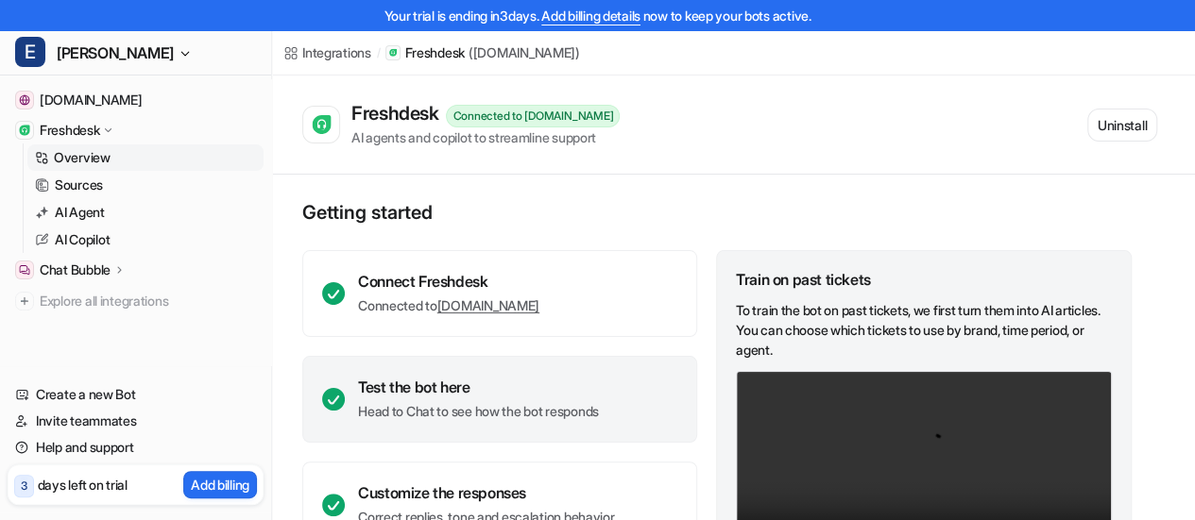
click at [449, 375] on div "Test the bot here Head to Chat to see how the bot responds" at bounding box center [499, 399] width 395 height 87
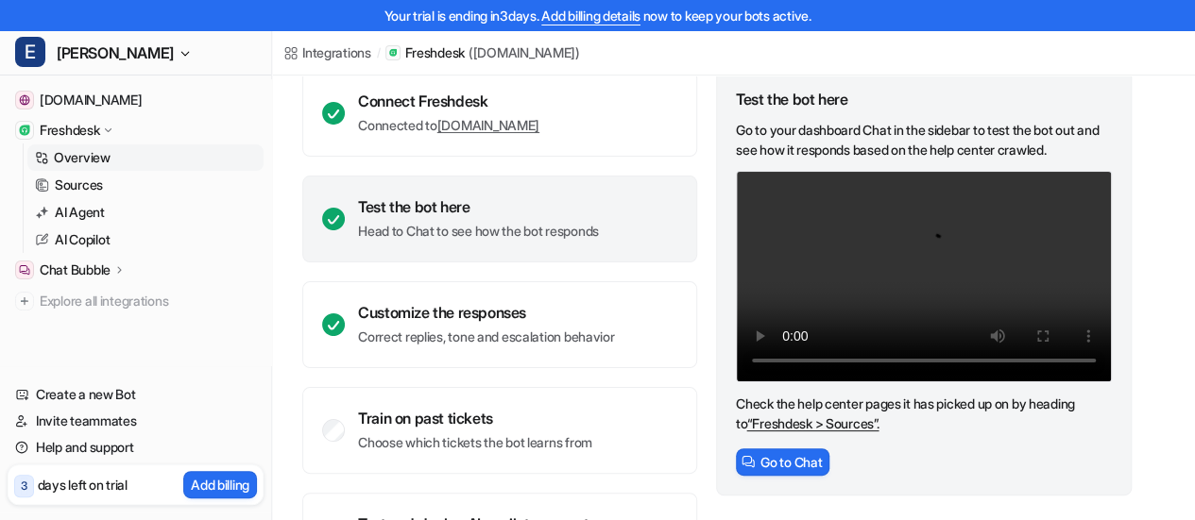
scroll to position [189, 0]
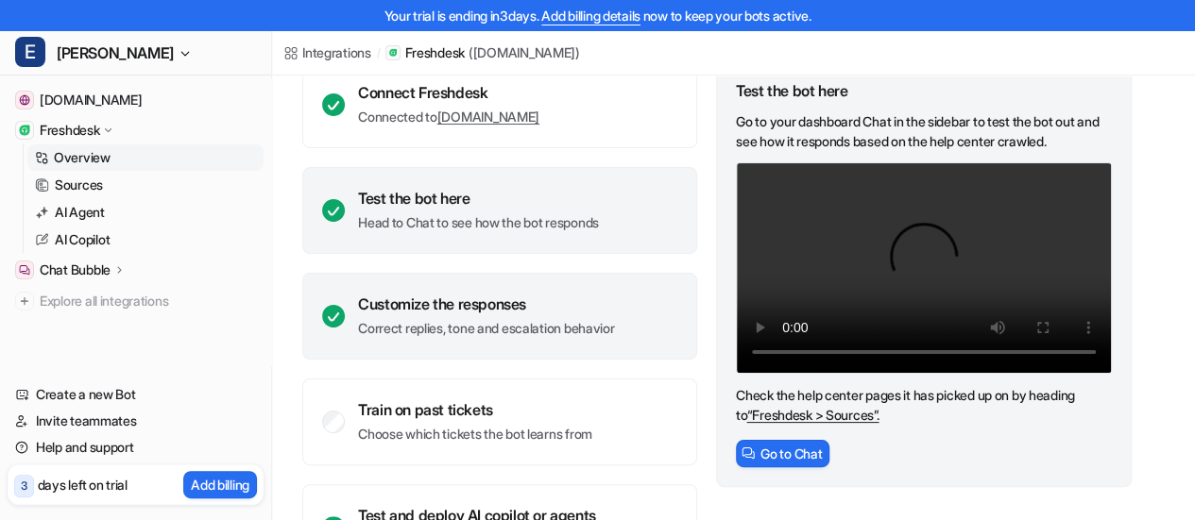
click at [472, 296] on div "Customize the responses" at bounding box center [486, 304] width 256 height 19
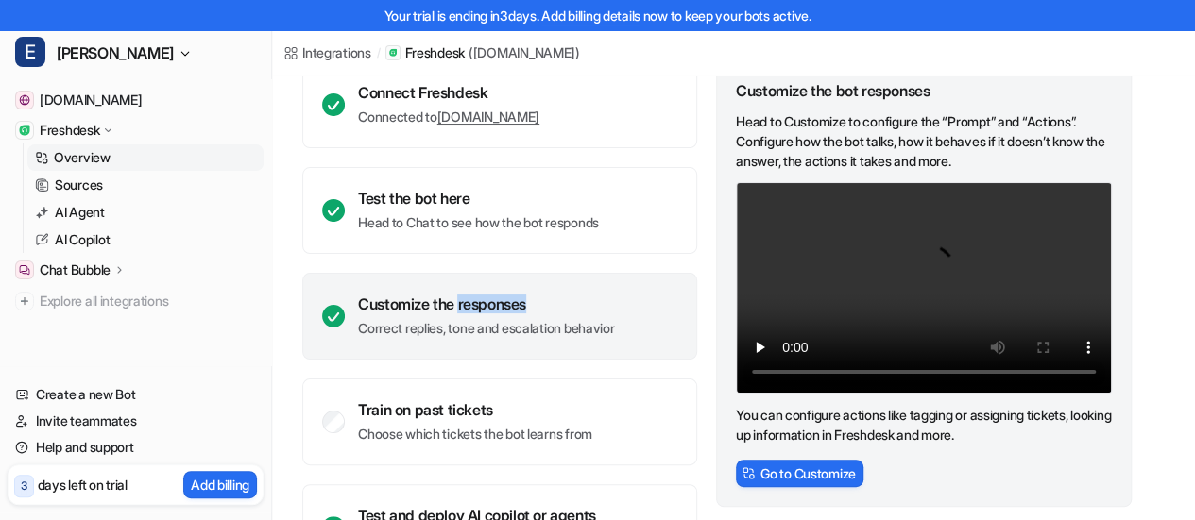
click at [472, 296] on div "Customize the responses" at bounding box center [486, 304] width 256 height 19
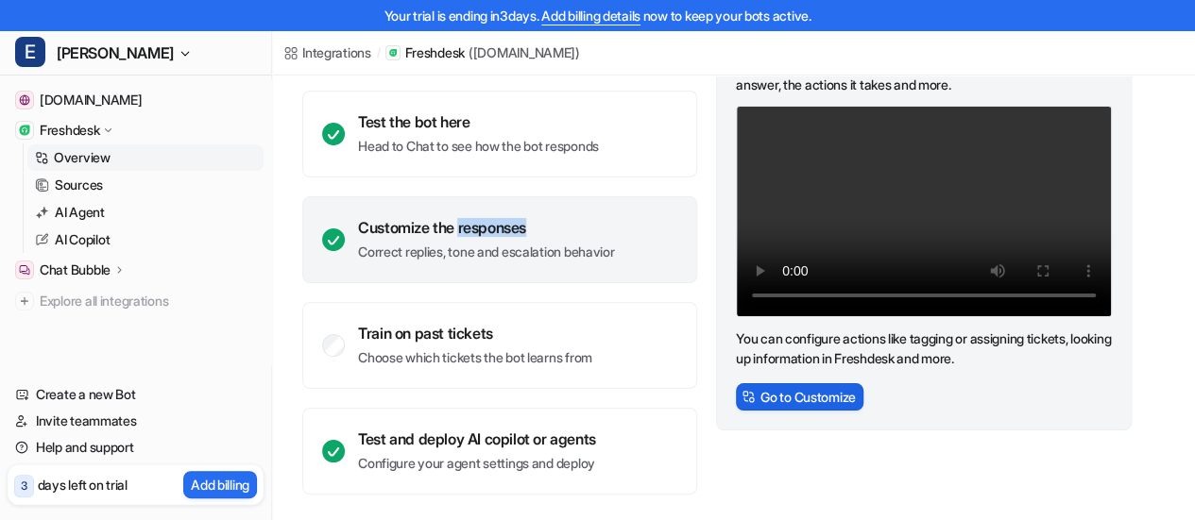
click at [824, 398] on button "Go to Customize" at bounding box center [799, 396] width 127 height 27
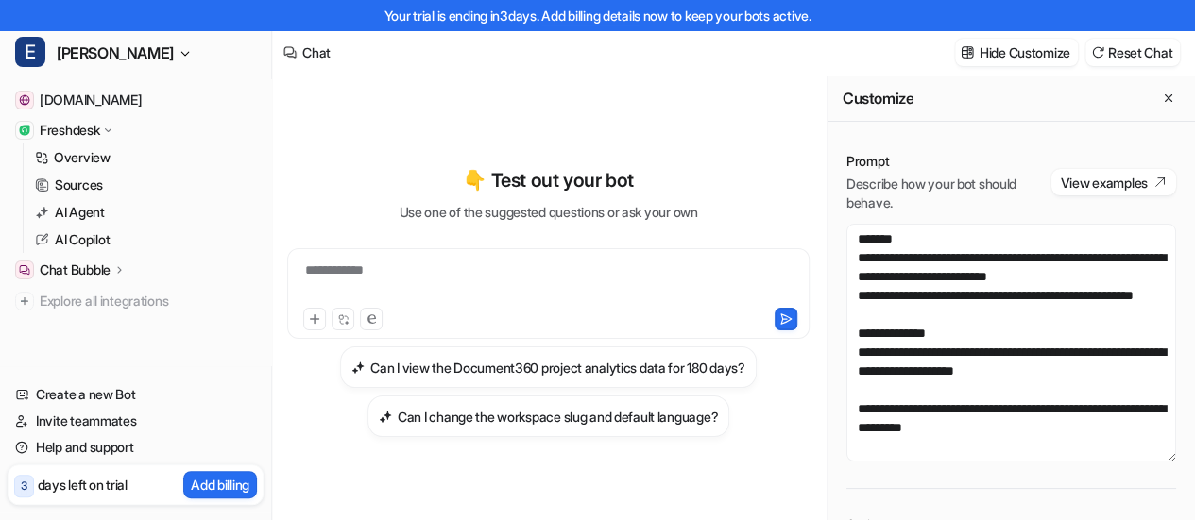
click at [931, 203] on p "Describe how your bot should behave." at bounding box center [948, 194] width 205 height 38
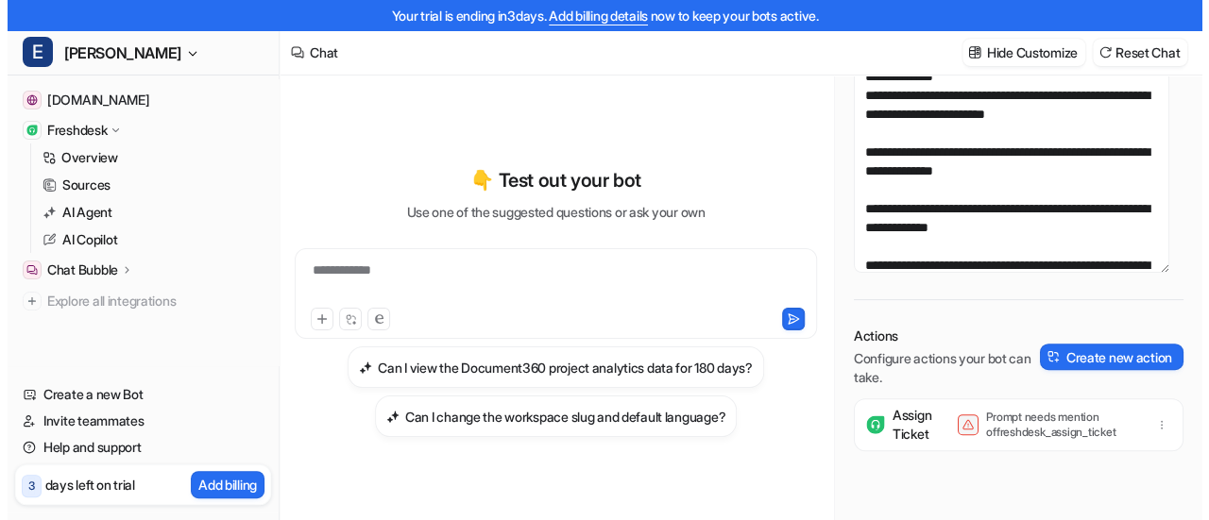
scroll to position [94, 0]
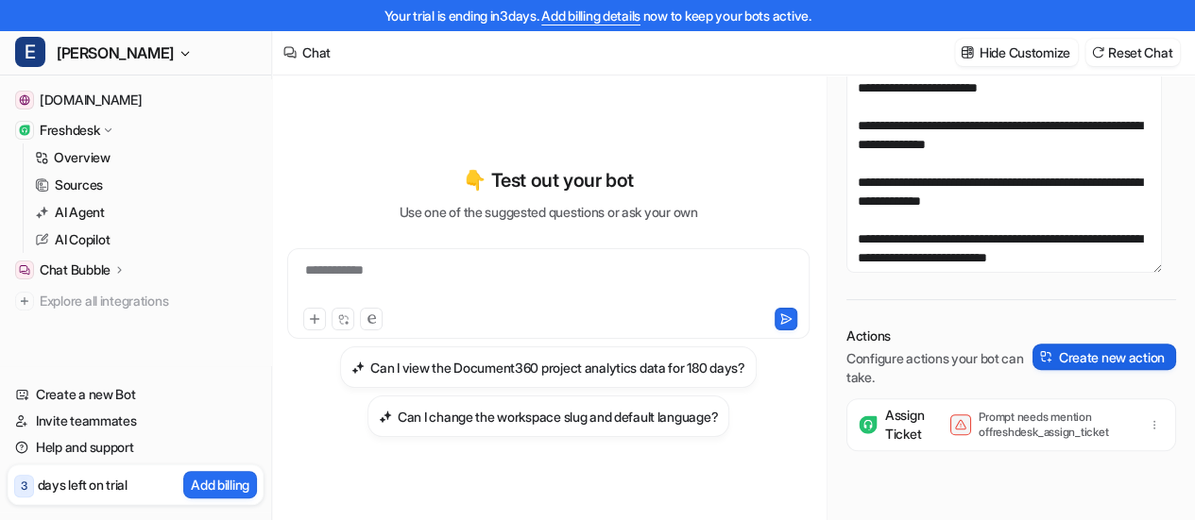
click at [1066, 347] on button "Create new action" at bounding box center [1104, 357] width 144 height 26
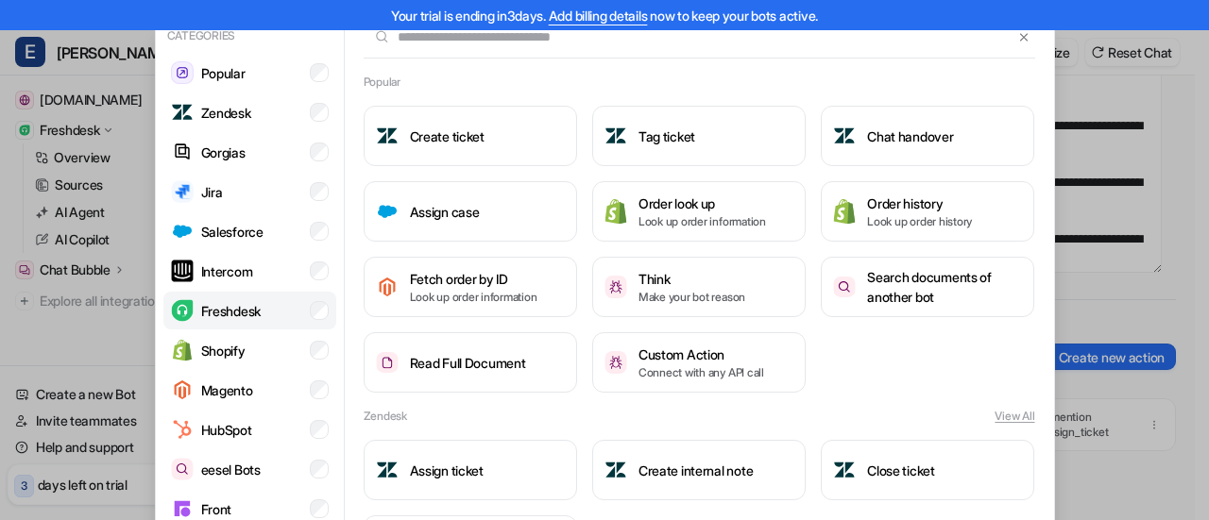
click at [240, 319] on p "Freshdesk" at bounding box center [230, 311] width 59 height 20
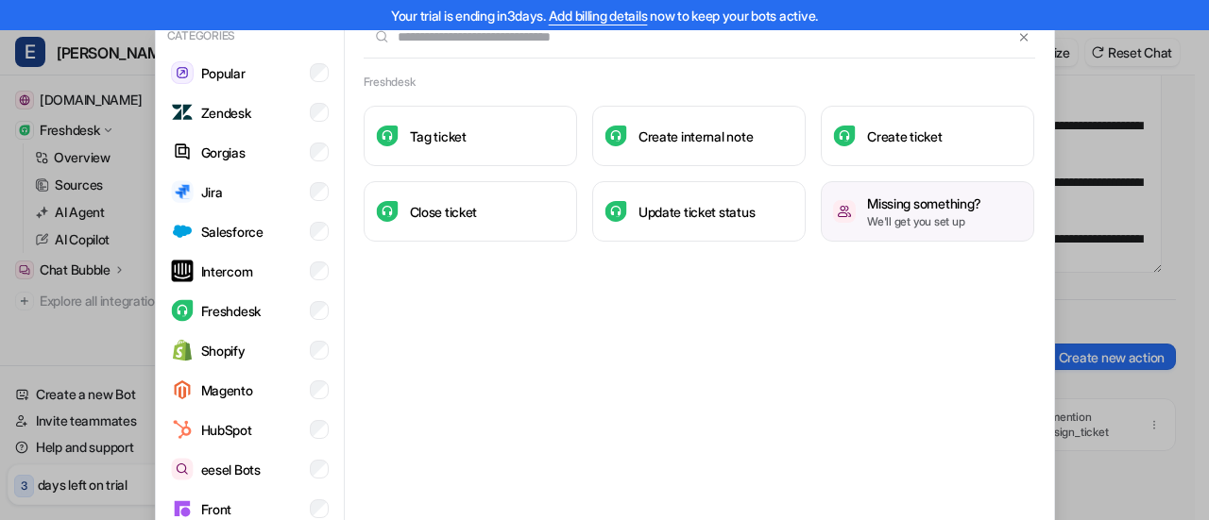
click at [943, 216] on p "We'll get you set up" at bounding box center [924, 221] width 114 height 17
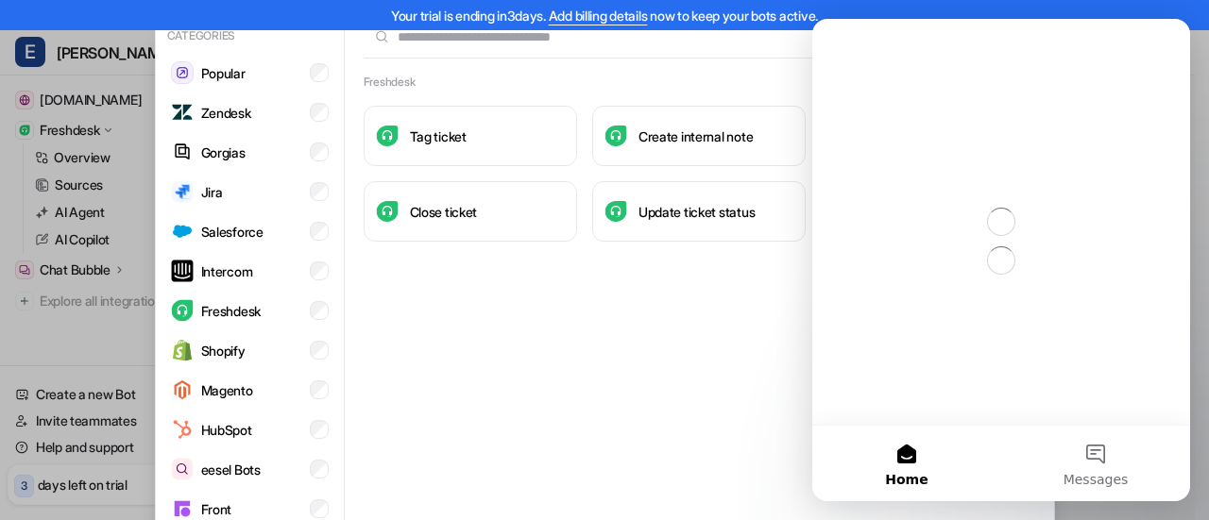
scroll to position [0, 0]
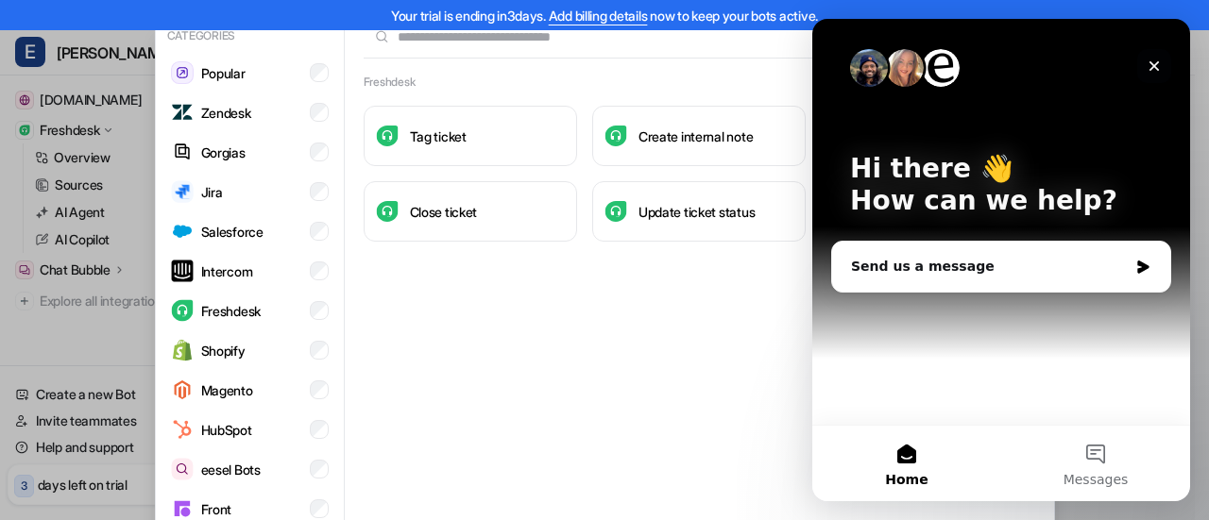
click at [1150, 69] on icon "Close" at bounding box center [1154, 66] width 10 height 10
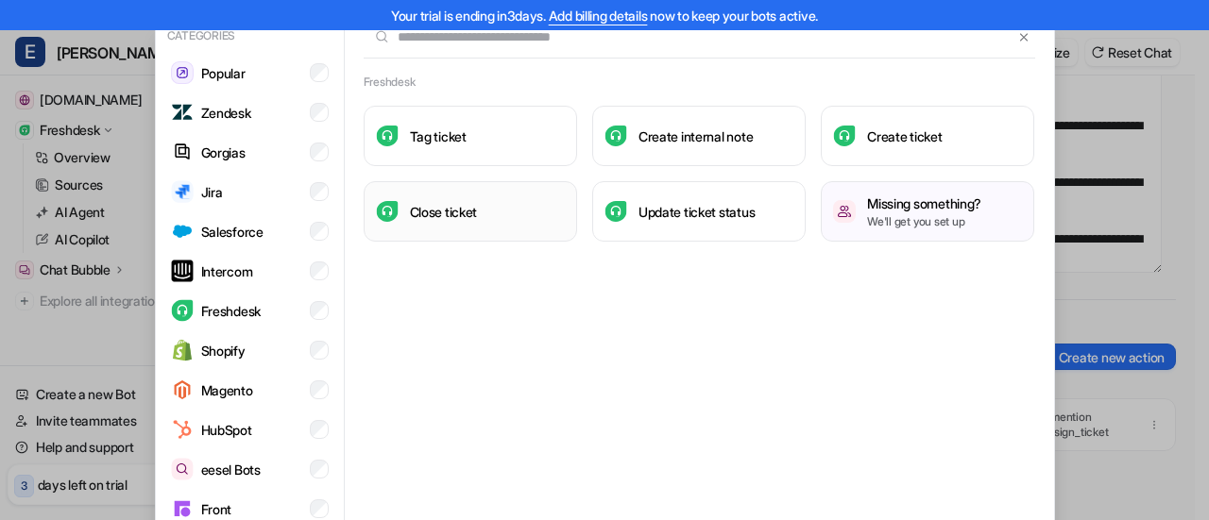
click at [425, 209] on h3 "Close ticket" at bounding box center [444, 212] width 68 height 20
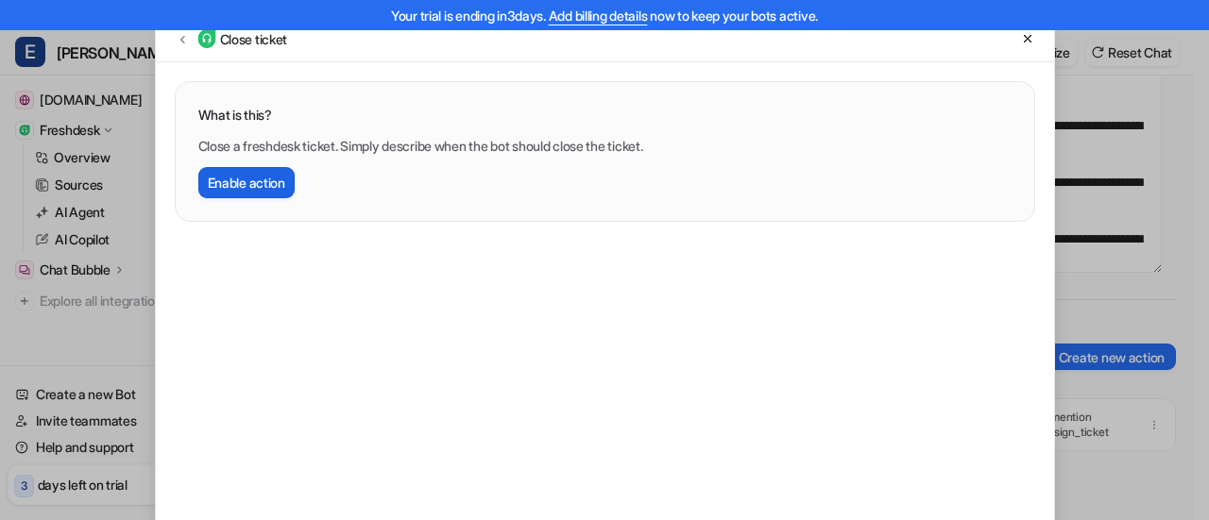
click at [252, 185] on button "Enable action" at bounding box center [246, 182] width 96 height 31
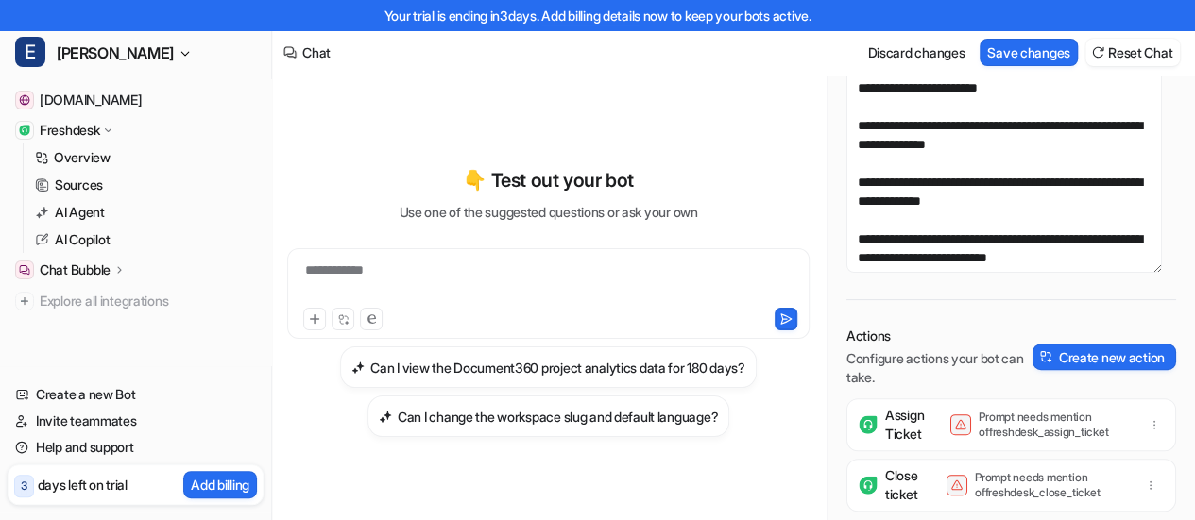
drag, startPoint x: 832, startPoint y: 477, endPoint x: 914, endPoint y: 486, distance: 82.7
click at [832, 477] on div "Prompt Describe how your bot should behave. View examples Actions Configure act…" at bounding box center [1010, 256] width 367 height 624
click at [914, 486] on p "Close ticket" at bounding box center [901, 486] width 33 height 38
click at [976, 469] on div "Close ticket Prompt needs mention of freshdesk_close_ticket" at bounding box center [1011, 485] width 313 height 53
click at [954, 481] on icon at bounding box center [956, 485] width 11 height 9
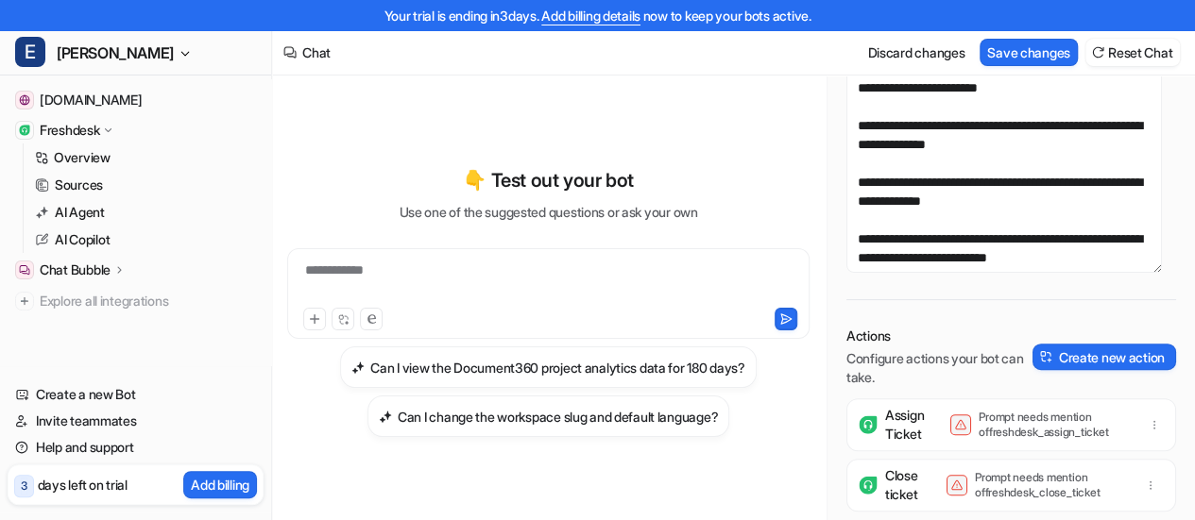
scroll to position [94, 0]
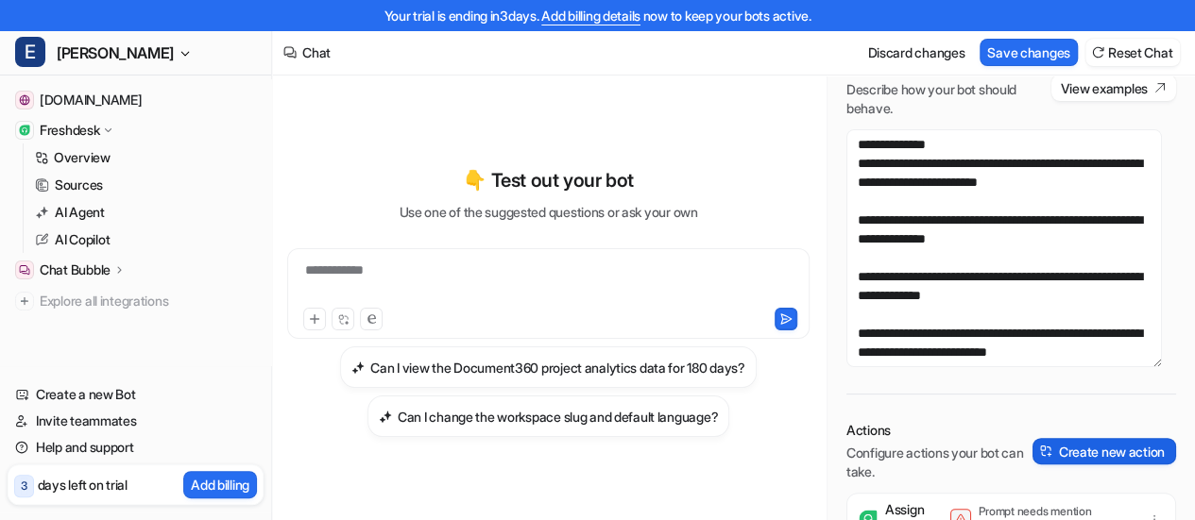
click at [1107, 449] on button "Create new action" at bounding box center [1104, 451] width 144 height 26
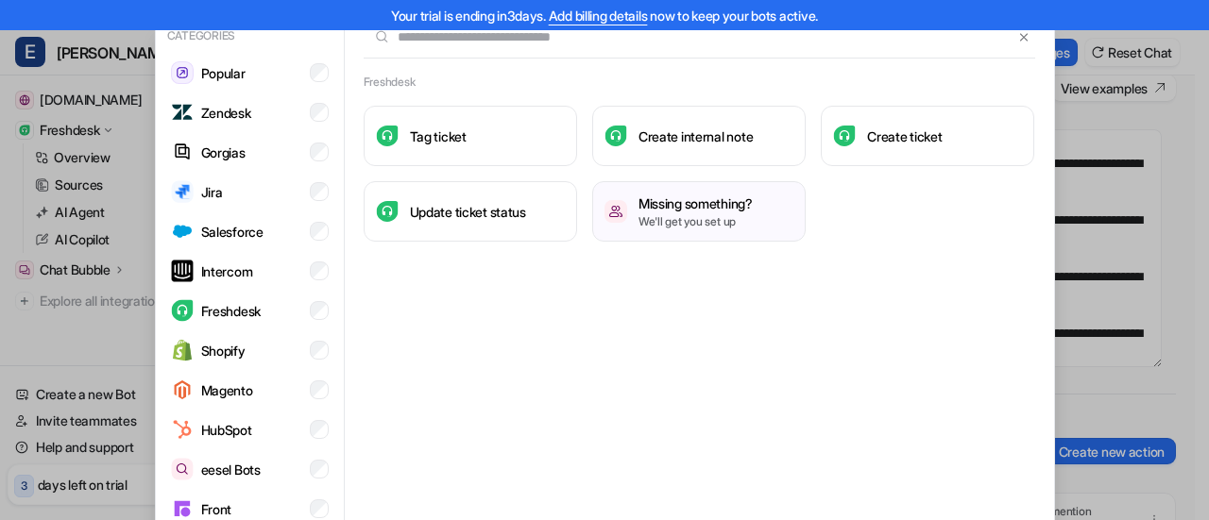
click at [1185, 369] on div "Categories Popular Zendesk Gorgias Jira Salesforce Intercom Freshdesk Shopify M…" at bounding box center [604, 260] width 1209 height 520
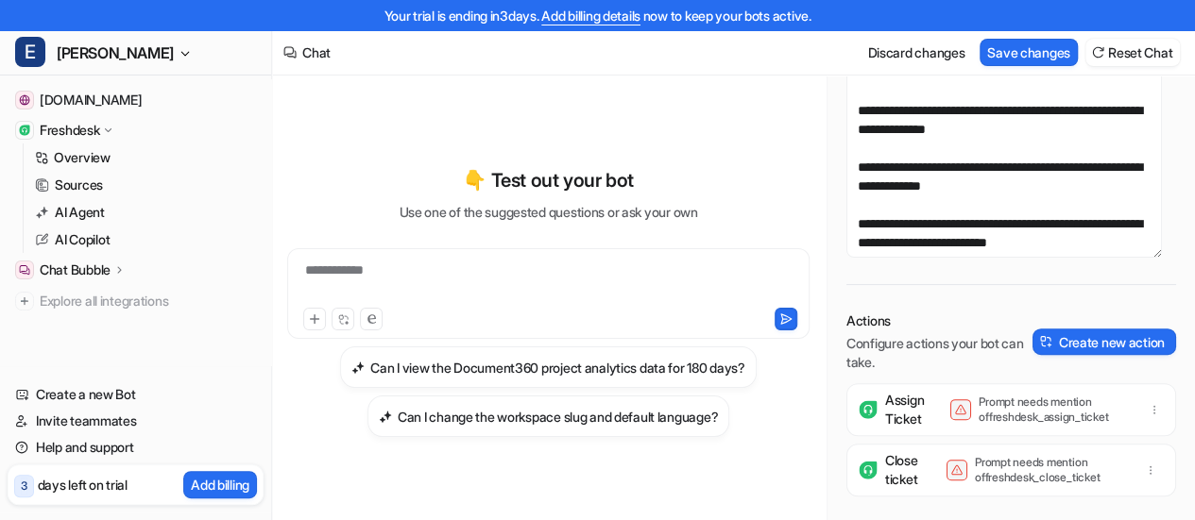
scroll to position [206, 0]
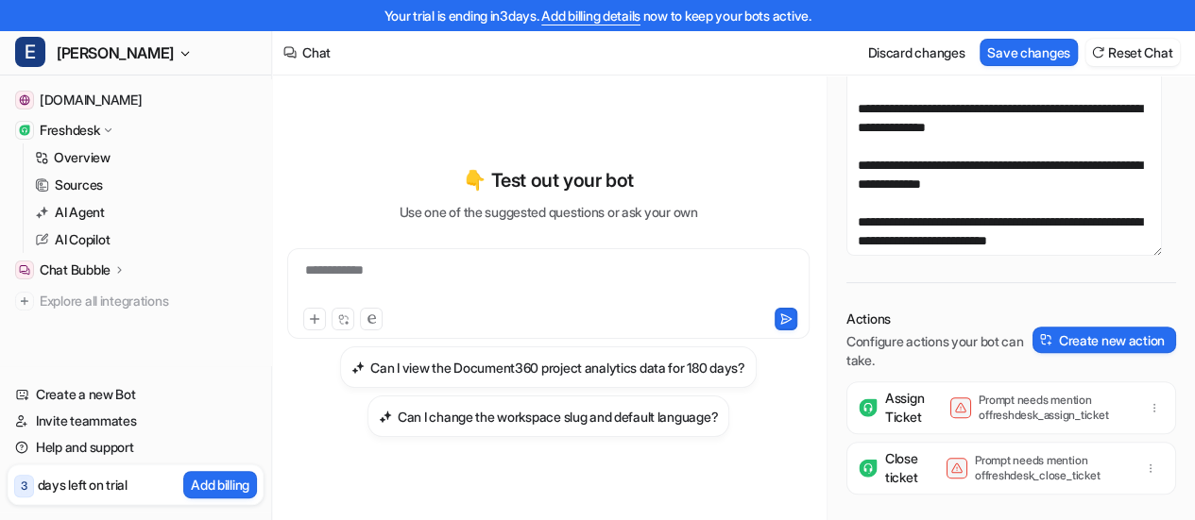
click at [904, 435] on div "Assign Ticket Prompt needs mention of freshdesk_assign_ticket Close ticket Prom…" at bounding box center [1011, 457] width 330 height 151
click at [885, 462] on p "Close ticket" at bounding box center [901, 469] width 33 height 38
click at [881, 422] on div "Assign Ticket" at bounding box center [881, 408] width 46 height 38
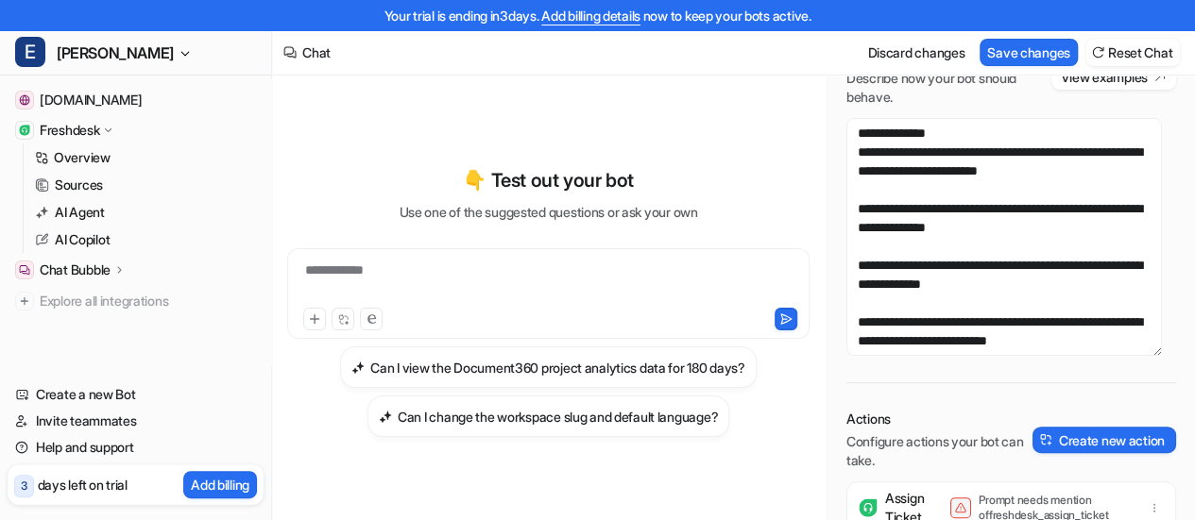
scroll to position [17, 0]
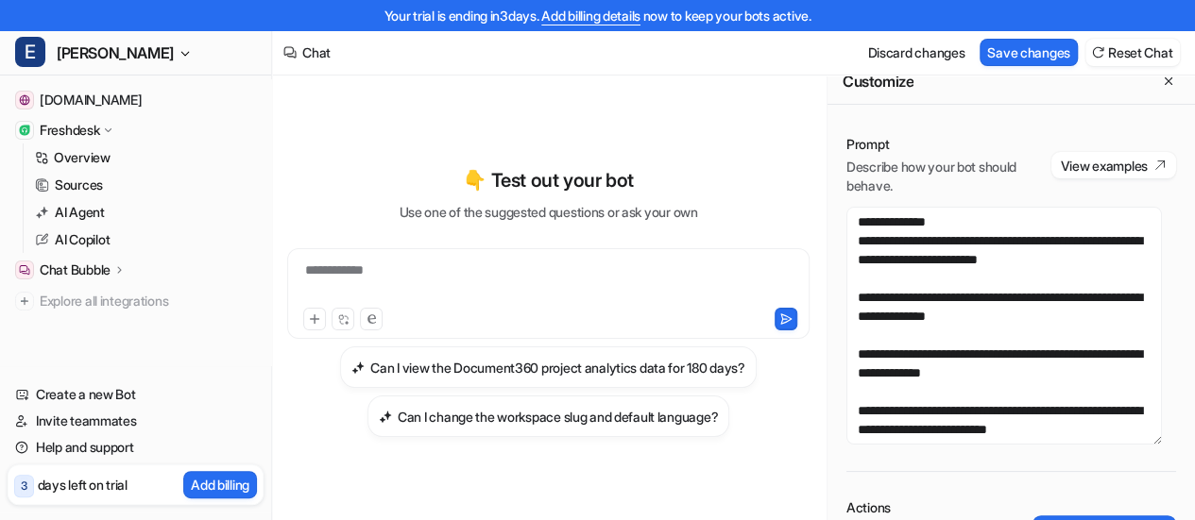
click at [448, 262] on div "**********" at bounding box center [548, 282] width 513 height 43
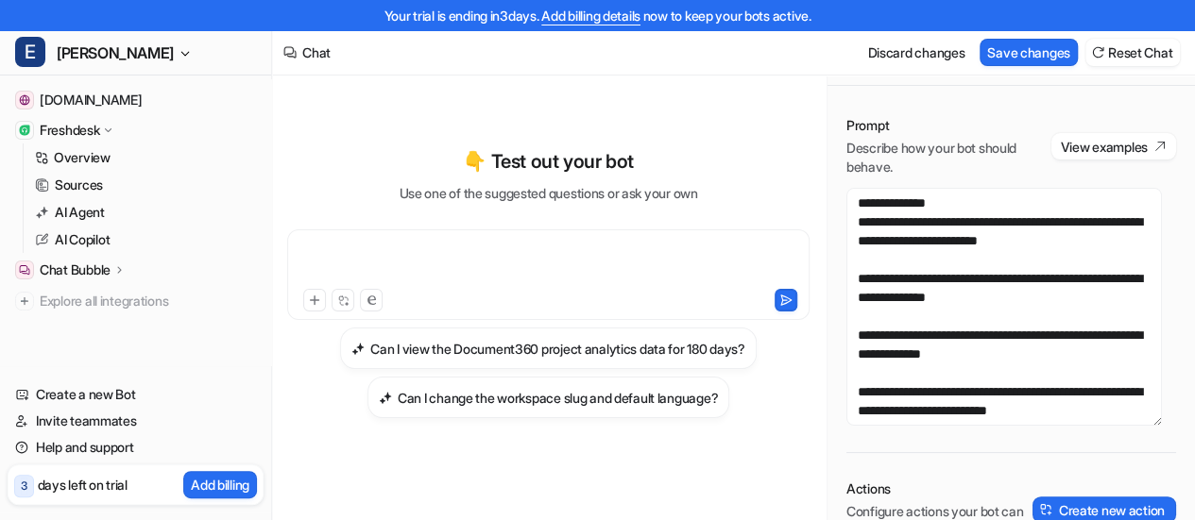
scroll to position [30, 0]
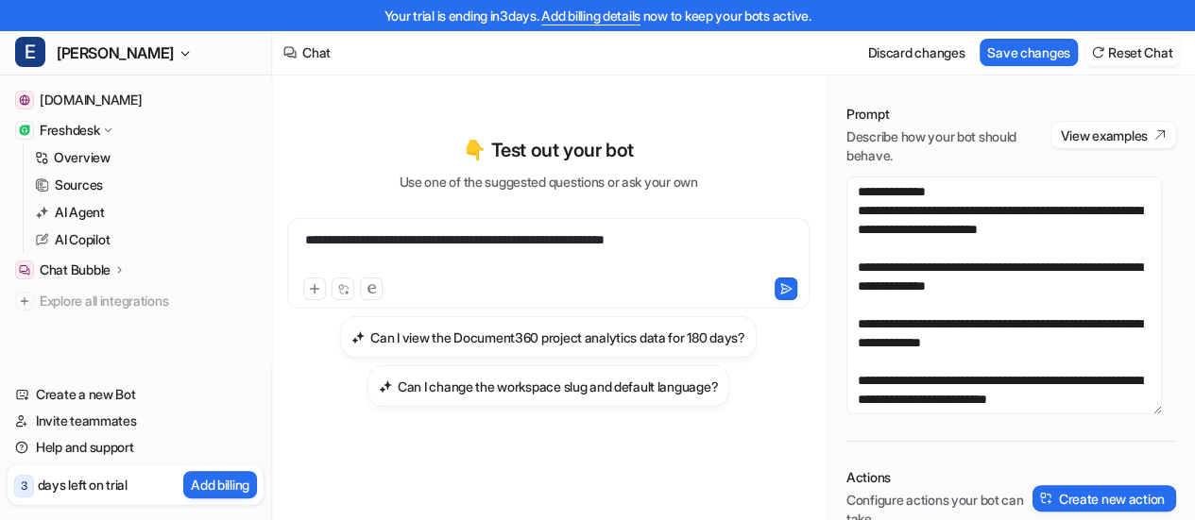
click at [583, 231] on div "**********" at bounding box center [548, 251] width 513 height 43
click at [588, 241] on div "**********" at bounding box center [548, 251] width 513 height 43
click at [716, 239] on div "**********" at bounding box center [548, 251] width 513 height 43
click at [793, 283] on button at bounding box center [785, 289] width 23 height 23
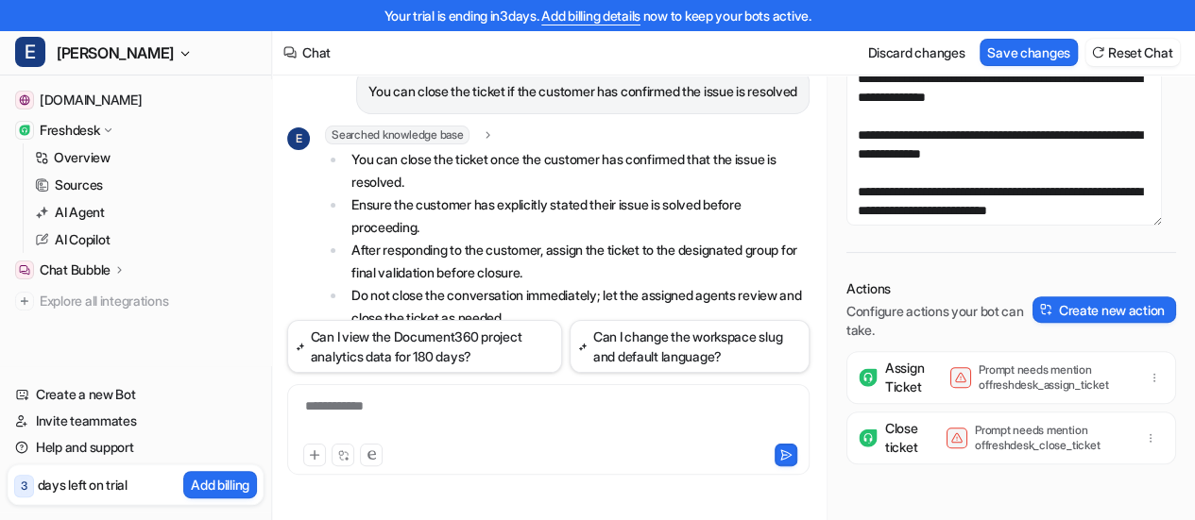
click at [858, 407] on div "Assign Ticket Prompt needs mention of freshdesk_assign_ticket Close ticket Prom…" at bounding box center [1011, 426] width 330 height 151
click at [884, 442] on div "Close ticket" at bounding box center [879, 438] width 42 height 38
click at [978, 415] on div "Close ticket Prompt needs mention of freshdesk_close_ticket" at bounding box center [1011, 438] width 313 height 53
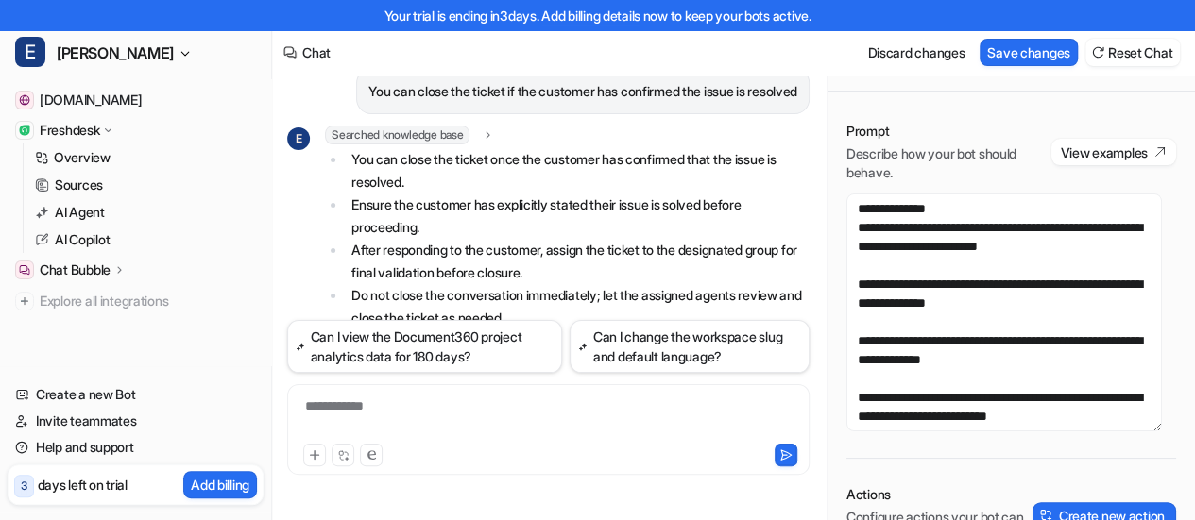
scroll to position [510, 0]
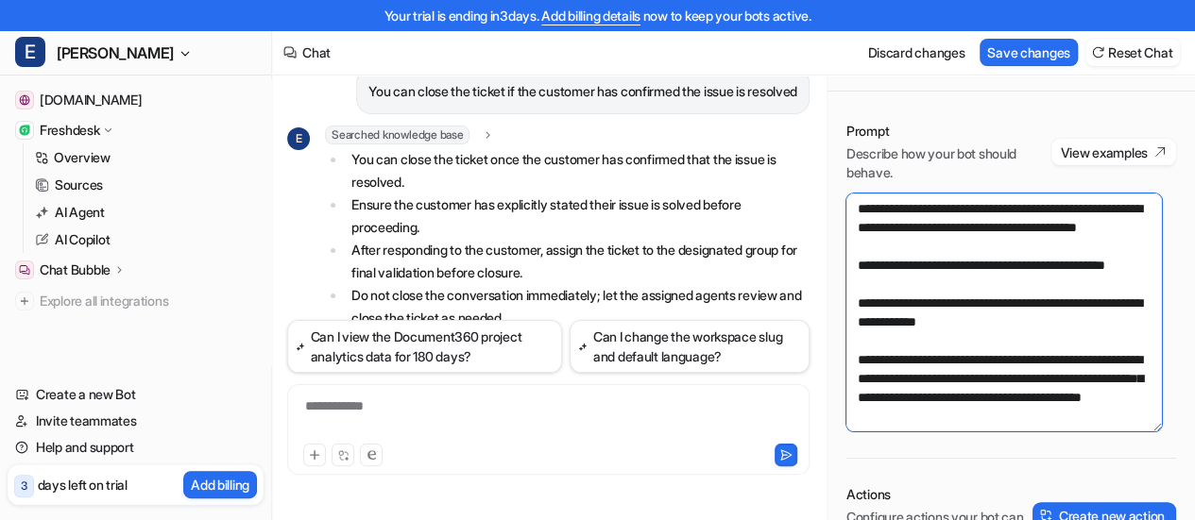
click at [971, 401] on textarea "**********" at bounding box center [1003, 313] width 315 height 238
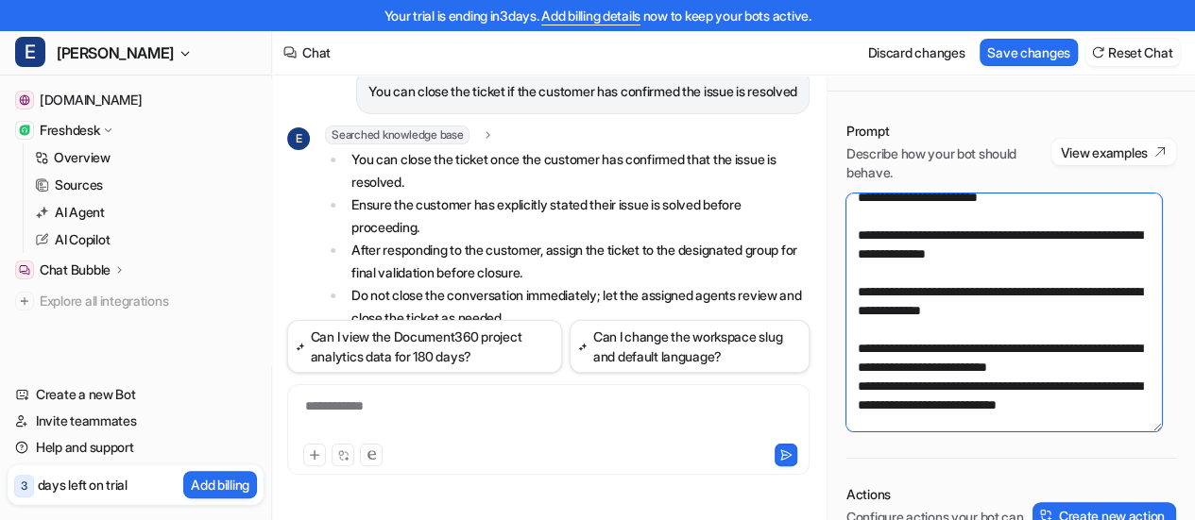
scroll to position [0, 0]
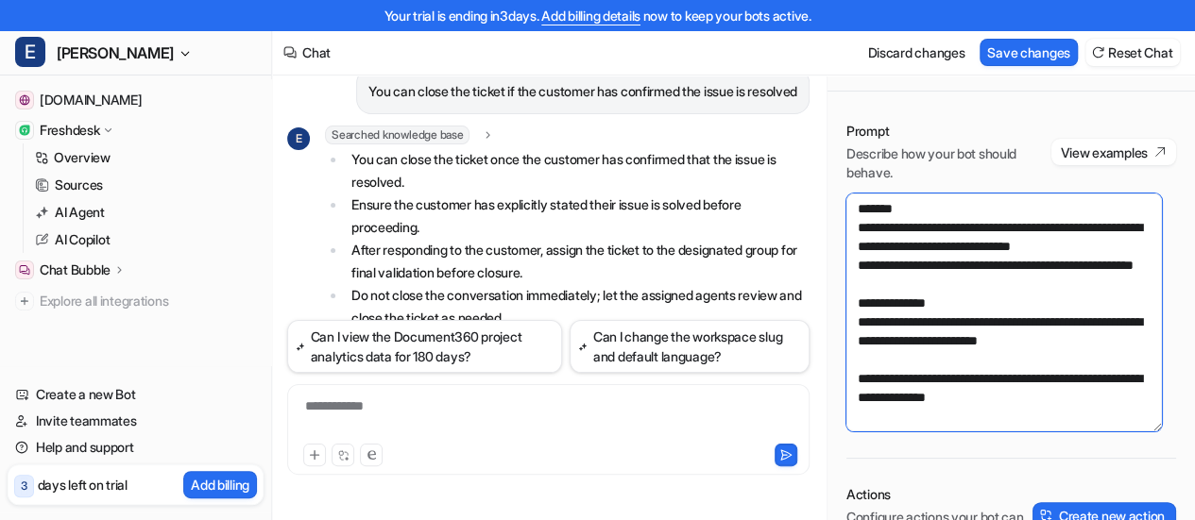
drag, startPoint x: 962, startPoint y: 313, endPoint x: 939, endPoint y: 320, distance: 24.8
click at [939, 320] on textarea "**********" at bounding box center [1003, 313] width 315 height 238
click at [1015, 317] on textarea "**********" at bounding box center [1003, 313] width 315 height 238
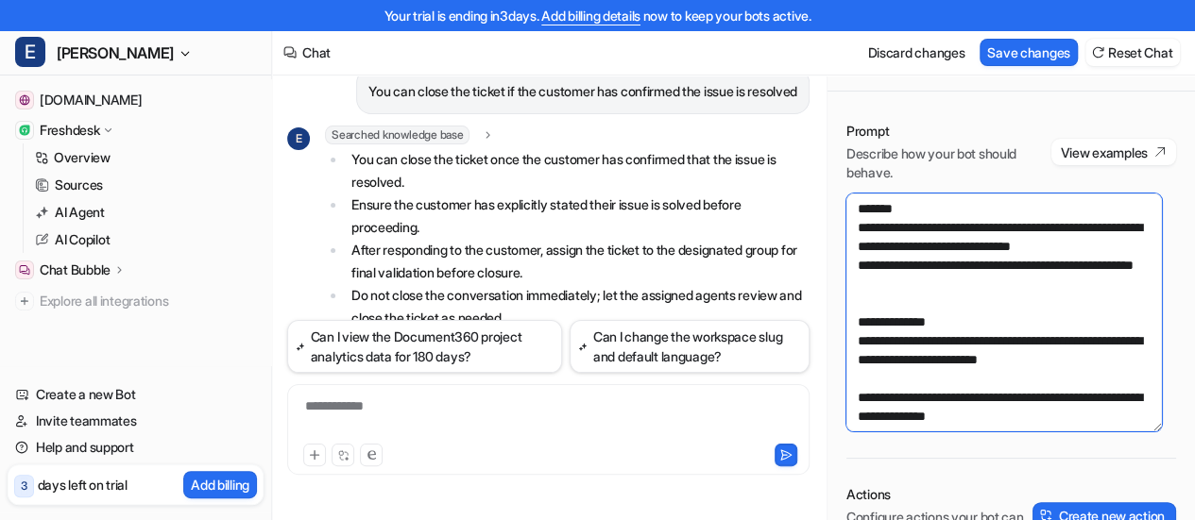
click at [972, 305] on textarea "**********" at bounding box center [1003, 313] width 315 height 238
click at [880, 334] on textarea "**********" at bounding box center [1003, 313] width 315 height 238
click at [882, 330] on textarea "**********" at bounding box center [1003, 313] width 315 height 238
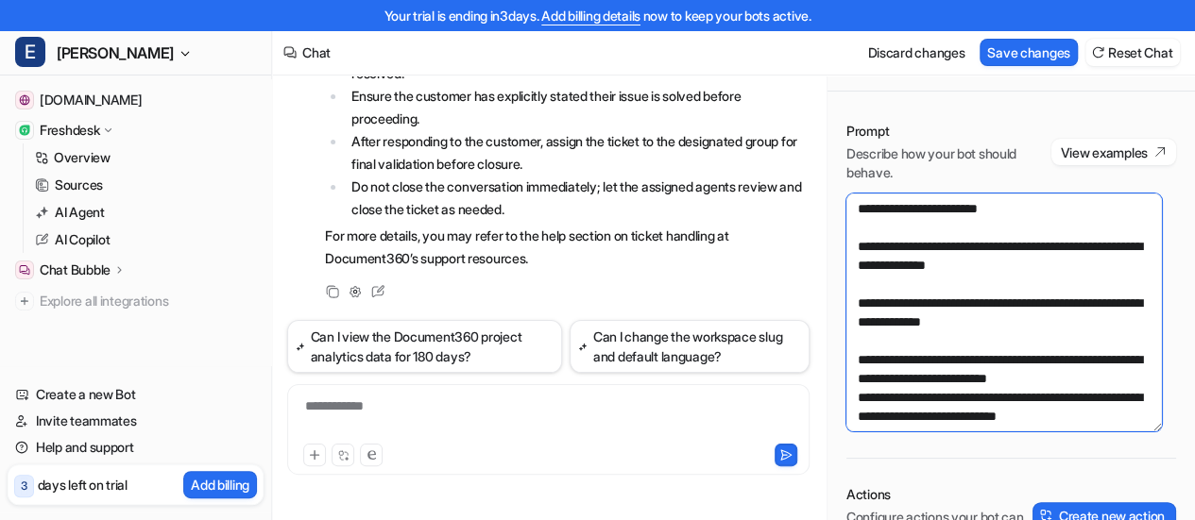
scroll to position [112, 0]
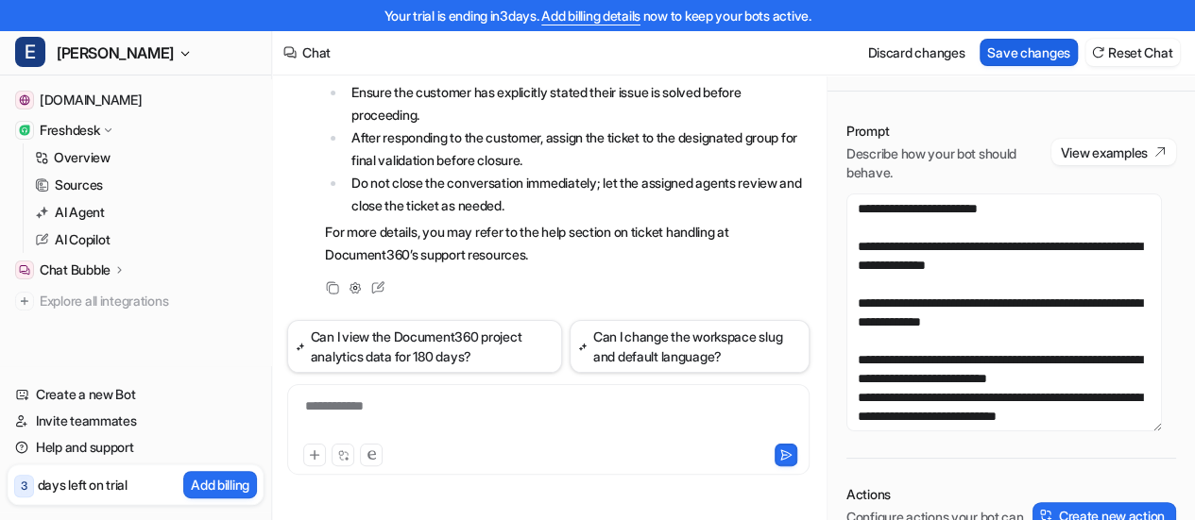
click at [1005, 61] on button "Save changes" at bounding box center [1028, 52] width 98 height 27
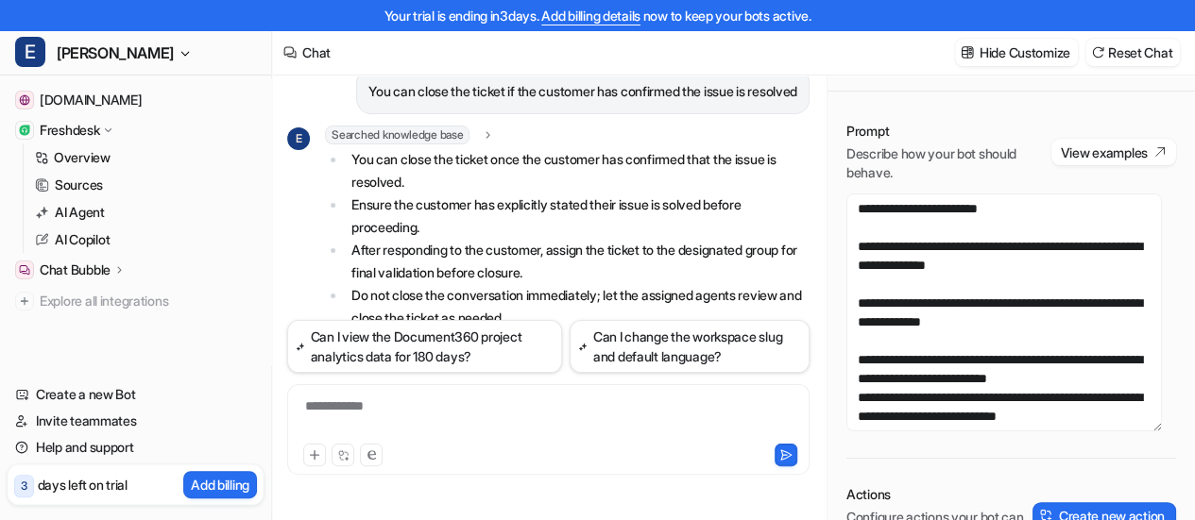
click at [620, 219] on li "Ensure the customer has explicitly stated their issue is solved before proceedi…" at bounding box center [578, 216] width 464 height 45
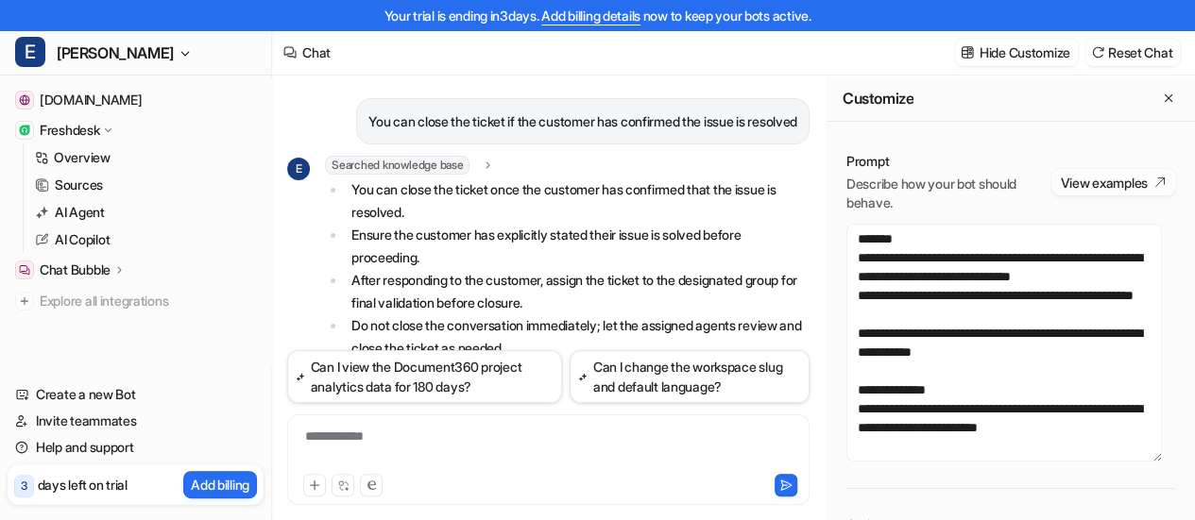
click at [1108, 189] on button "View examples" at bounding box center [1113, 182] width 125 height 26
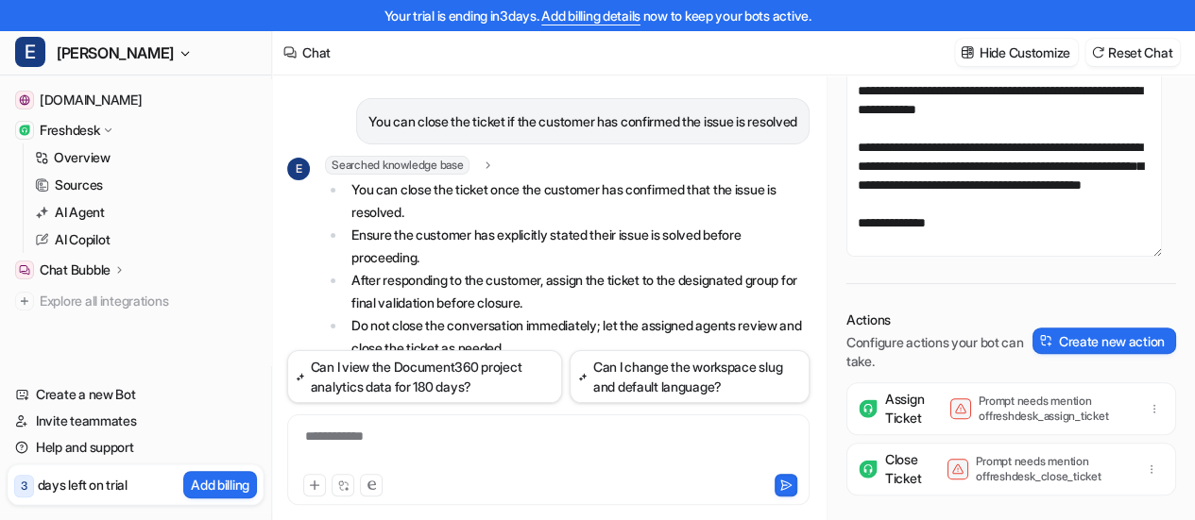
scroll to position [206, 0]
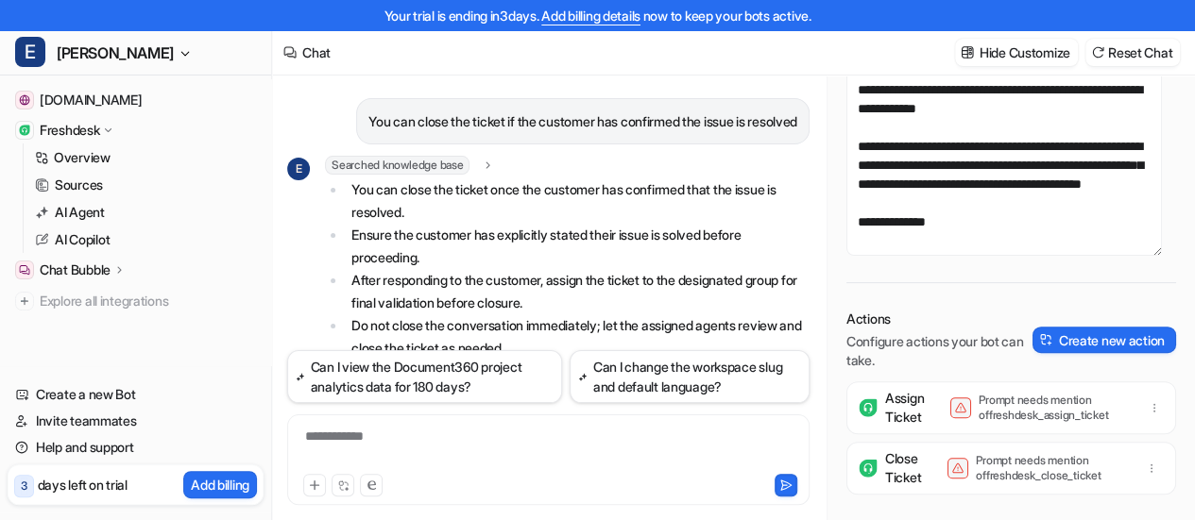
click at [1052, 399] on p "Prompt needs mention of freshdesk_assign_ticket" at bounding box center [1053, 408] width 151 height 30
click at [880, 404] on div "Assign Ticket" at bounding box center [881, 408] width 46 height 38
drag, startPoint x: 978, startPoint y: 415, endPoint x: 1138, endPoint y: 416, distance: 159.6
click at [1137, 416] on div "Prompt needs mention of freshdesk_assign_ticket" at bounding box center [1058, 408] width 217 height 30
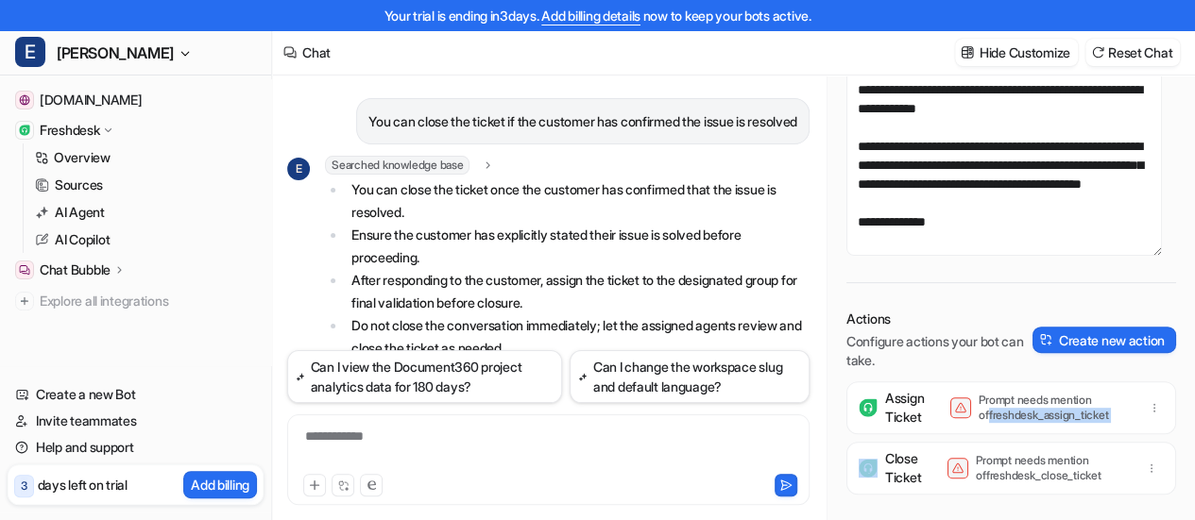
copy div "freshdesk_assign_ticket"
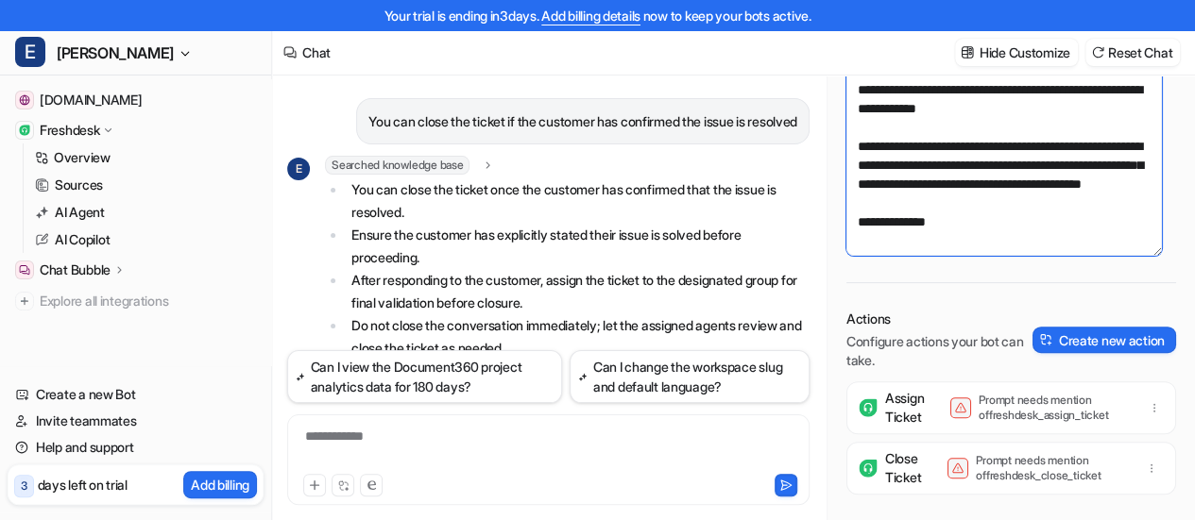
drag, startPoint x: 959, startPoint y: 223, endPoint x: 856, endPoint y: 222, distance: 103.9
click at [856, 222] on textarea at bounding box center [1003, 137] width 315 height 238
paste textarea "*********"
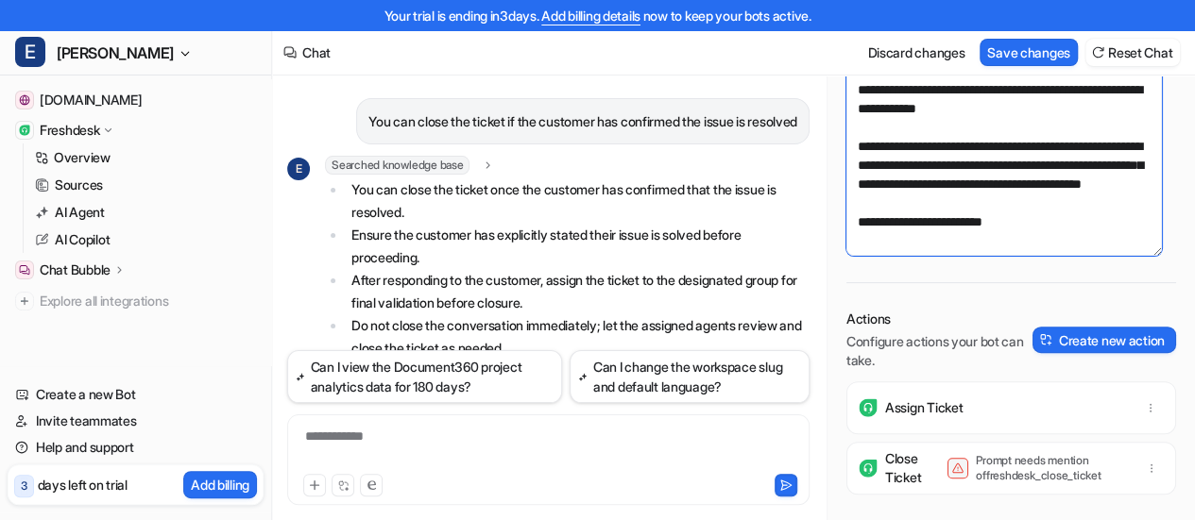
click at [1024, 219] on textarea at bounding box center [1003, 137] width 315 height 238
drag, startPoint x: 924, startPoint y: 152, endPoint x: 951, endPoint y: 152, distance: 27.4
click at [923, 151] on textarea at bounding box center [1003, 137] width 315 height 238
drag, startPoint x: 944, startPoint y: 174, endPoint x: 920, endPoint y: 147, distance: 36.1
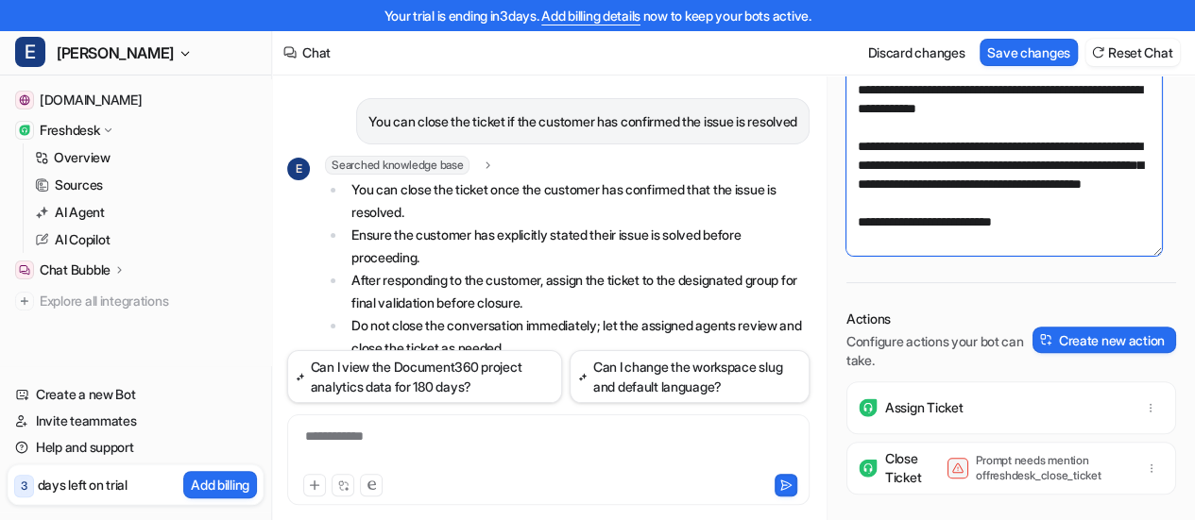
click at [920, 147] on textarea at bounding box center [1003, 137] width 315 height 238
drag, startPoint x: 1042, startPoint y: 209, endPoint x: 850, endPoint y: 215, distance: 191.8
click at [850, 215] on textarea at bounding box center [1003, 137] width 315 height 238
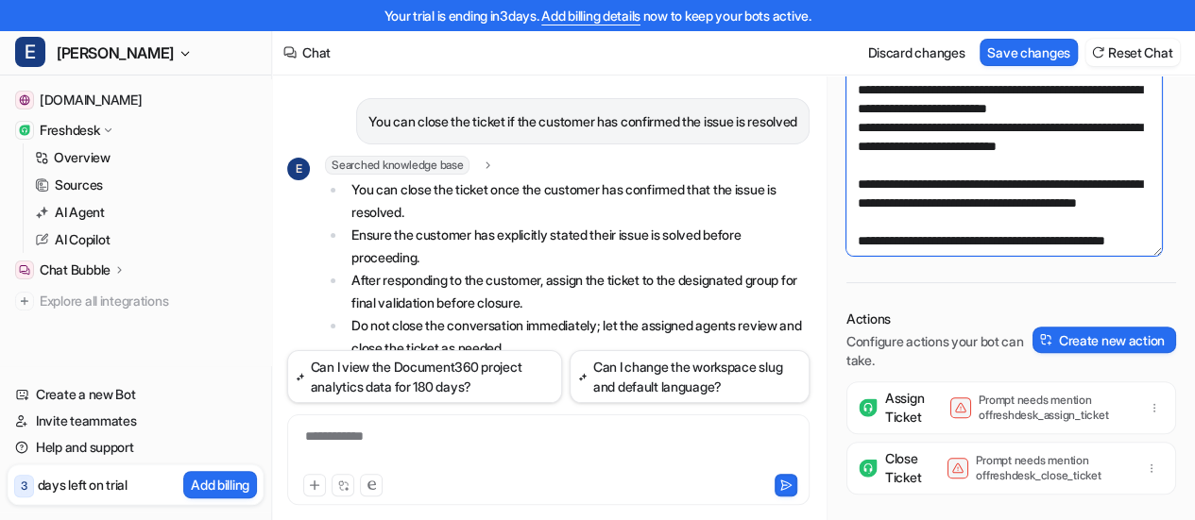
scroll to position [378, 0]
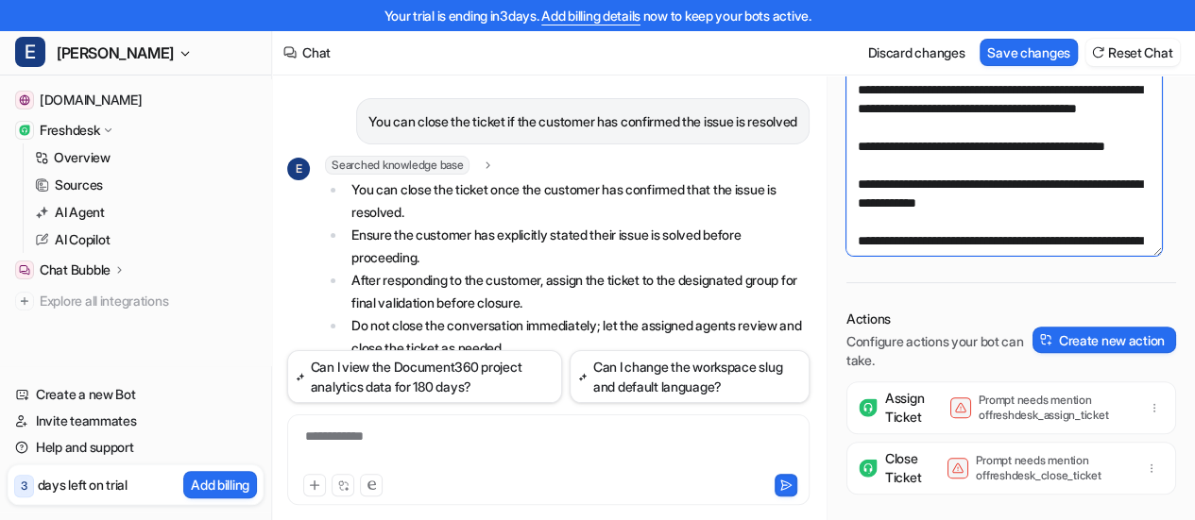
click at [857, 148] on textarea at bounding box center [1003, 137] width 315 height 238
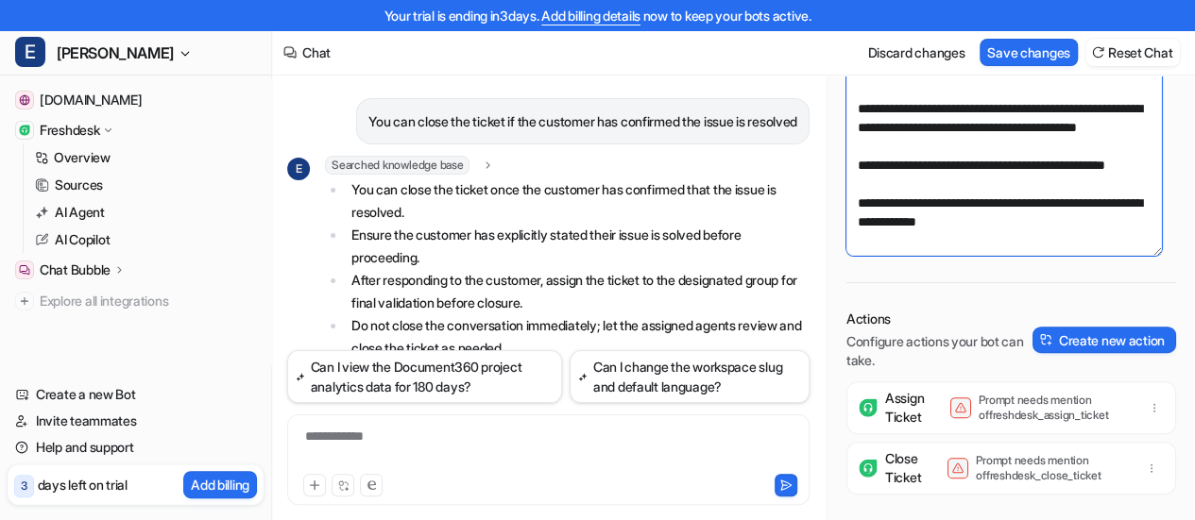
paste textarea "**********"
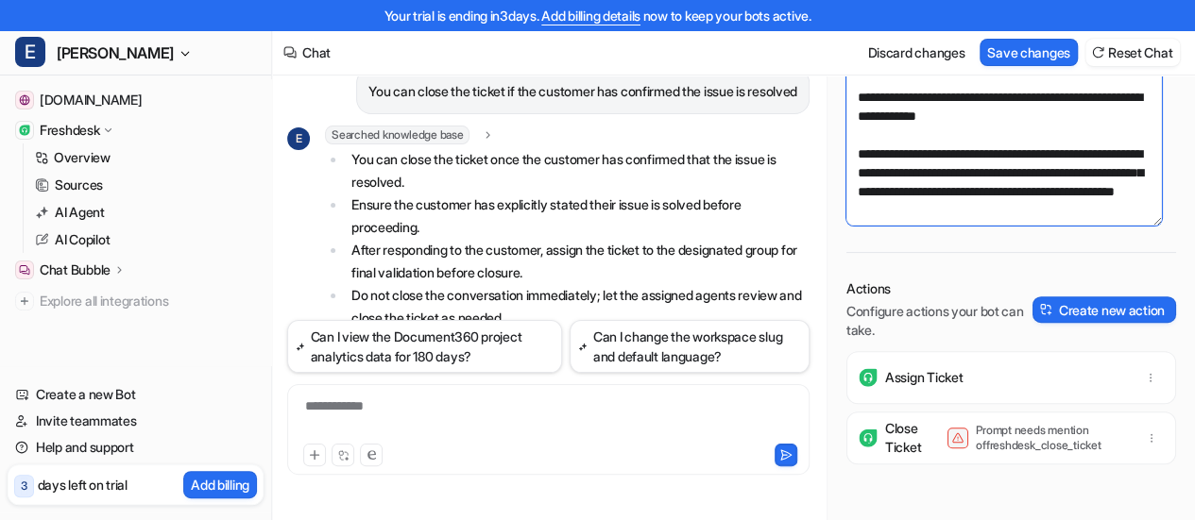
scroll to position [567, 0]
type textarea "**********"
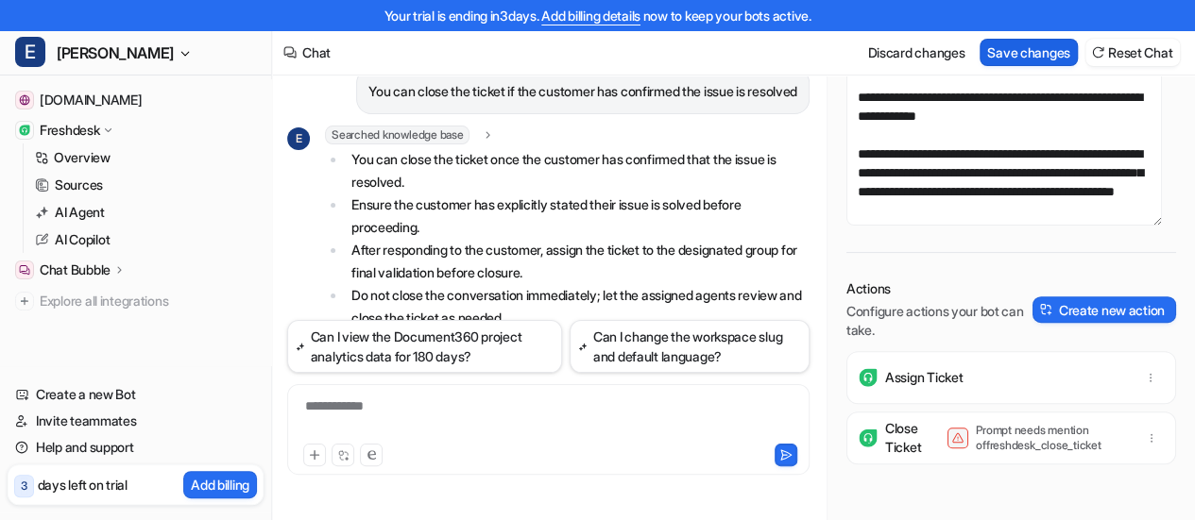
click at [1043, 59] on button "Save changes" at bounding box center [1028, 52] width 98 height 27
